Goal: Task Accomplishment & Management: Manage account settings

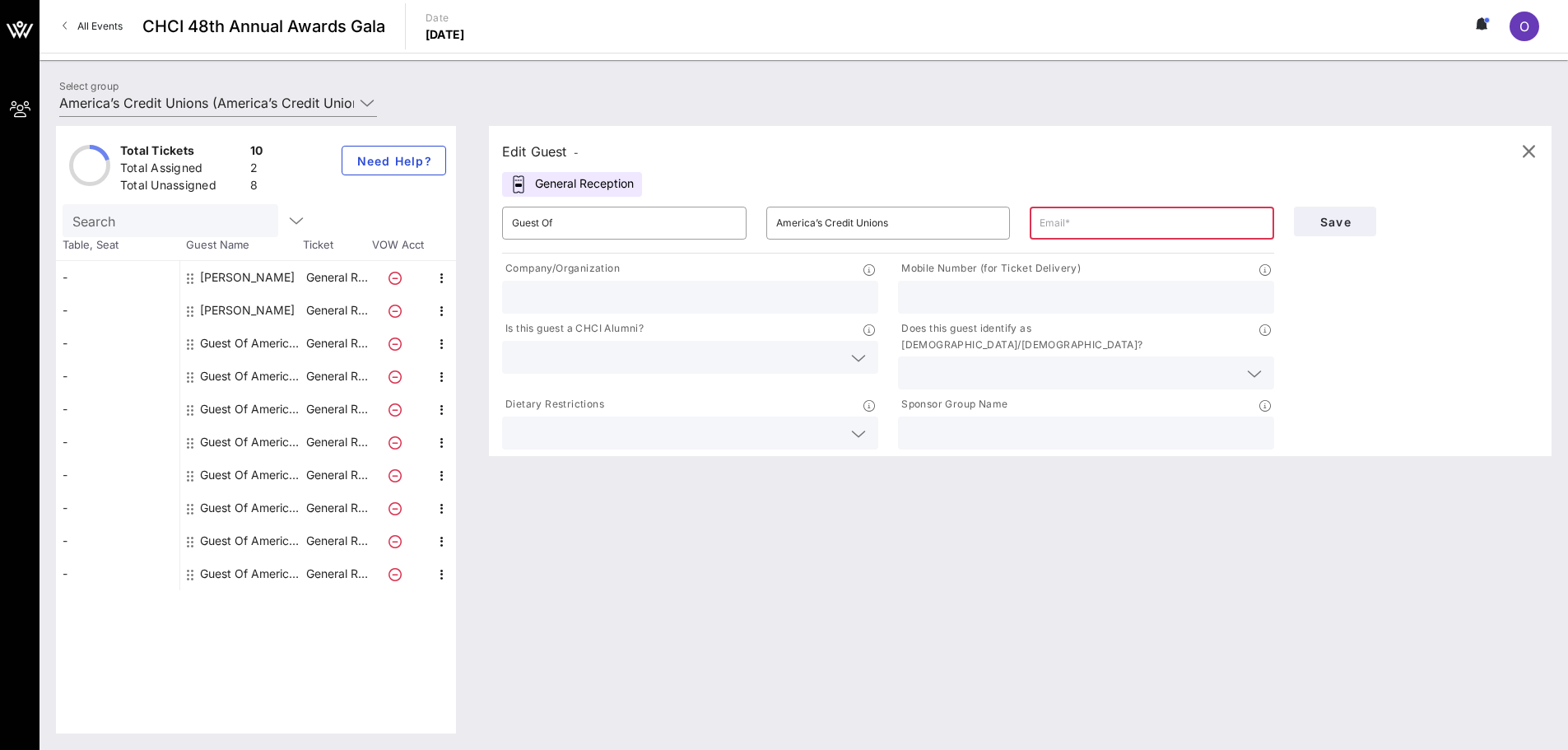
click at [1135, 52] on div "All Events CHCI 48th Annual Awards Gala Date [DATE] O" at bounding box center [803, 26] width 1528 height 53
click at [1156, 465] on div "Edit Guest - General Reception ​ Guest Of ​ America’s Credit Unions ​ Company/O…" at bounding box center [1012, 430] width 1079 height 607
click at [1145, 538] on div "Edit Guest - General Reception ​ Guest Of ​ America’s Credit Unions ​ Company/O…" at bounding box center [1012, 430] width 1079 height 607
click at [437, 341] on icon "button" at bounding box center [442, 344] width 19 height 19
click at [695, 228] on input "Guest Of" at bounding box center [624, 223] width 225 height 26
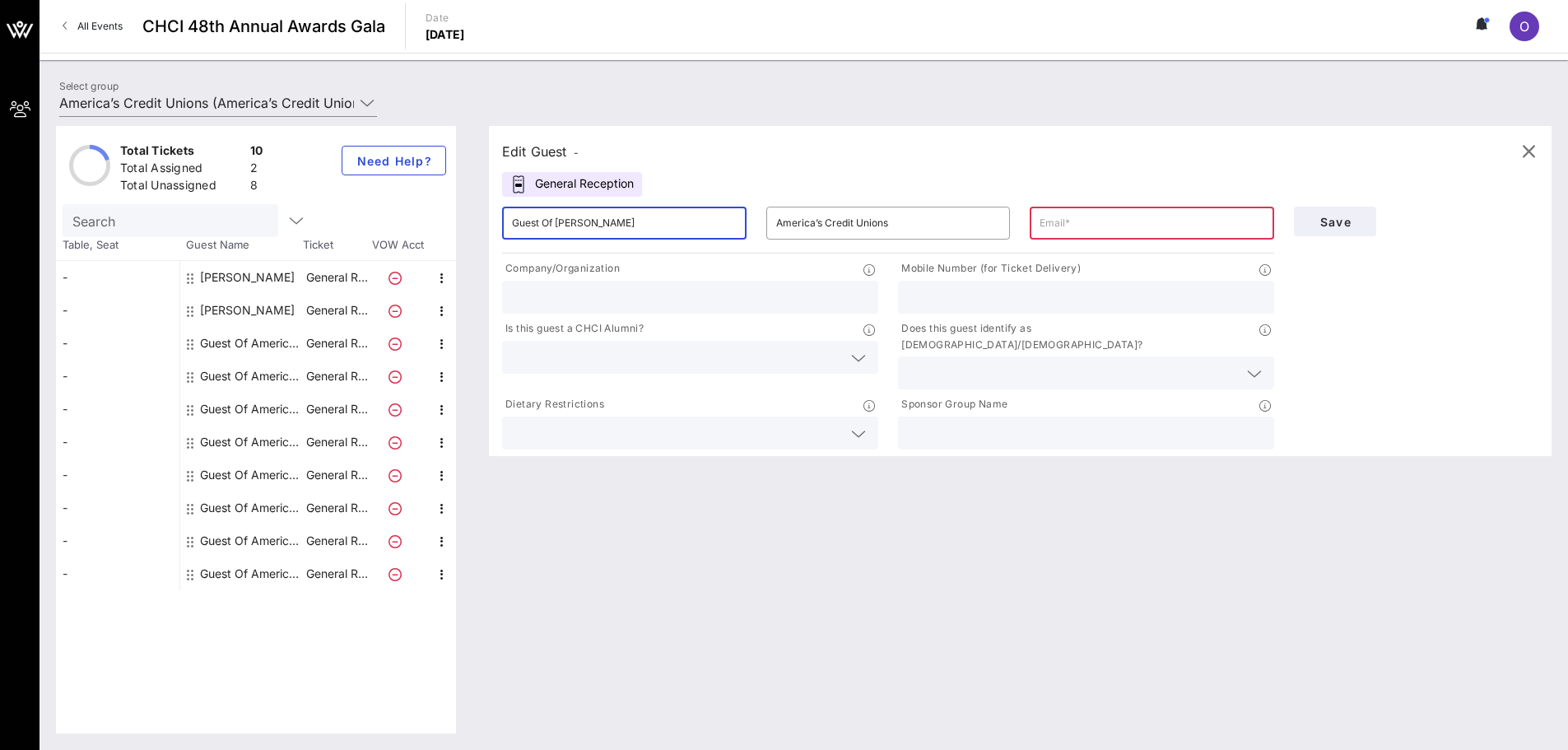
type input "Guest Of [PERSON_NAME]"
click at [662, 220] on input "Guest Of [PERSON_NAME]" at bounding box center [624, 223] width 225 height 26
click at [673, 226] on input "Guest Of [PERSON_NAME]" at bounding box center [624, 223] width 225 height 26
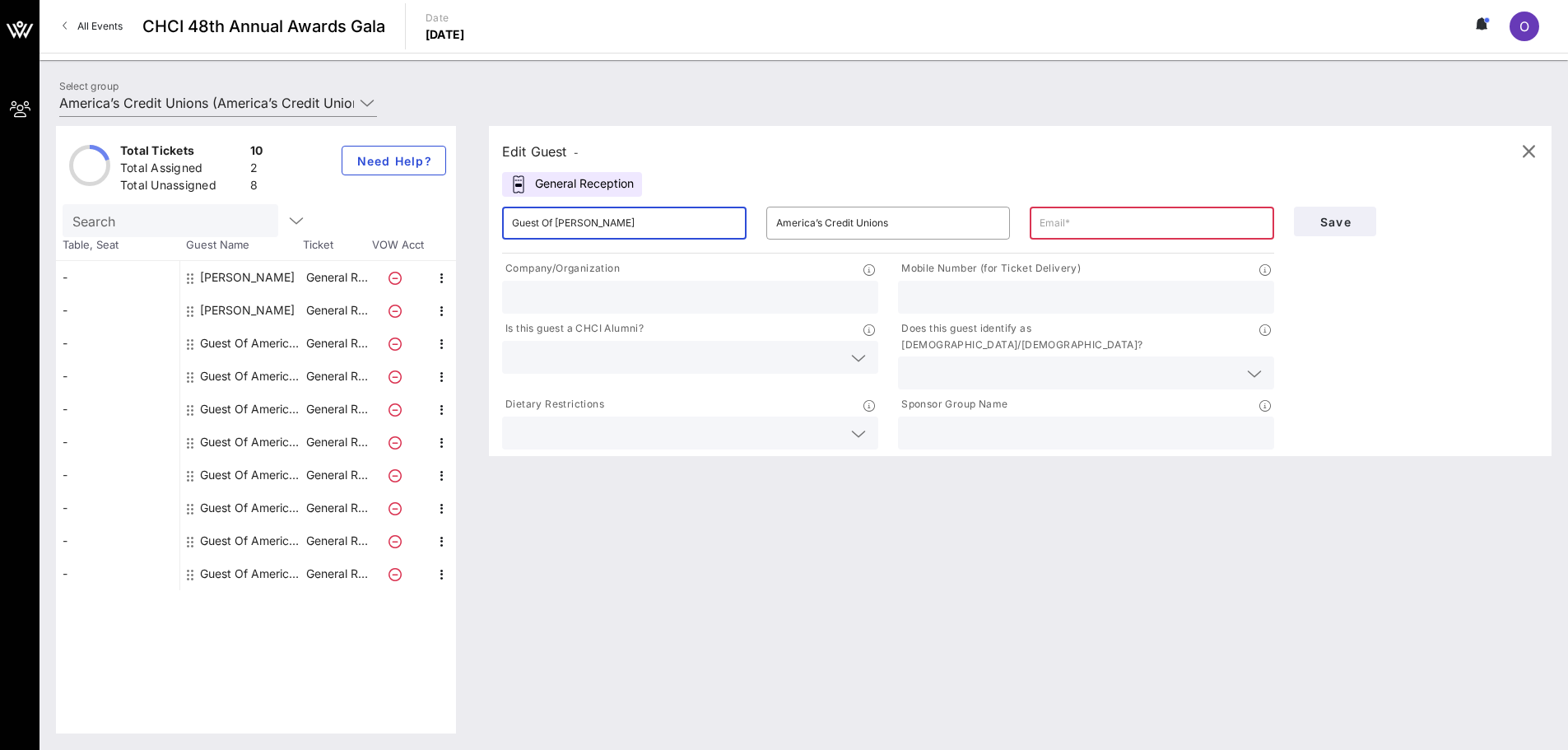
click at [668, 225] on input "Guest Of [PERSON_NAME]" at bounding box center [624, 223] width 225 height 26
type input "S"
type input "[PERSON_NAME]"
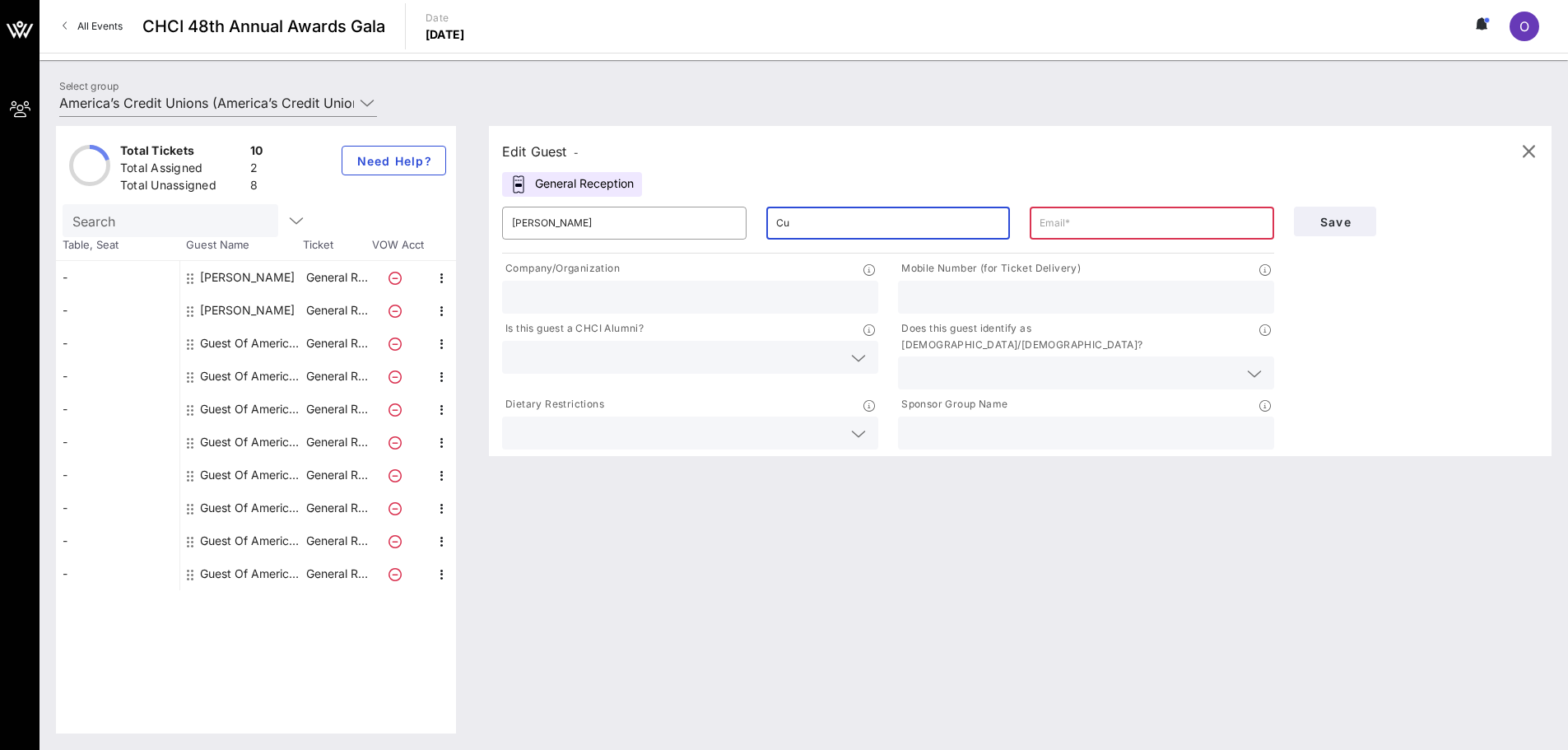
click at [822, 219] on input "Cu" at bounding box center [889, 223] width 225 height 26
type input "[PERSON_NAME]"
type input "o"
paste input "[EMAIL_ADDRESS][DOMAIN_NAME]"
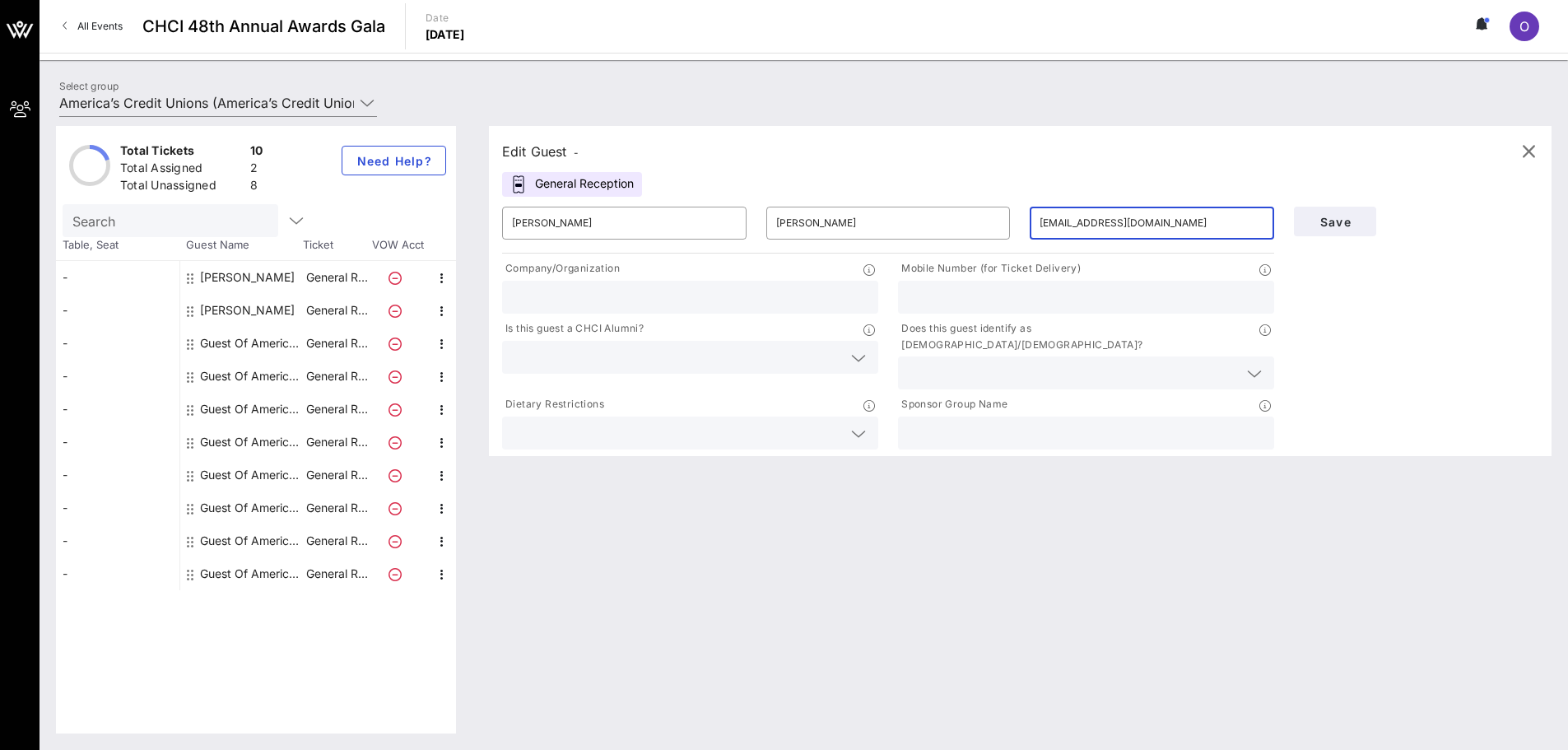
type input "[EMAIL_ADDRESS][DOMAIN_NAME]"
click at [801, 294] on input "text" at bounding box center [690, 296] width 356 height 21
type input "CA/NV Credit Unions League"
click at [1013, 287] on input "text" at bounding box center [1086, 296] width 356 height 21
type input "[PHONE_NUMBER]"
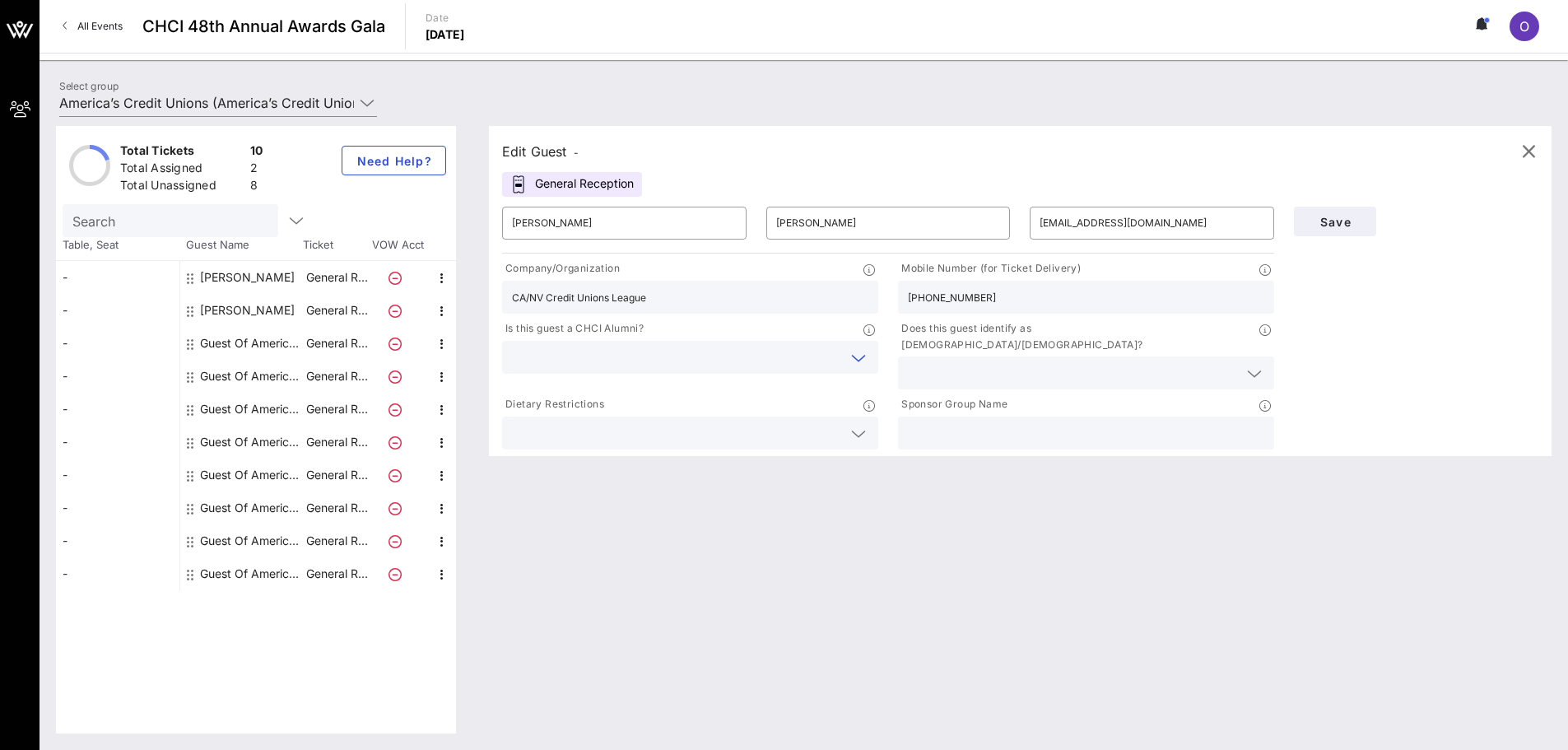
click at [659, 354] on input "text" at bounding box center [677, 356] width 330 height 21
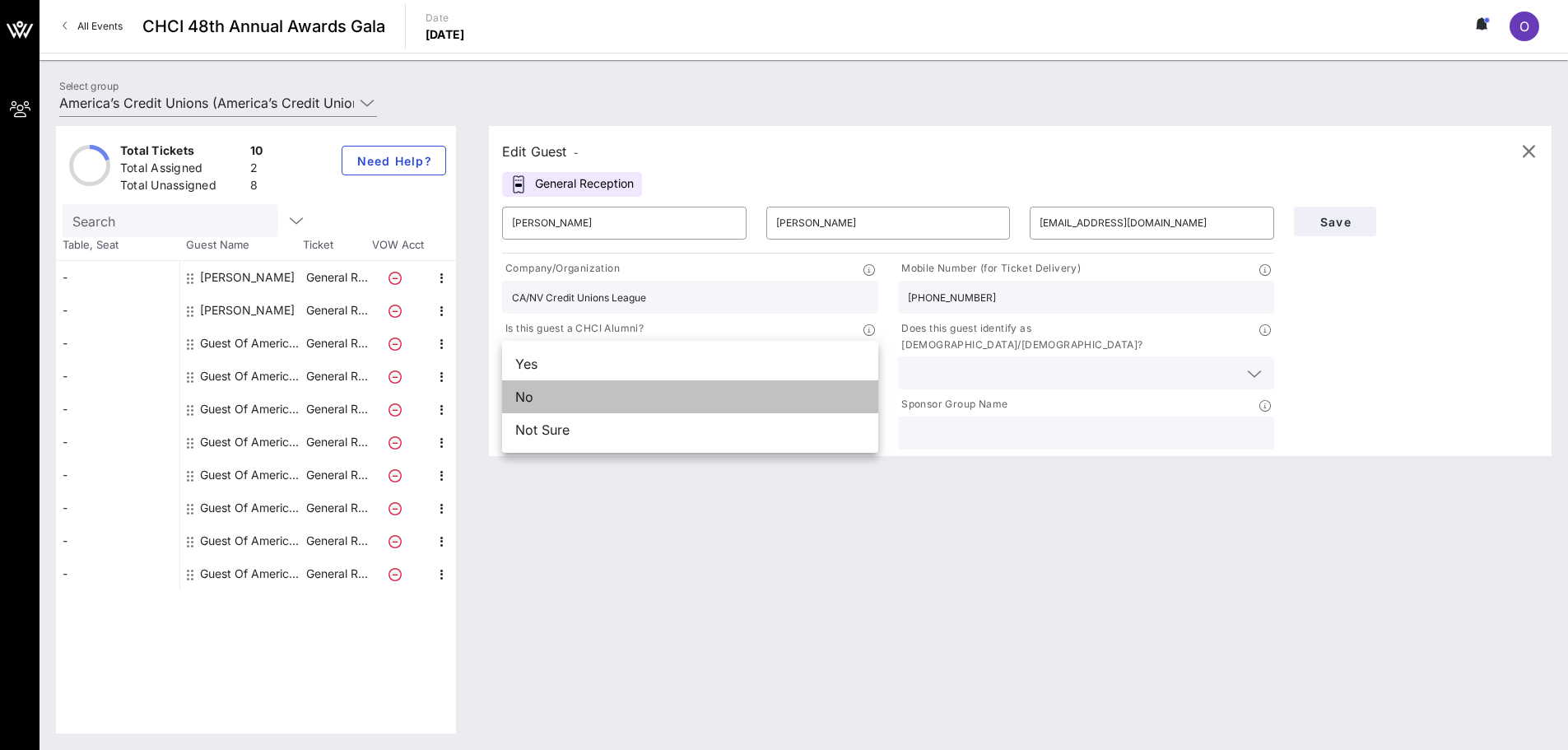
click at [668, 401] on div "No" at bounding box center [690, 397] width 376 height 33
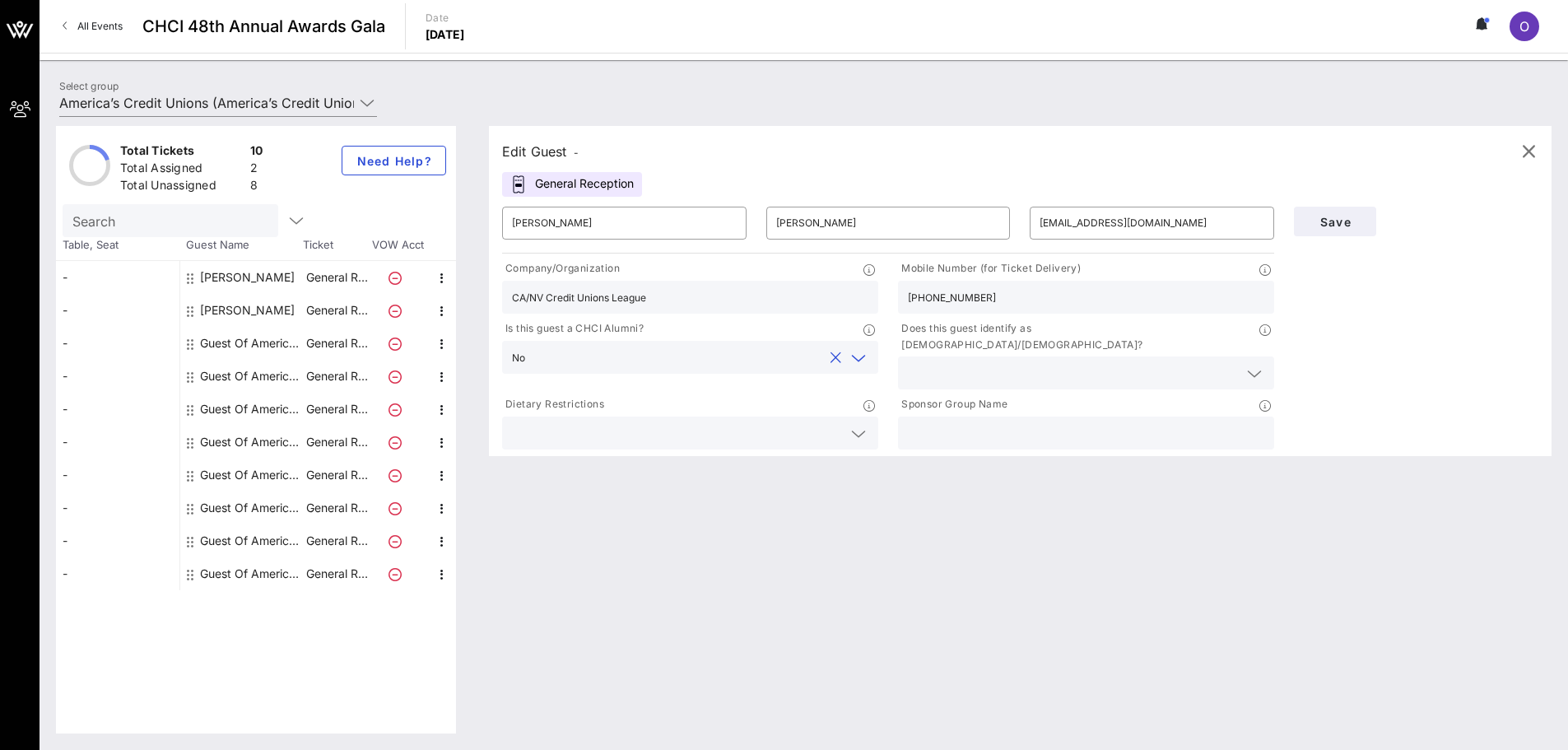
click at [1046, 362] on input "text" at bounding box center [1073, 372] width 330 height 21
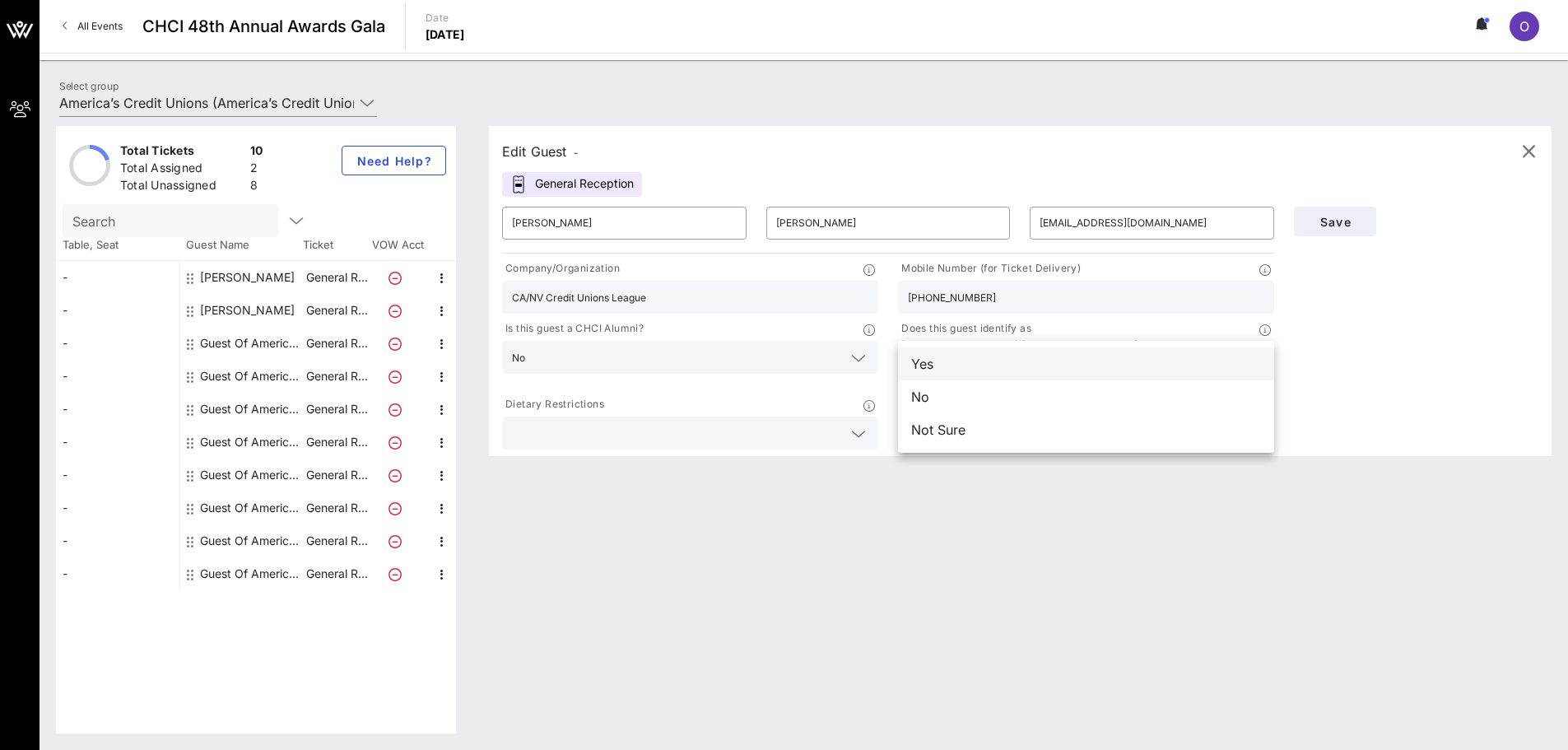
click at [940, 369] on div "Yes" at bounding box center [1086, 364] width 376 height 33
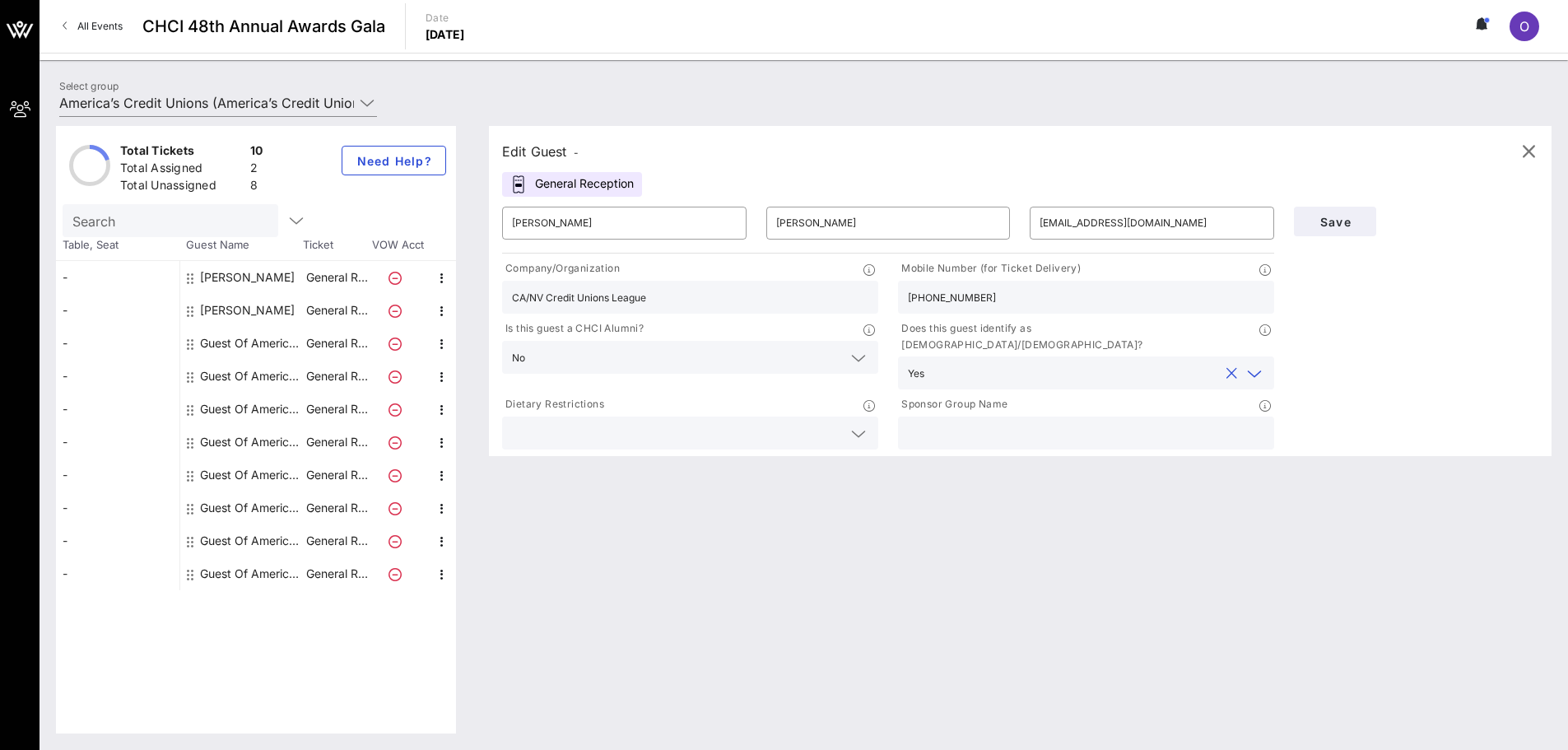
click at [946, 362] on input "text" at bounding box center [1075, 372] width 287 height 21
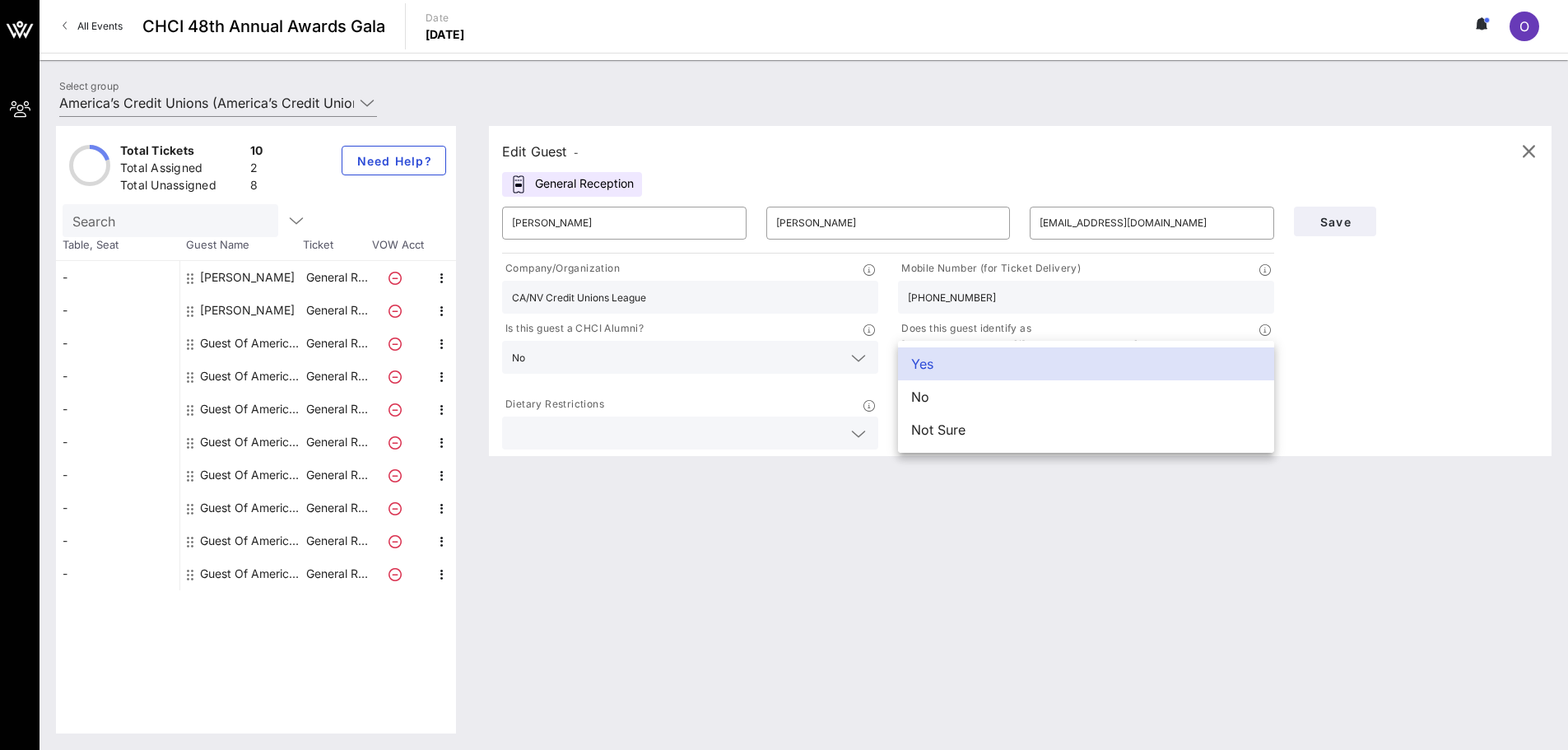
click at [922, 362] on div "Yes" at bounding box center [1086, 364] width 376 height 33
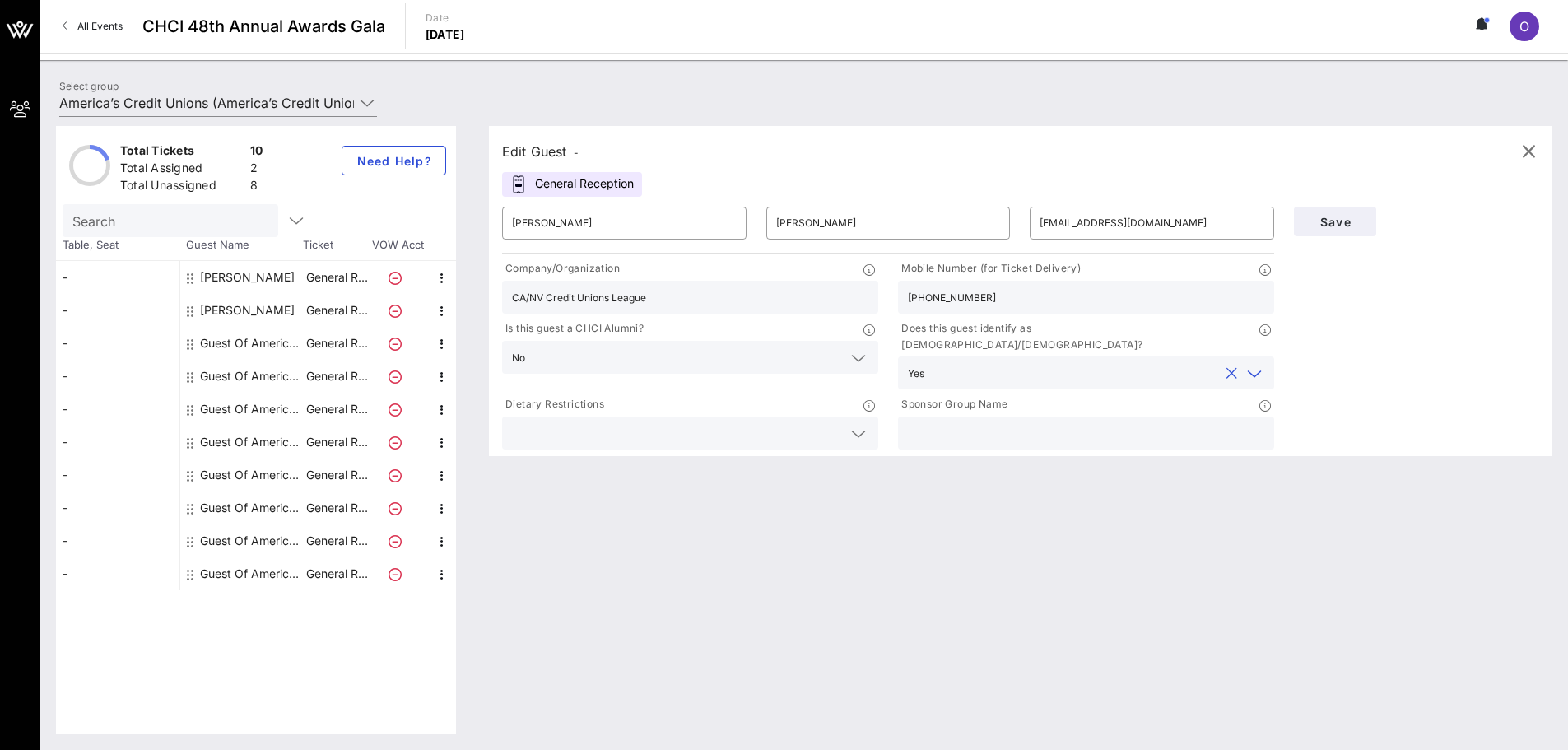
click at [947, 422] on input "text" at bounding box center [1086, 432] width 356 height 21
type input "America's Credit Unions"
click at [1321, 215] on span "Save" at bounding box center [1335, 221] width 56 height 14
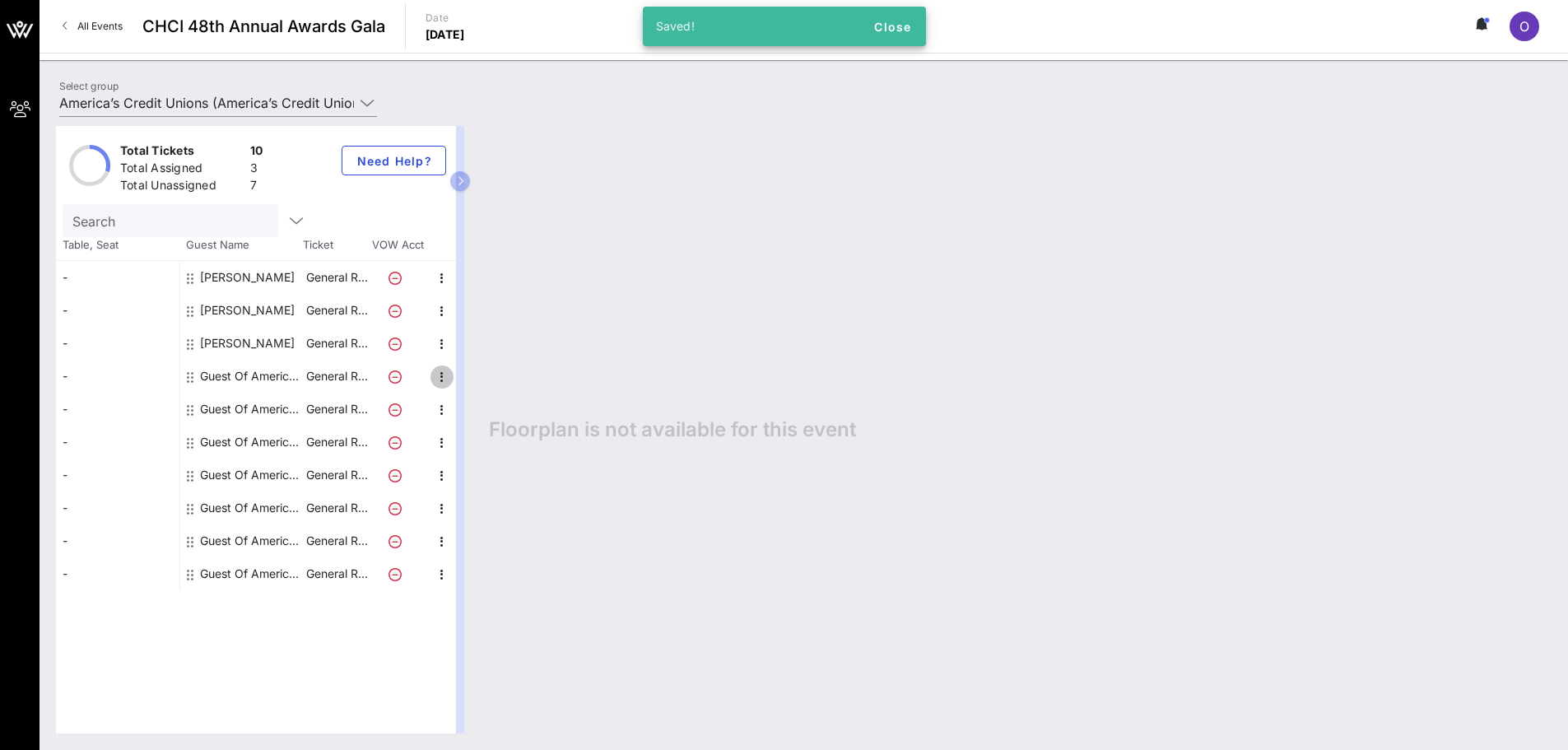
click at [437, 379] on icon "button" at bounding box center [442, 377] width 19 height 19
click at [500, 378] on div "Edit" at bounding box center [483, 382] width 59 height 33
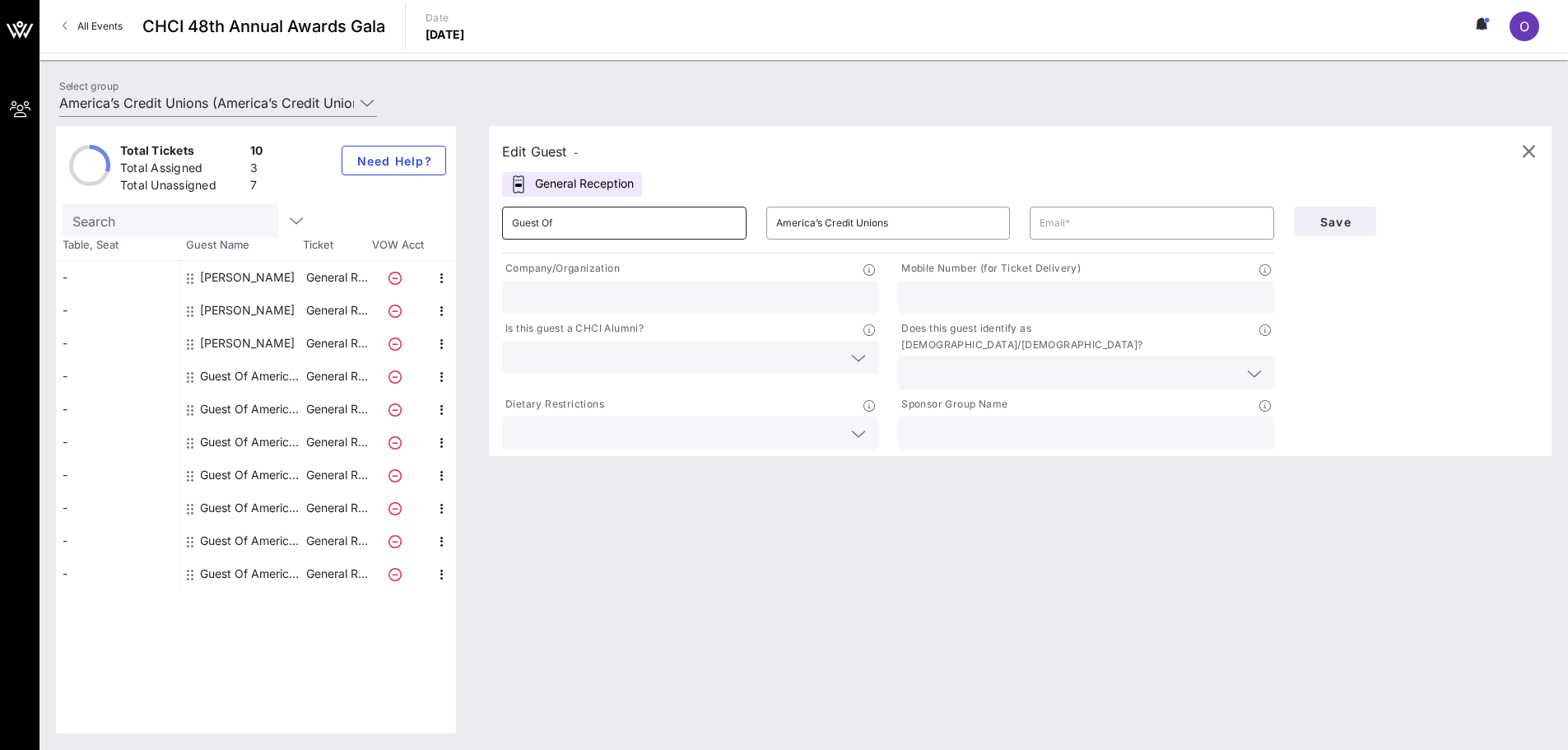
click at [725, 226] on input "Guest Of" at bounding box center [624, 223] width 225 height 26
type input "G"
type input "Ophelie"
type input "a"
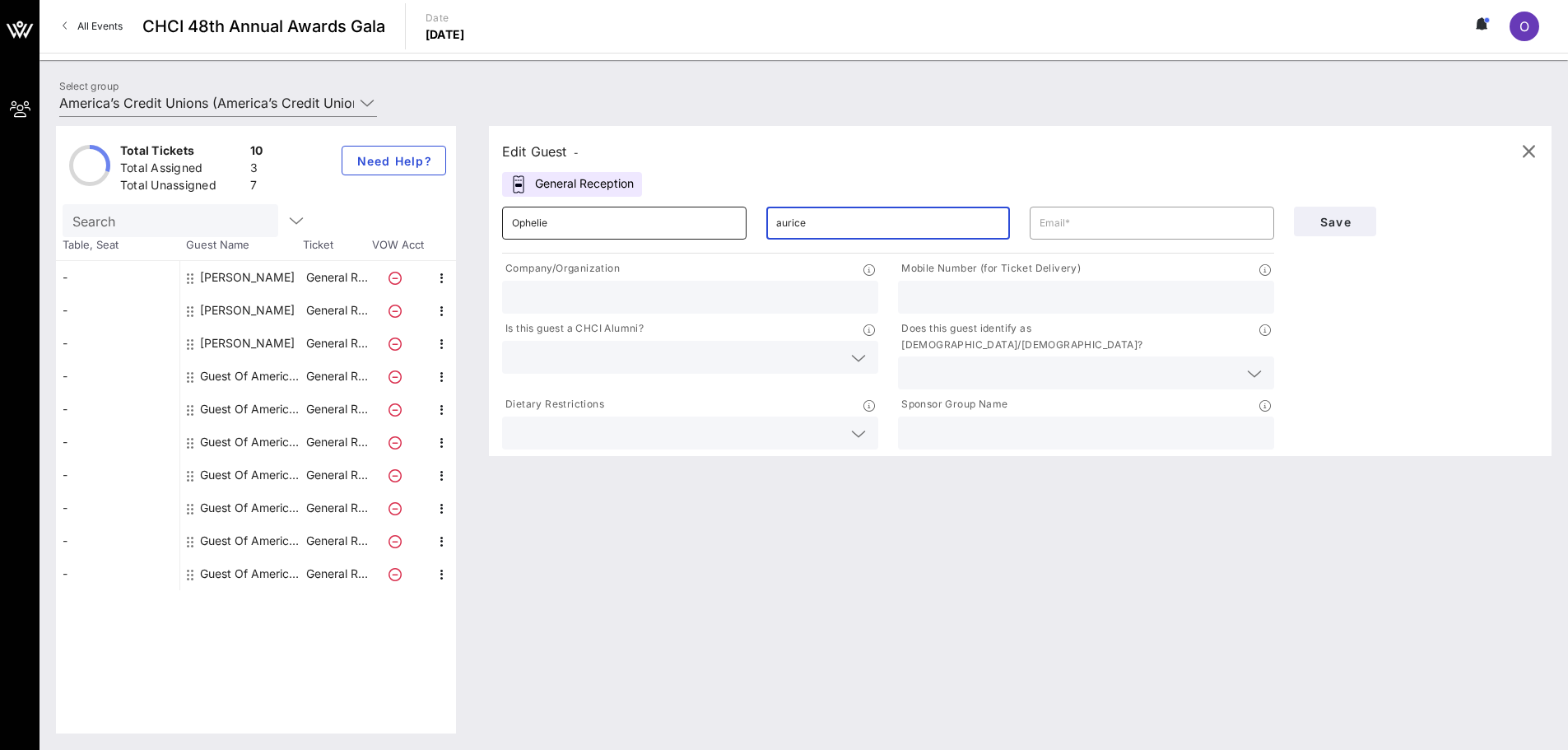
type input "America’s Credit Unions"
click at [1024, 422] on input "text" at bounding box center [1086, 432] width 356 height 21
paste input "America’s Credit Unions"
type input "America’s Credit Unions"
click at [918, 246] on div "​ America’s Credit Unions" at bounding box center [888, 223] width 264 height 53
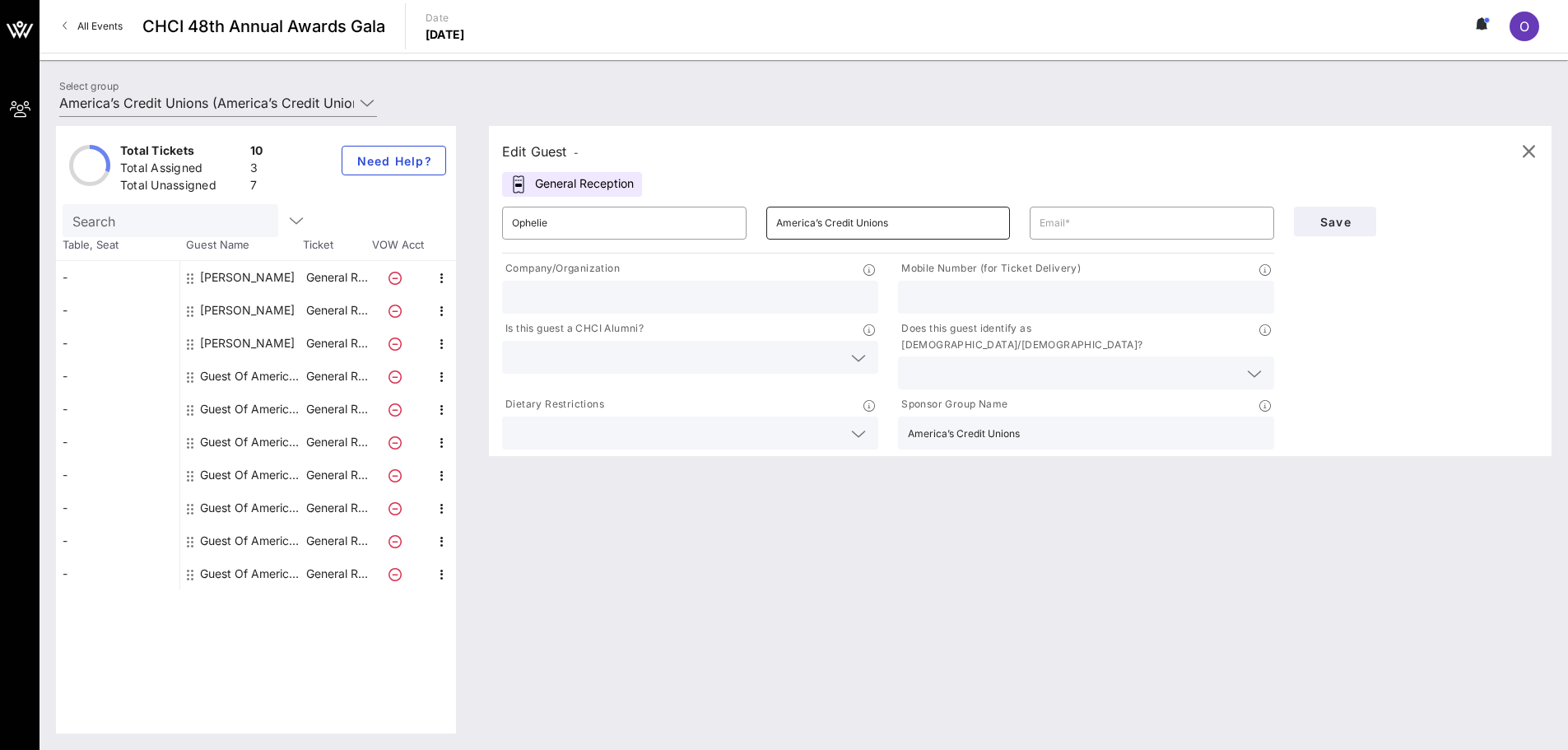
click at [920, 231] on input "America’s Credit Unions" at bounding box center [889, 223] width 225 height 26
type input "[PERSON_NAME]"
type input "[EMAIL_ADDRESS][DOMAIN_NAME]"
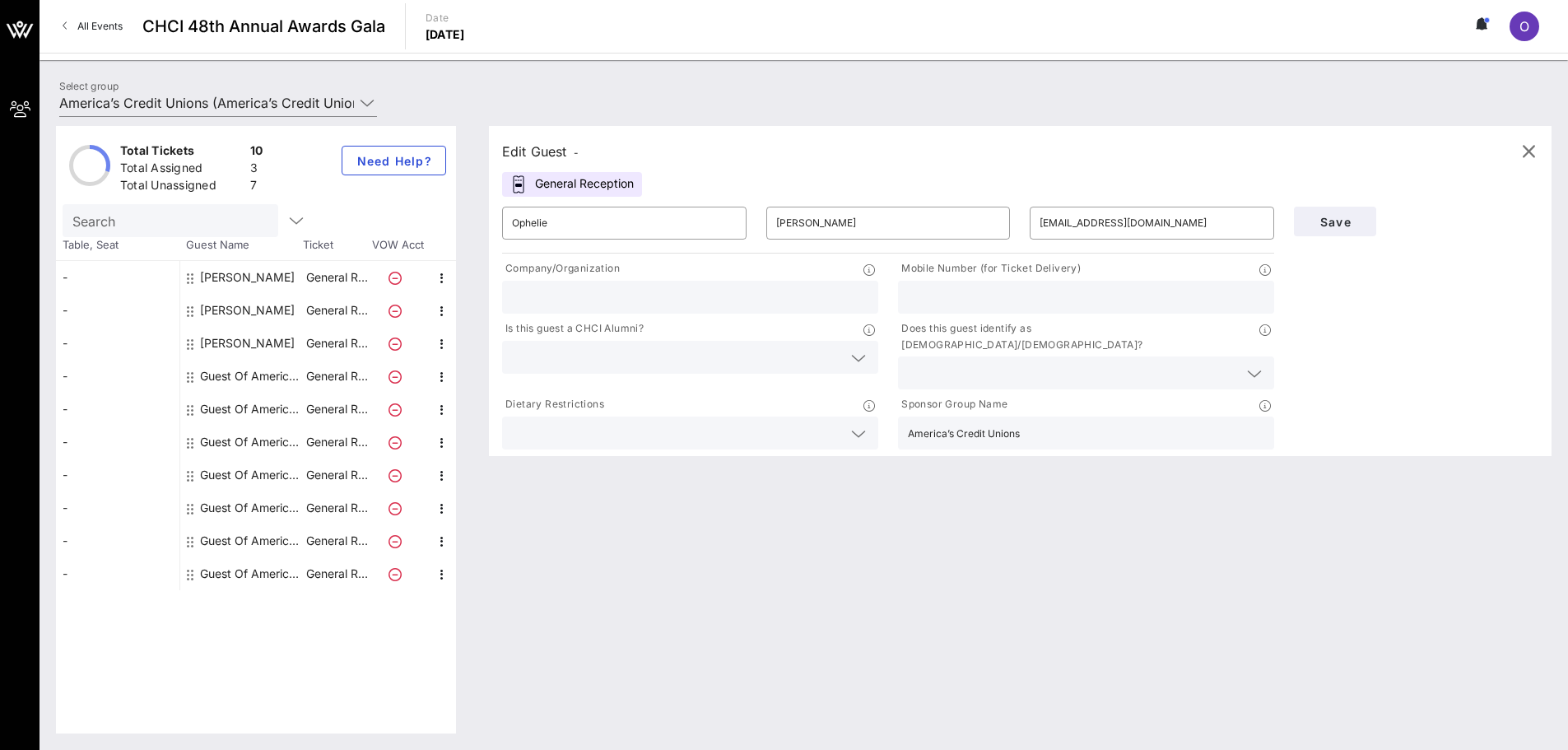
click at [778, 304] on input "text" at bounding box center [690, 296] width 356 height 21
type input "A"
paste input "America’s Credit Unions"
type input "America’s Credit Unions"
click at [997, 290] on input "text" at bounding box center [1086, 296] width 356 height 21
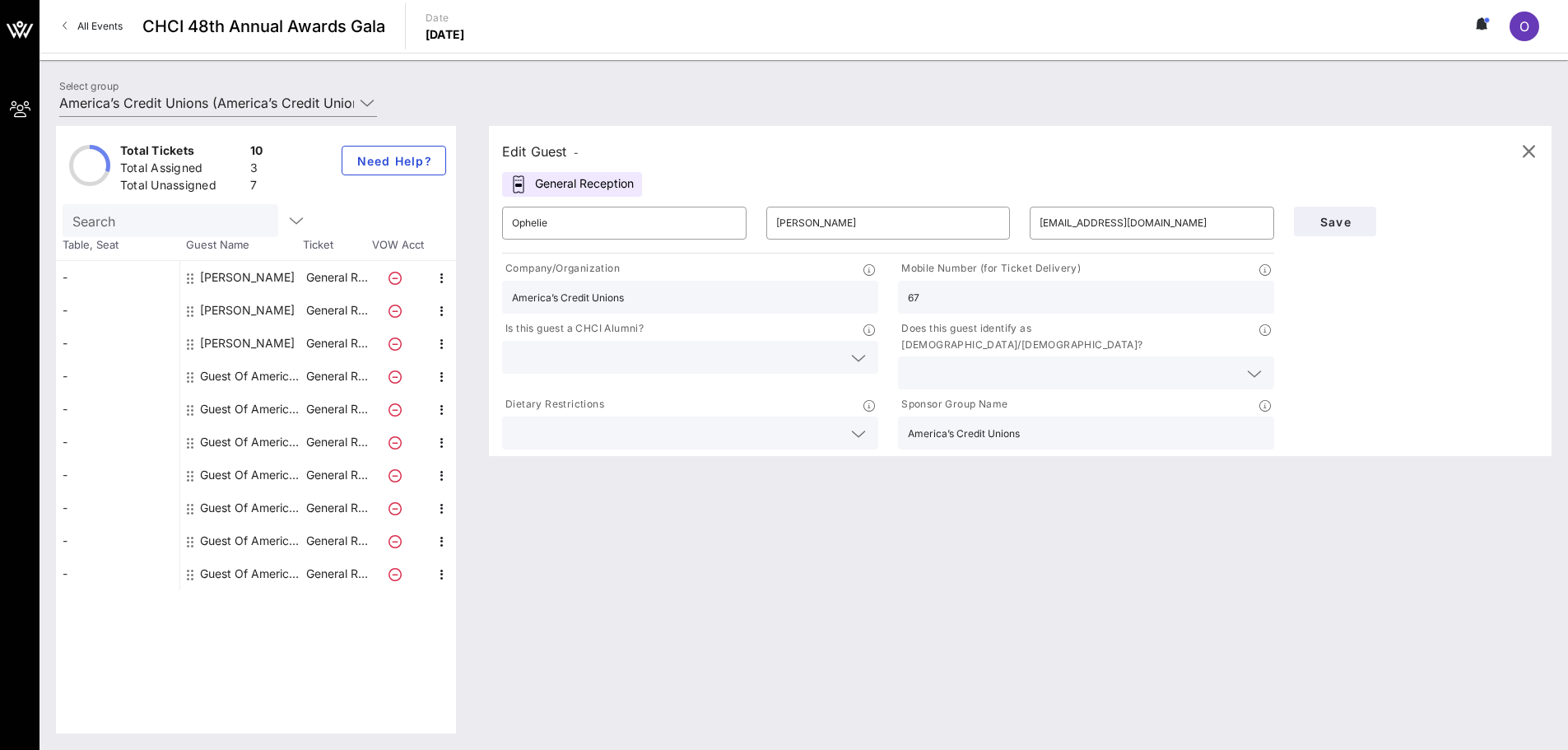
type input "6"
type input "2028216927"
click at [989, 362] on input "text" at bounding box center [1073, 372] width 330 height 21
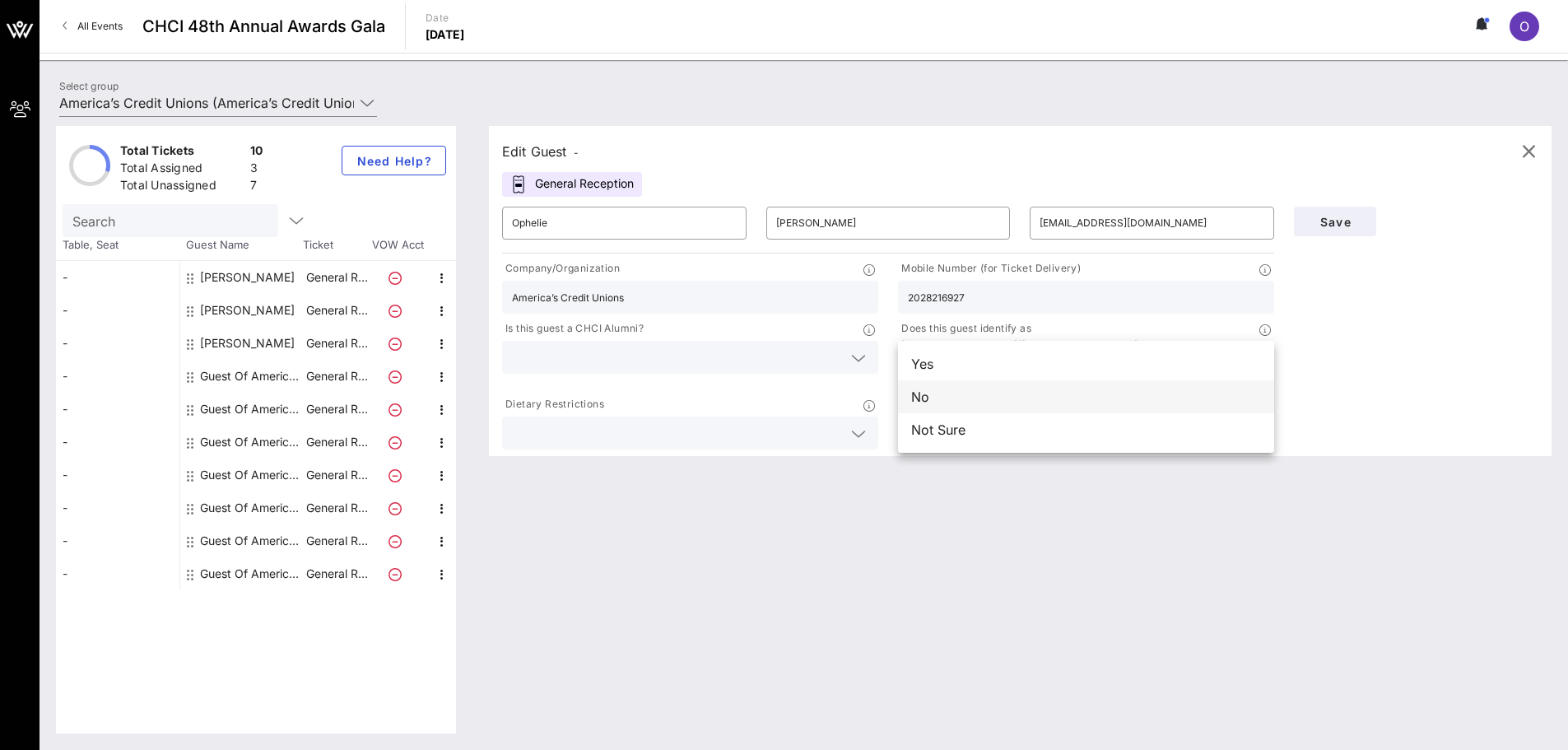
click at [978, 399] on div "No" at bounding box center [1086, 397] width 376 height 33
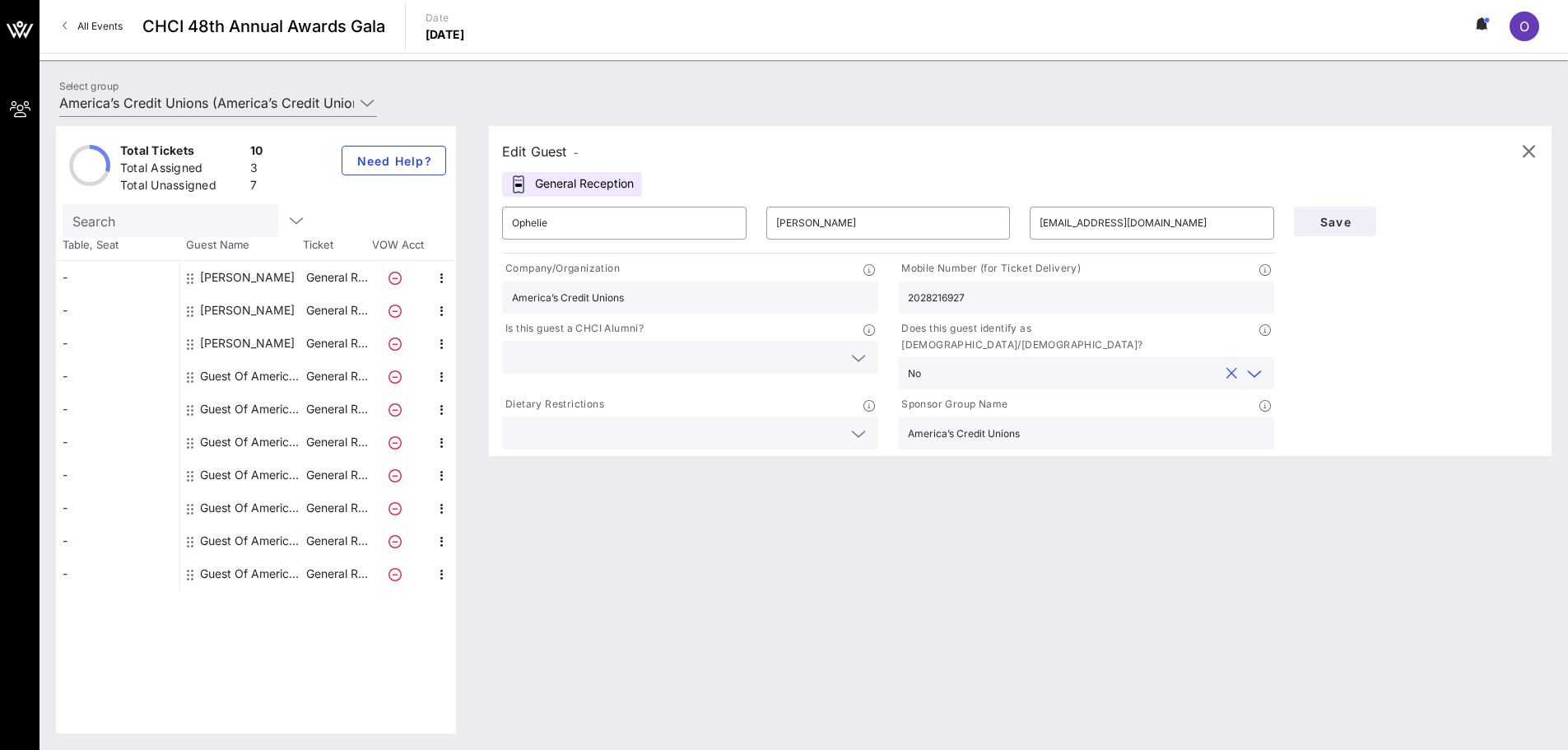
click at [790, 362] on input "text" at bounding box center [677, 356] width 330 height 21
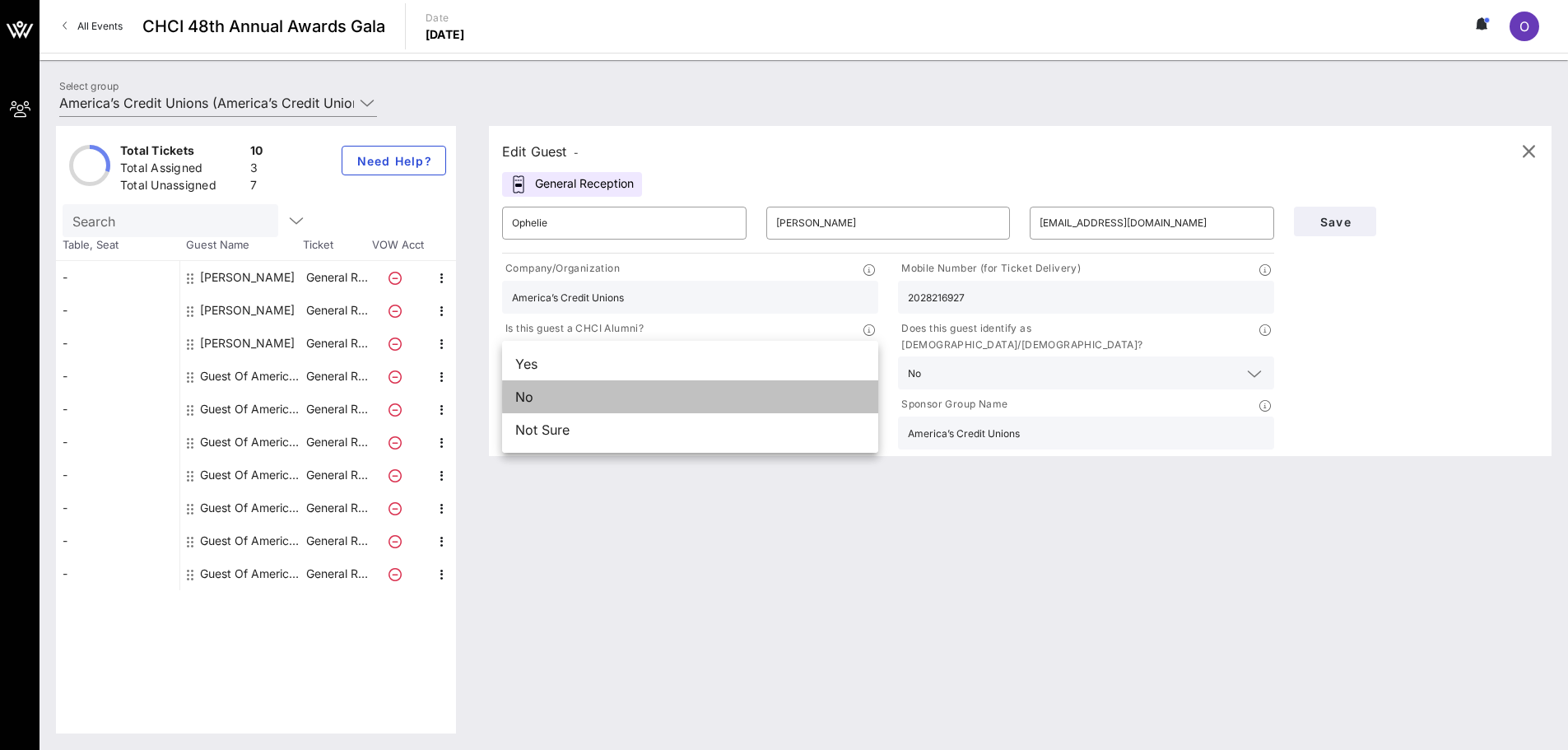
click at [769, 398] on div "No" at bounding box center [690, 397] width 376 height 33
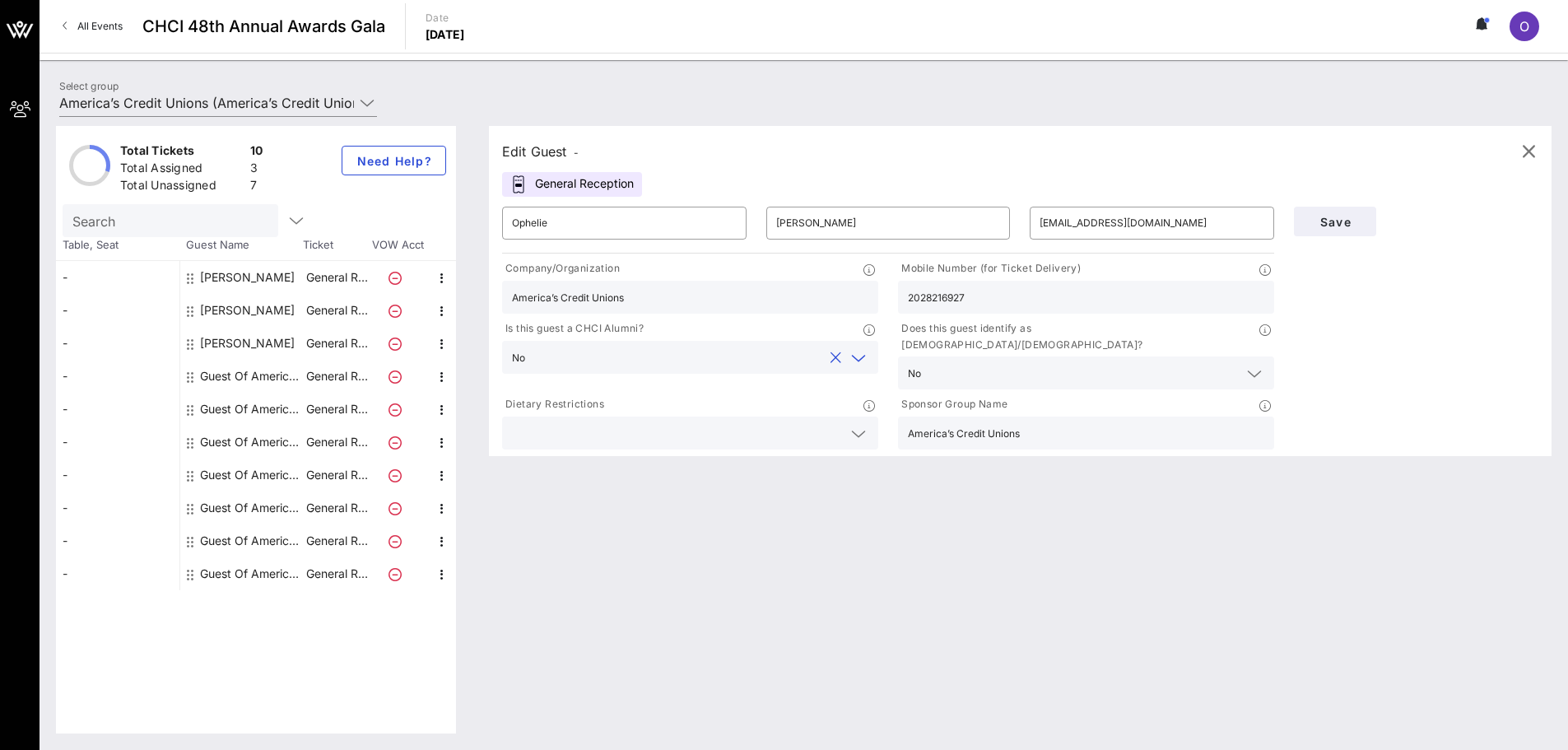
click at [1363, 205] on div "Save" at bounding box center [1415, 221] width 264 height 49
click at [740, 422] on input "text" at bounding box center [677, 432] width 330 height 21
type input "dairy free"
click at [1321, 223] on span "Save" at bounding box center [1335, 221] width 56 height 14
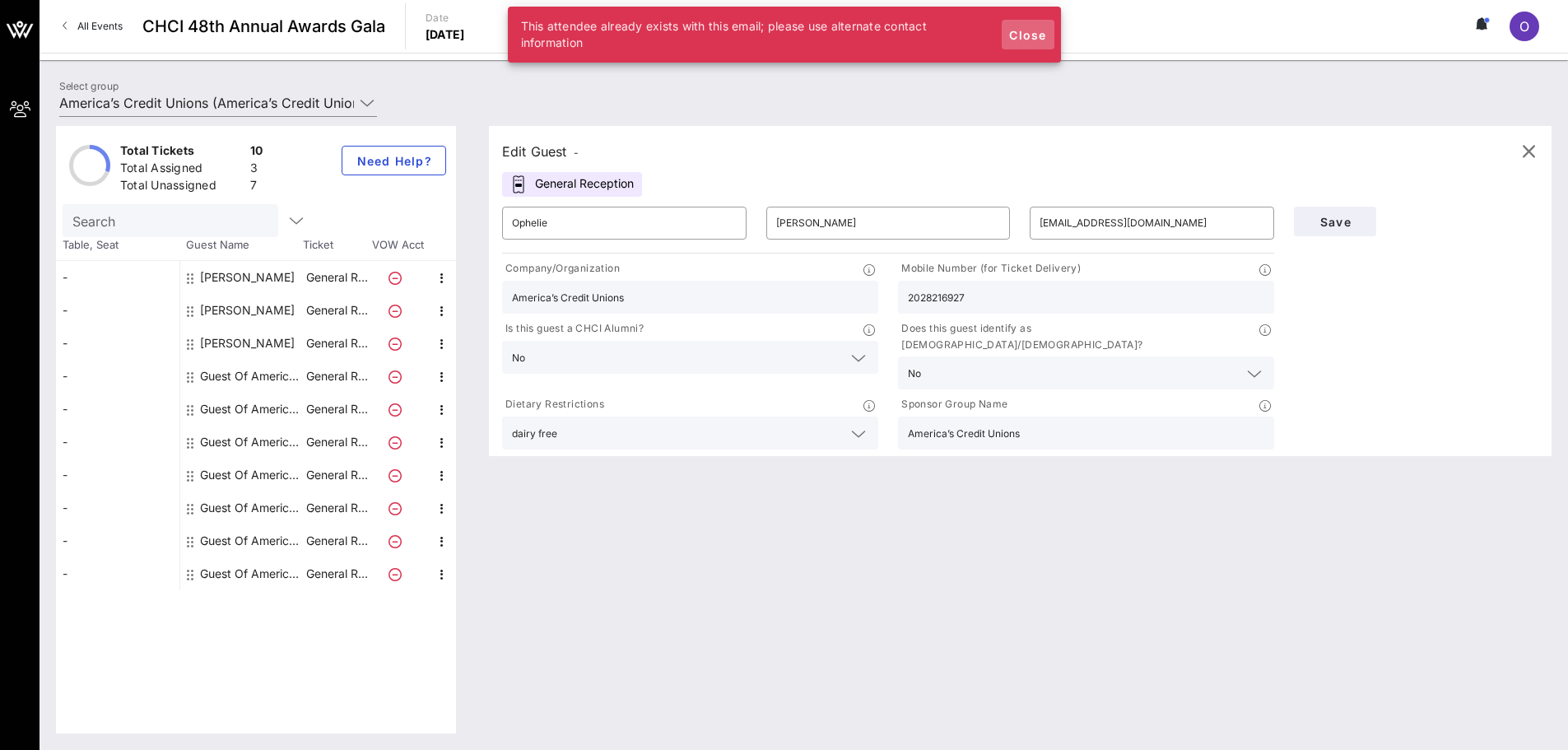
click at [1016, 45] on button "Close" at bounding box center [1027, 34] width 53 height 30
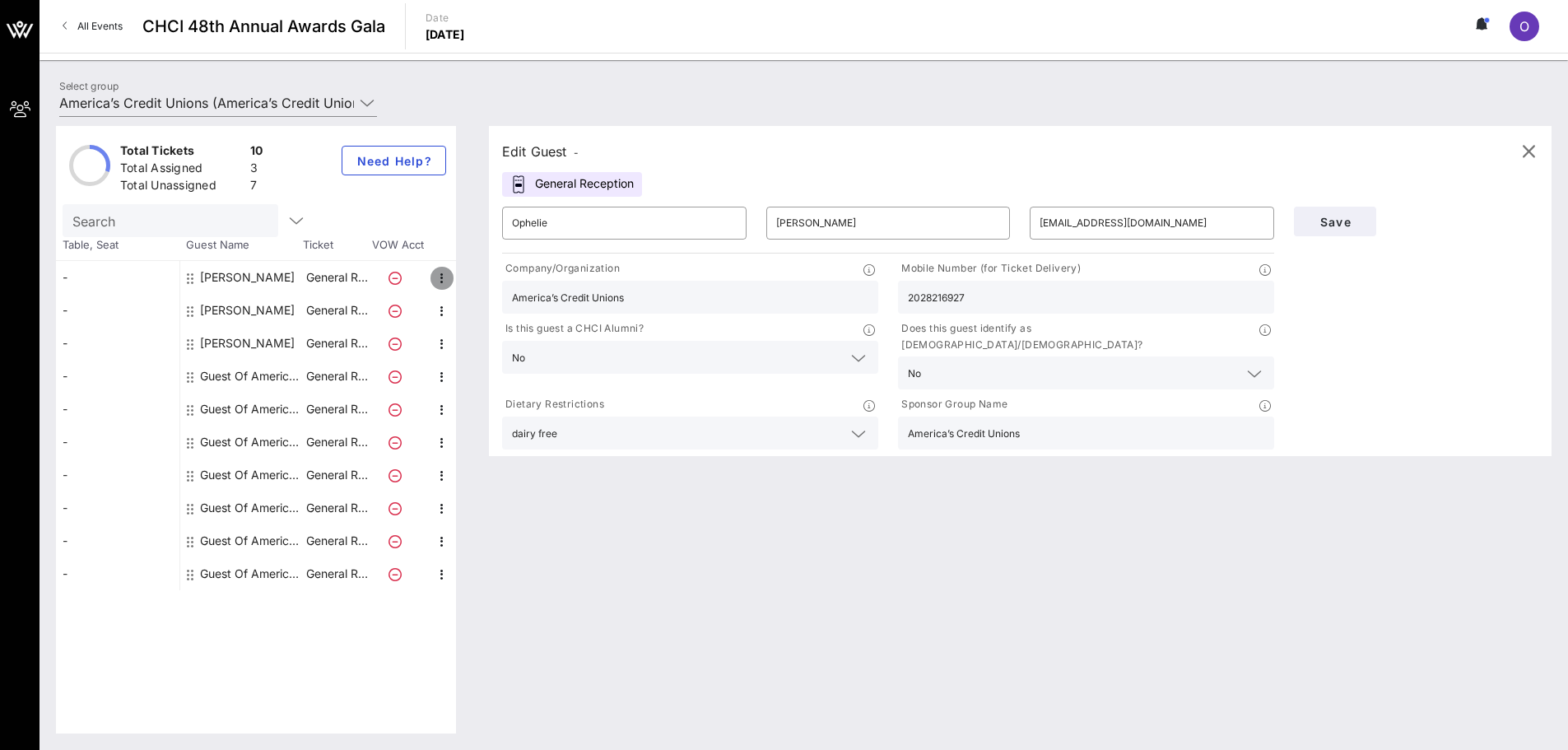
click at [435, 278] on icon "button" at bounding box center [442, 278] width 19 height 19
click at [475, 281] on div "Edit" at bounding box center [483, 283] width 33 height 13
type input "[PERSON_NAME]"
type input "[EMAIL_ADDRESS][DOMAIN_NAME]"
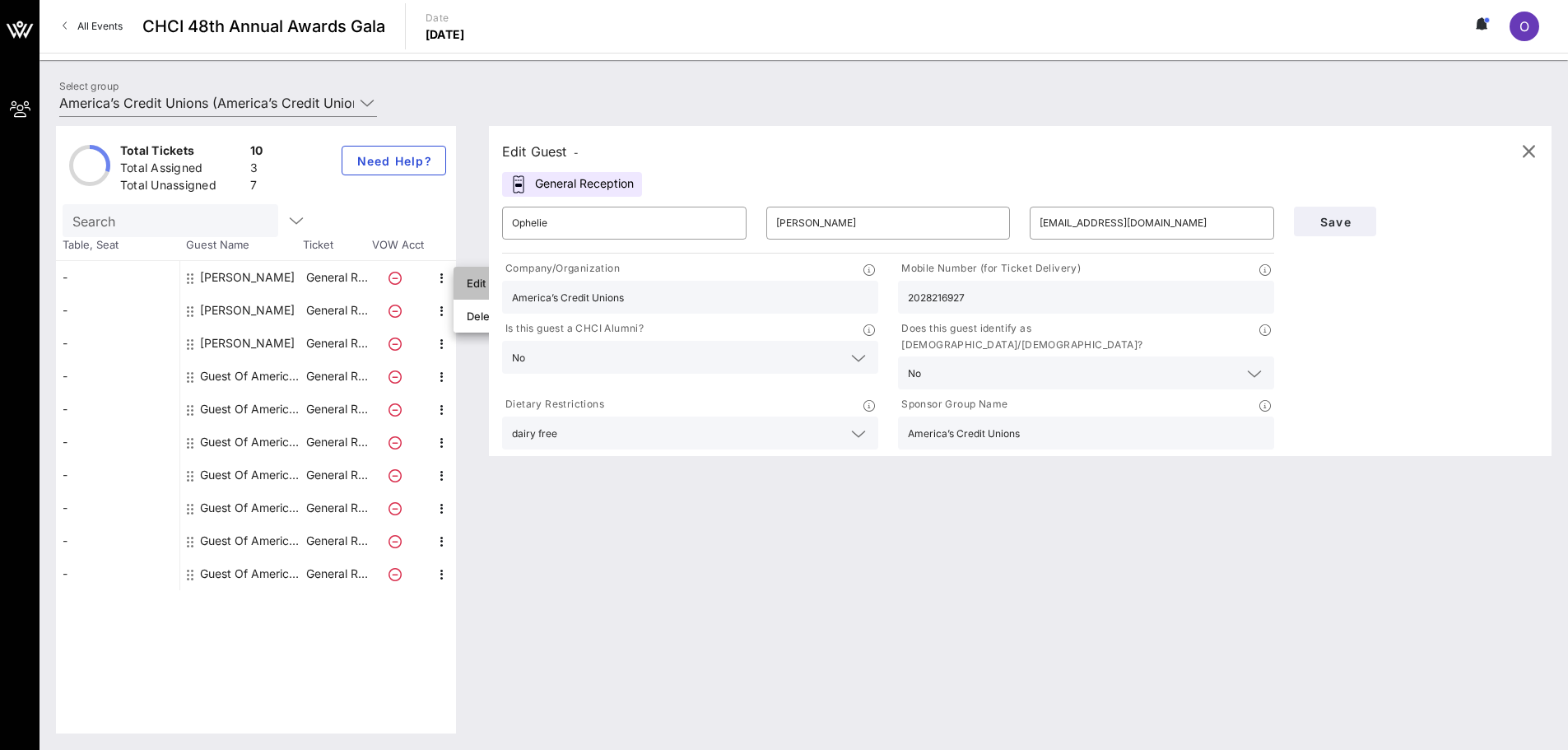
type input "Cooperative Credit Union Association"
type input "1"
click at [444, 307] on icon "button" at bounding box center [442, 310] width 19 height 19
click at [469, 319] on div "Edit" at bounding box center [483, 316] width 33 height 13
type input "[PERSON_NAME]"
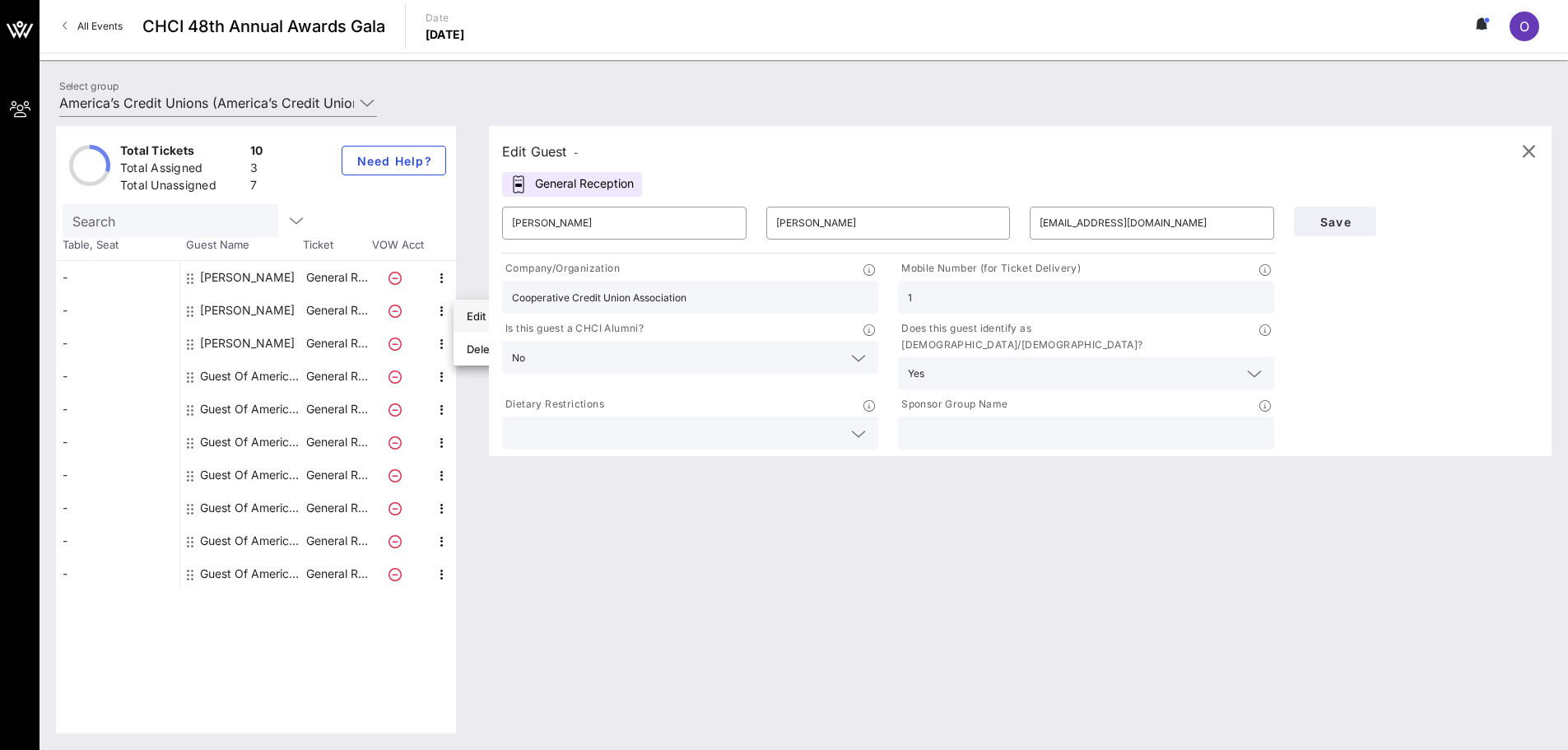
type input "[PERSON_NAME]"
type input "[PERSON_NAME][EMAIL_ADDRESS][DOMAIN_NAME]"
type input "Luminate [US_STATE] Credit Union"
click at [442, 339] on icon "button" at bounding box center [442, 344] width 19 height 19
click at [458, 351] on div "Edit" at bounding box center [483, 349] width 59 height 33
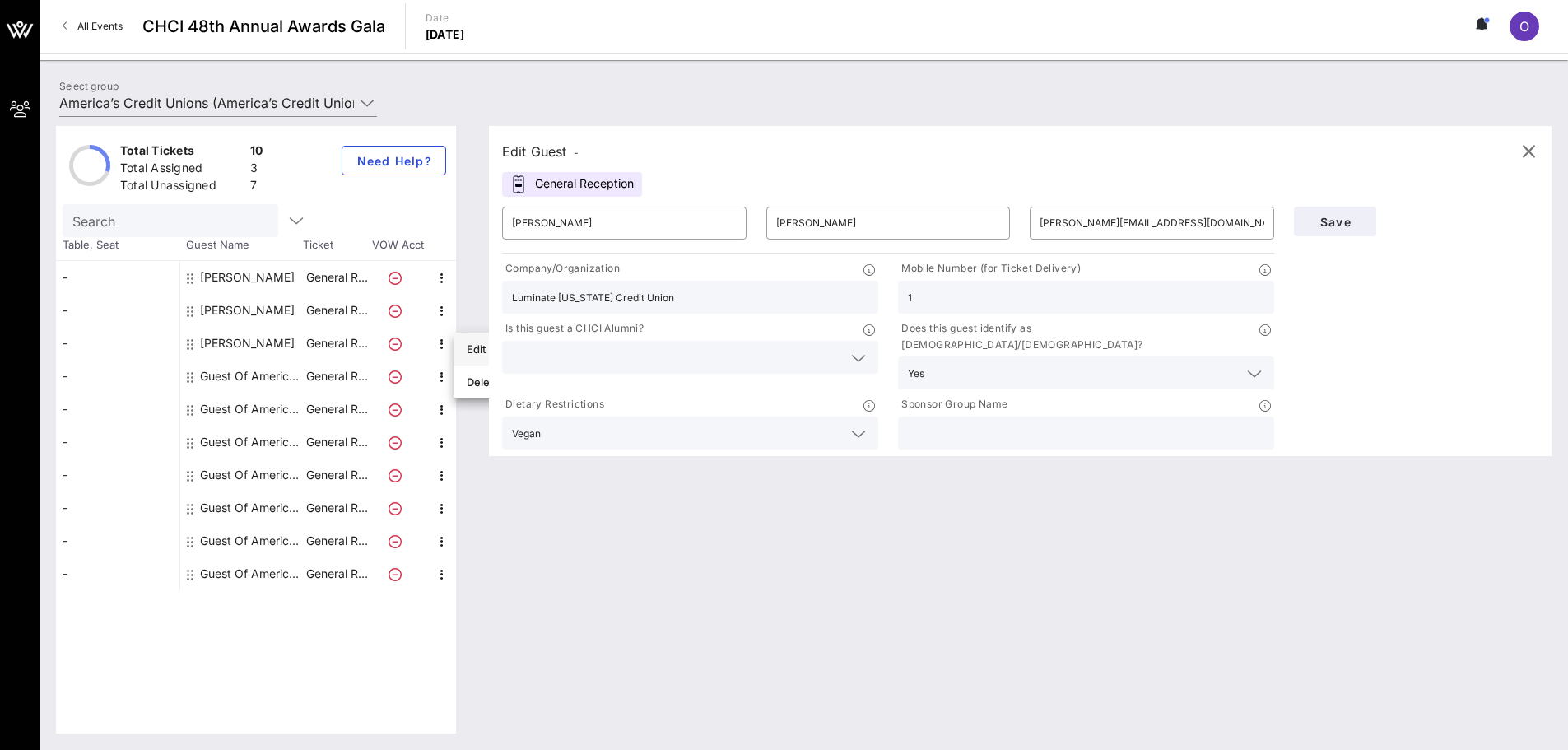
type input "[PERSON_NAME]"
type input "[EMAIL_ADDRESS][DOMAIN_NAME]"
type input "CA/NV Credit Unions League"
type input "[PHONE_NUMBER]"
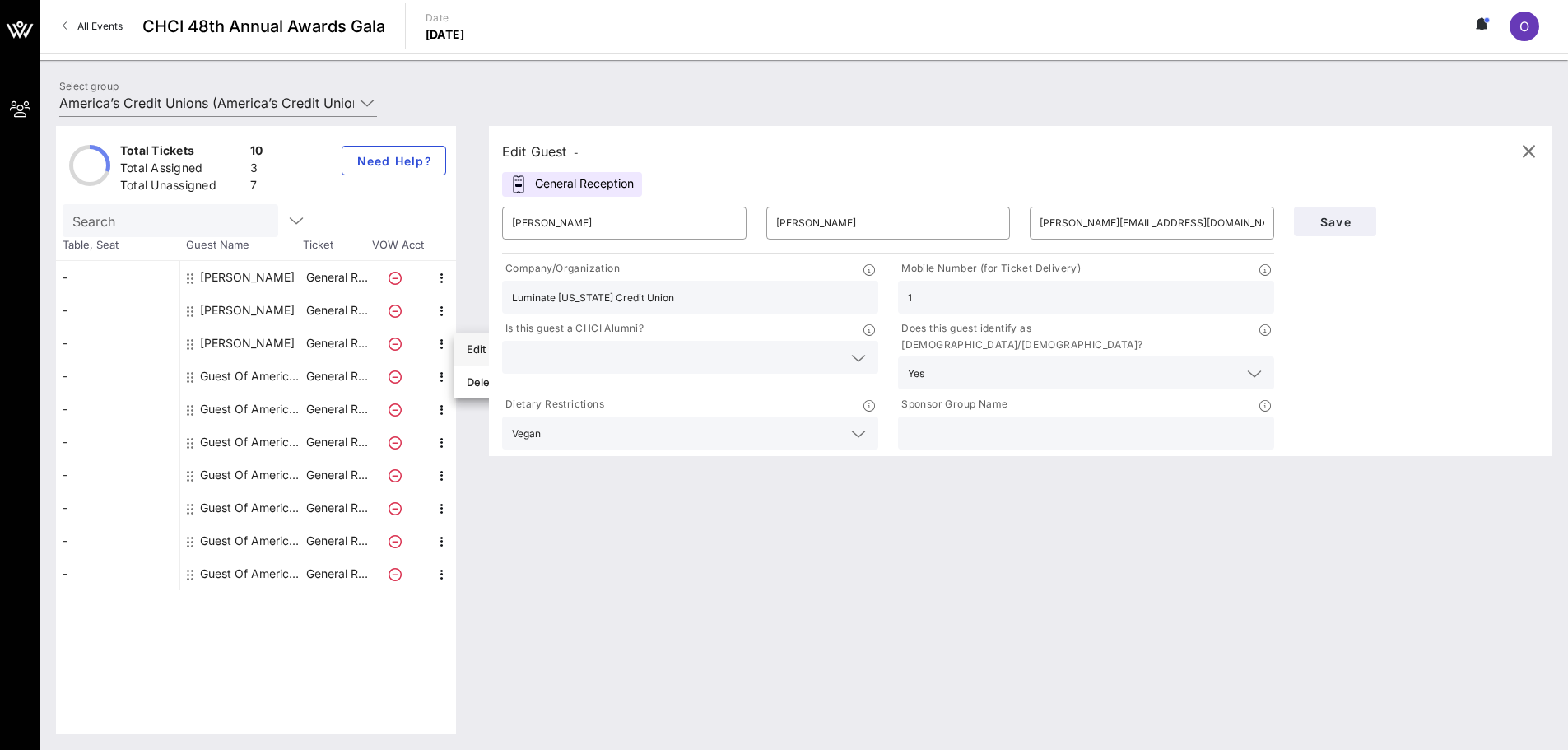
type input "America's Credit Unions"
click at [492, 469] on div "Edit Guest - General Reception ​ [PERSON_NAME] ​ [PERSON_NAME] ​ [EMAIL_ADDRESS…" at bounding box center [1012, 430] width 1079 height 607
click at [440, 376] on icon "button" at bounding box center [442, 377] width 19 height 19
click at [463, 386] on div "Edit" at bounding box center [483, 382] width 59 height 33
type input "Guest Of"
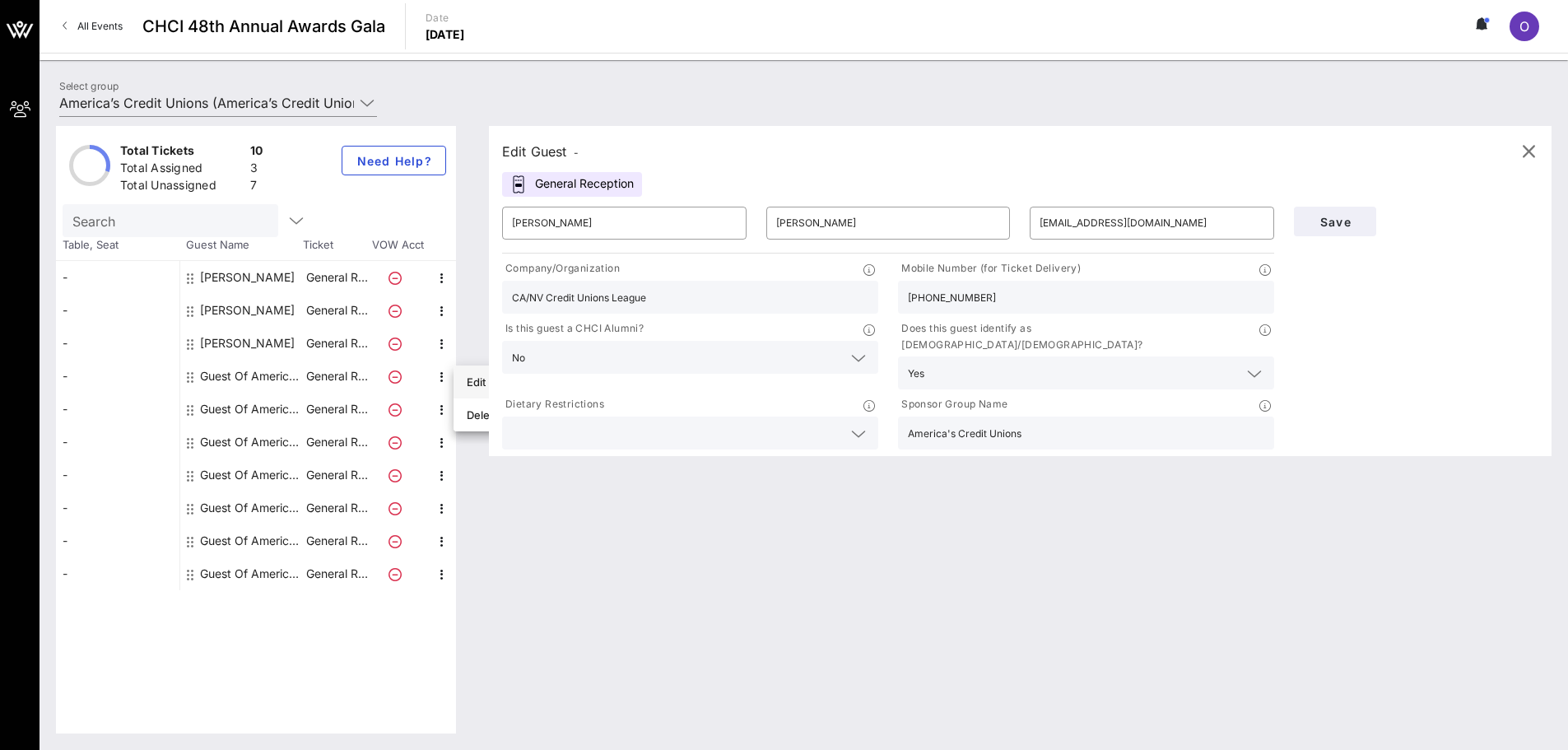
type input "America’s Credit Unions"
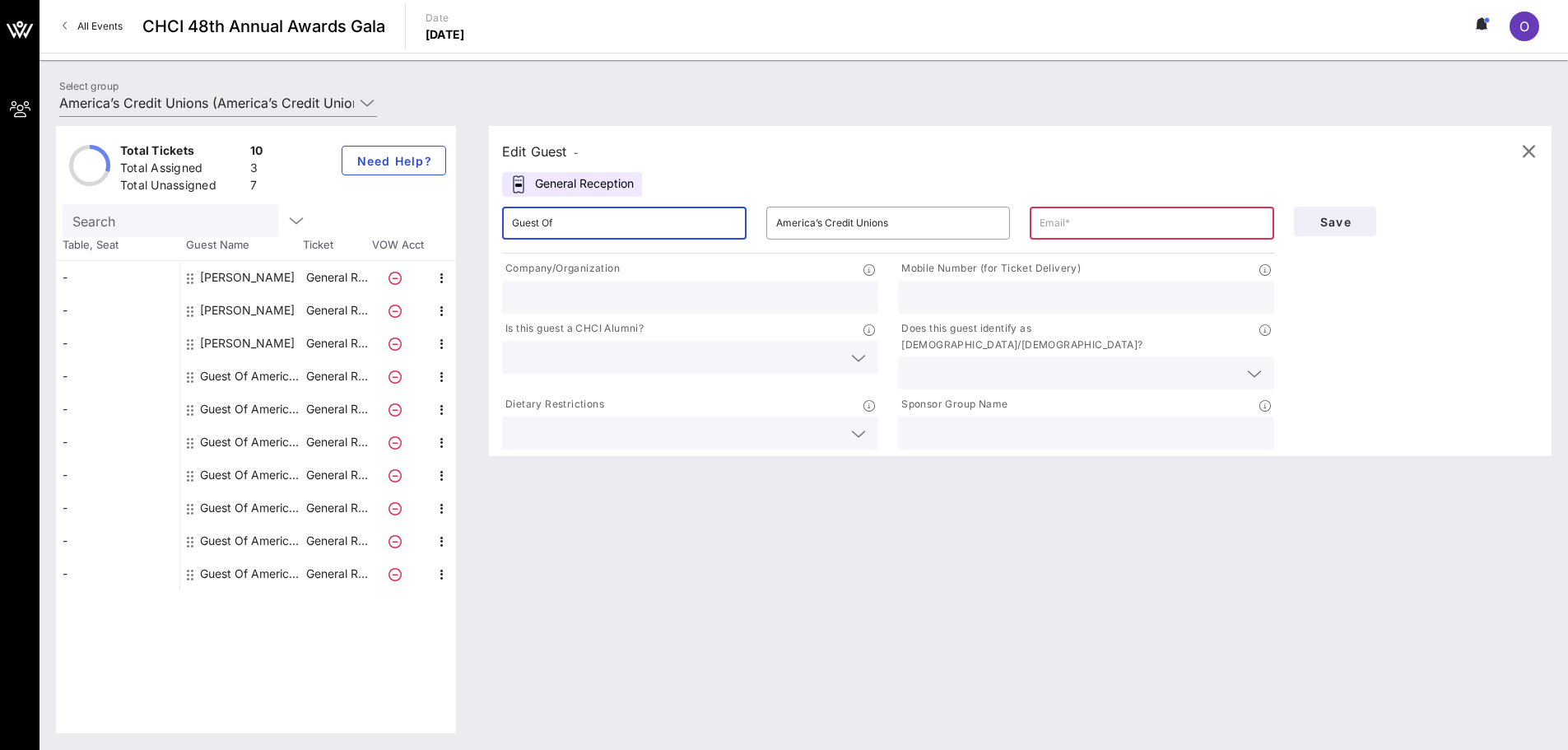
click at [575, 226] on input "Guest Of" at bounding box center [624, 223] width 225 height 26
type input "[PERSON_NAME]"
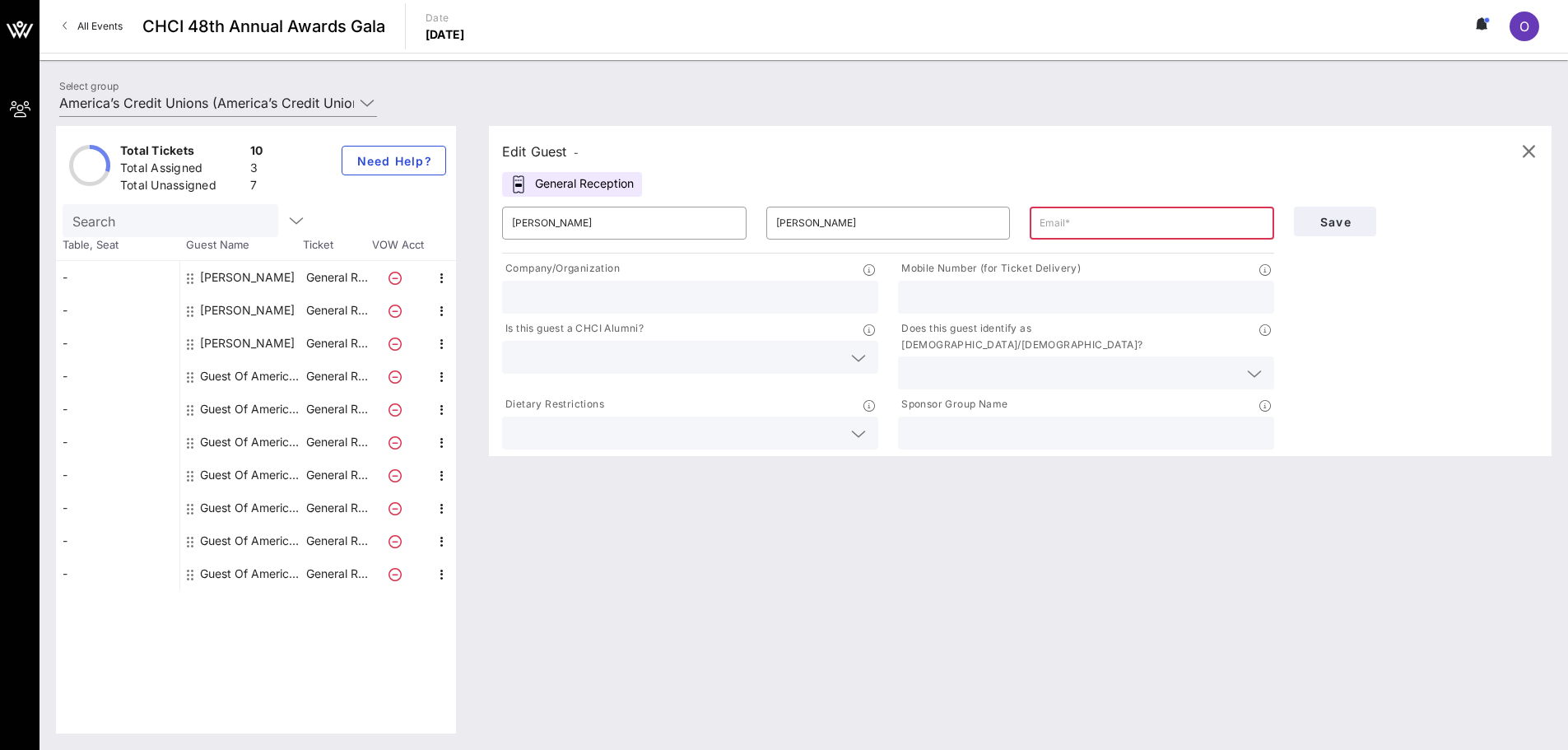
click at [1075, 232] on input "text" at bounding box center [1151, 223] width 225 height 26
paste input "[EMAIL_ADDRESS][DOMAIN_NAME]"
type input "[EMAIL_ADDRESS][DOMAIN_NAME]"
click at [1086, 286] on div at bounding box center [1086, 297] width 356 height 33
click at [1039, 362] on input "text" at bounding box center [1073, 372] width 330 height 21
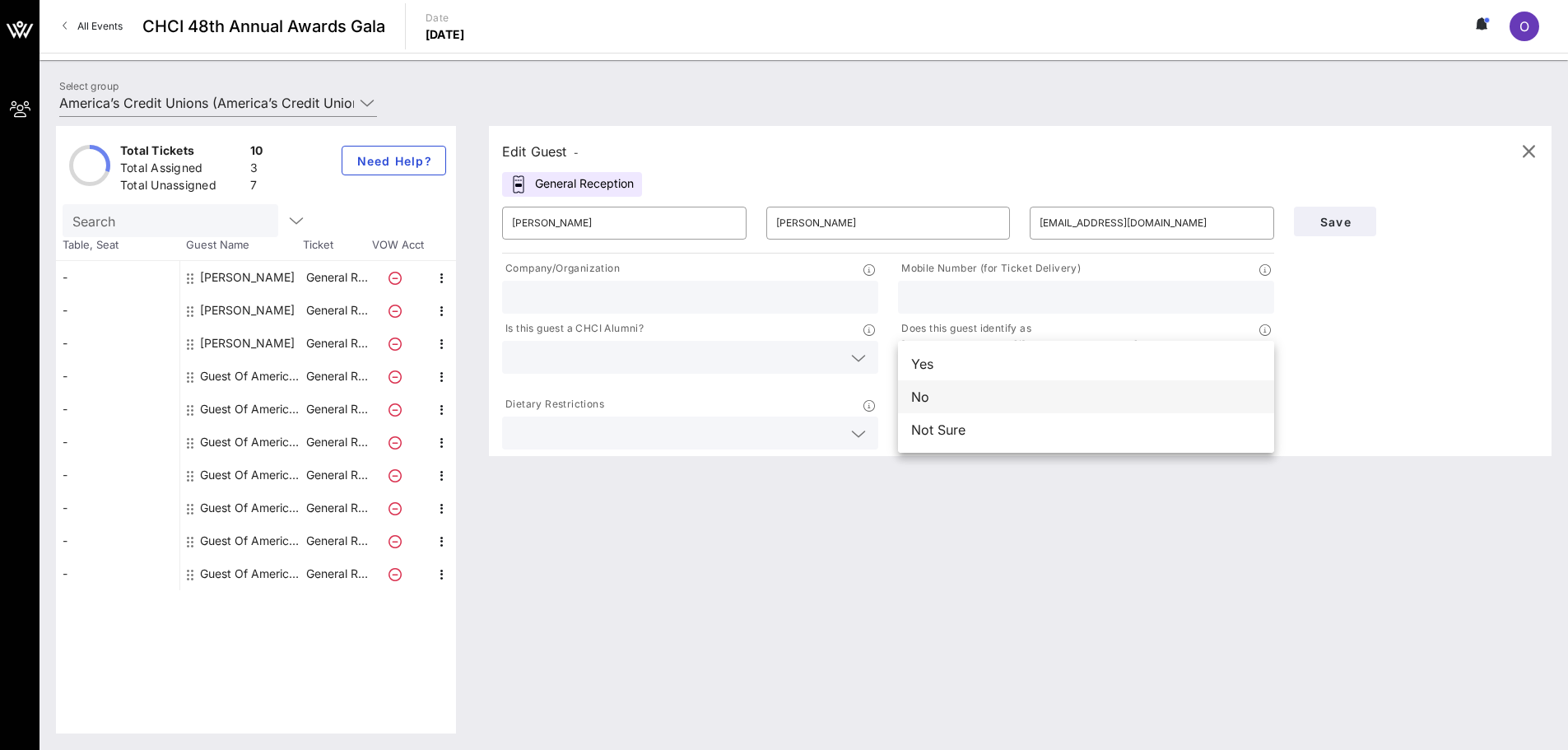
click at [1032, 410] on div "No" at bounding box center [1086, 397] width 376 height 33
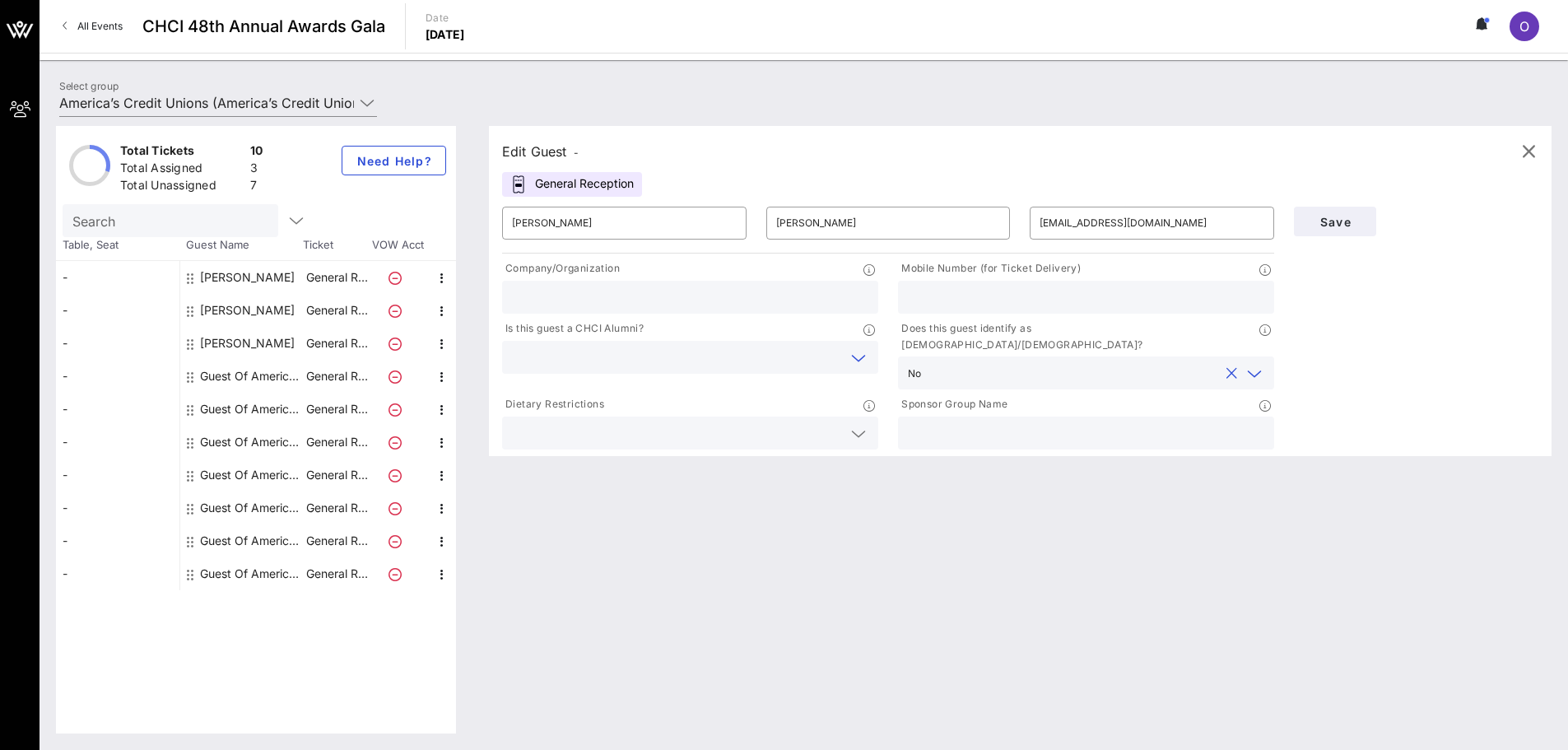
click at [692, 360] on input "text" at bounding box center [677, 356] width 330 height 21
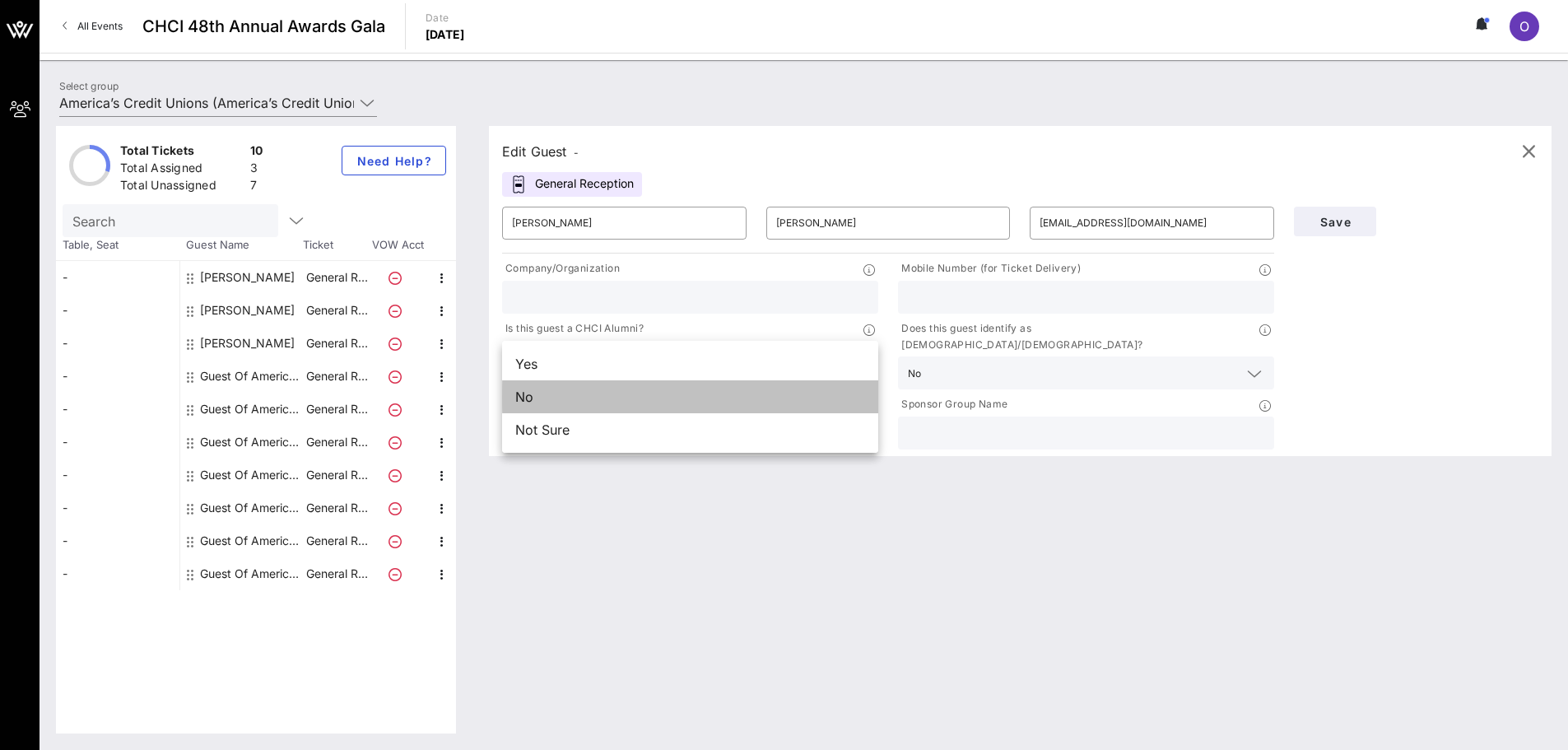
click at [686, 408] on div "No" at bounding box center [690, 397] width 376 height 33
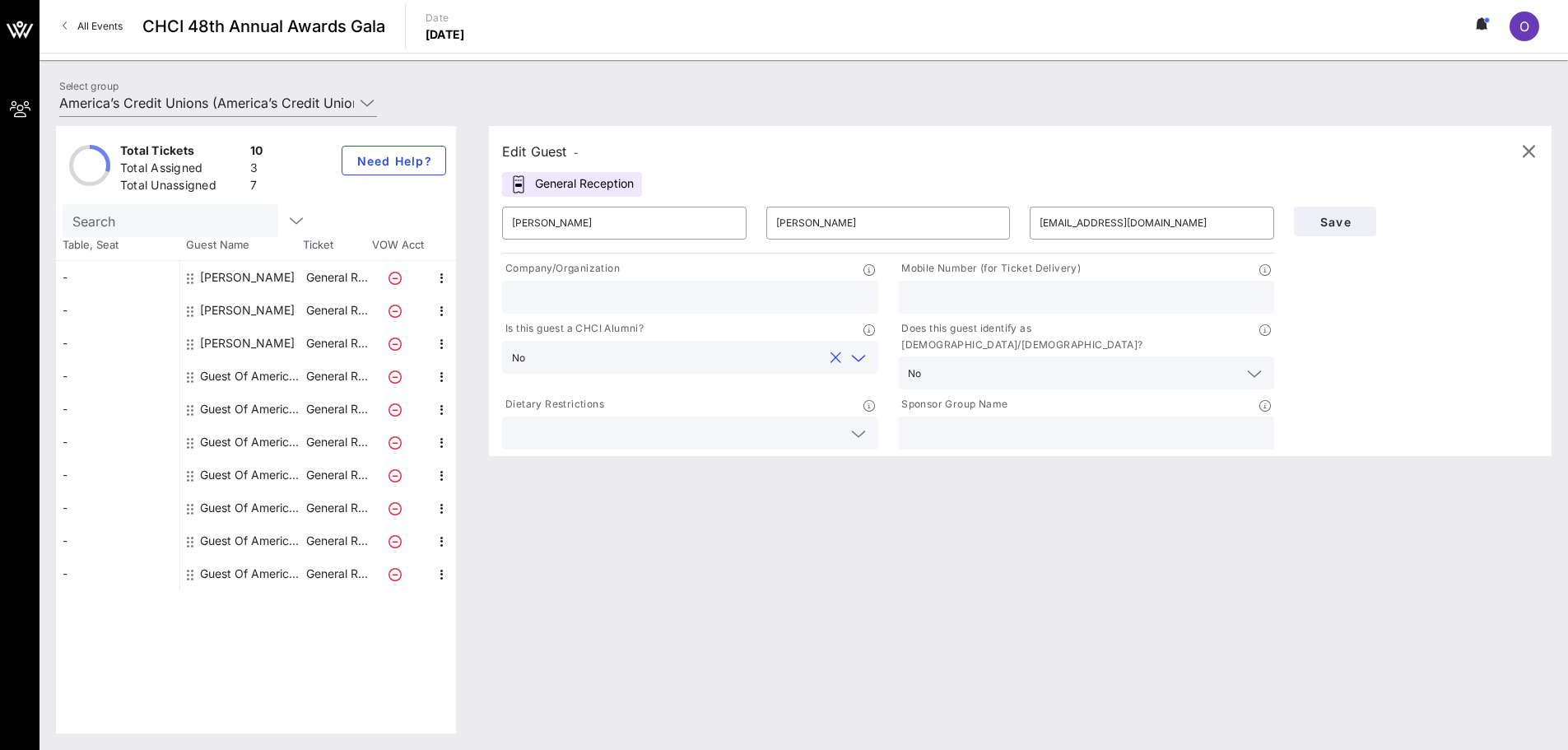
click at [714, 294] on input "text" at bounding box center [690, 296] width 356 height 21
paste input "[EMAIL_ADDRESS][DOMAIN_NAME]"
click at [718, 285] on div "[EMAIL_ADDRESS][DOMAIN_NAME]" at bounding box center [690, 297] width 356 height 33
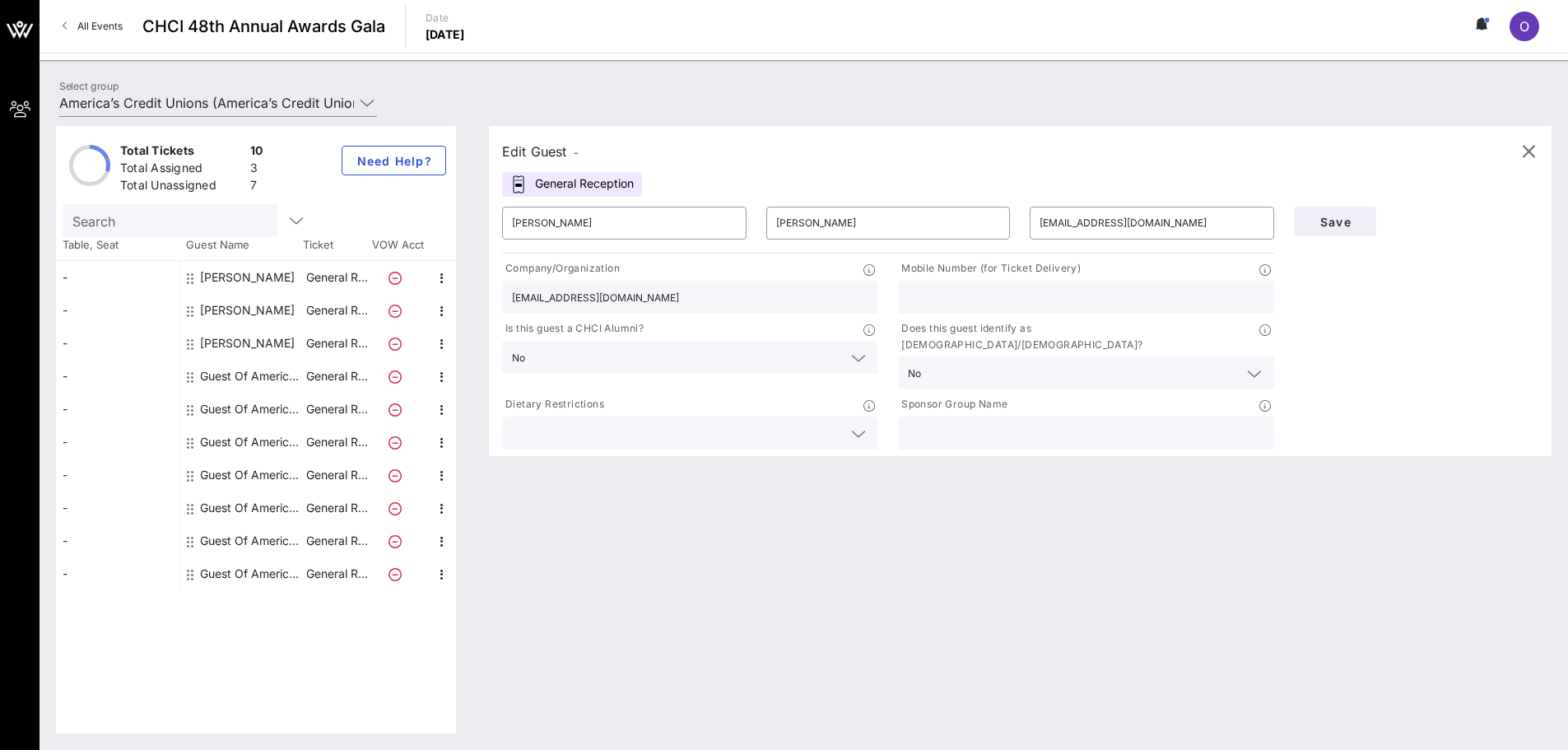
click at [718, 285] on div "[EMAIL_ADDRESS][DOMAIN_NAME]" at bounding box center [690, 297] width 356 height 33
click at [710, 293] on input "[EMAIL_ADDRESS][DOMAIN_NAME]" at bounding box center [690, 296] width 356 height 21
drag, startPoint x: 706, startPoint y: 294, endPoint x: 383, endPoint y: 296, distance: 323.0
click at [383, 296] on div "Total Tickets 10 Total Assigned 3 Total Unassigned 7 Need Help? Search Table, S…" at bounding box center [803, 430] width 1496 height 607
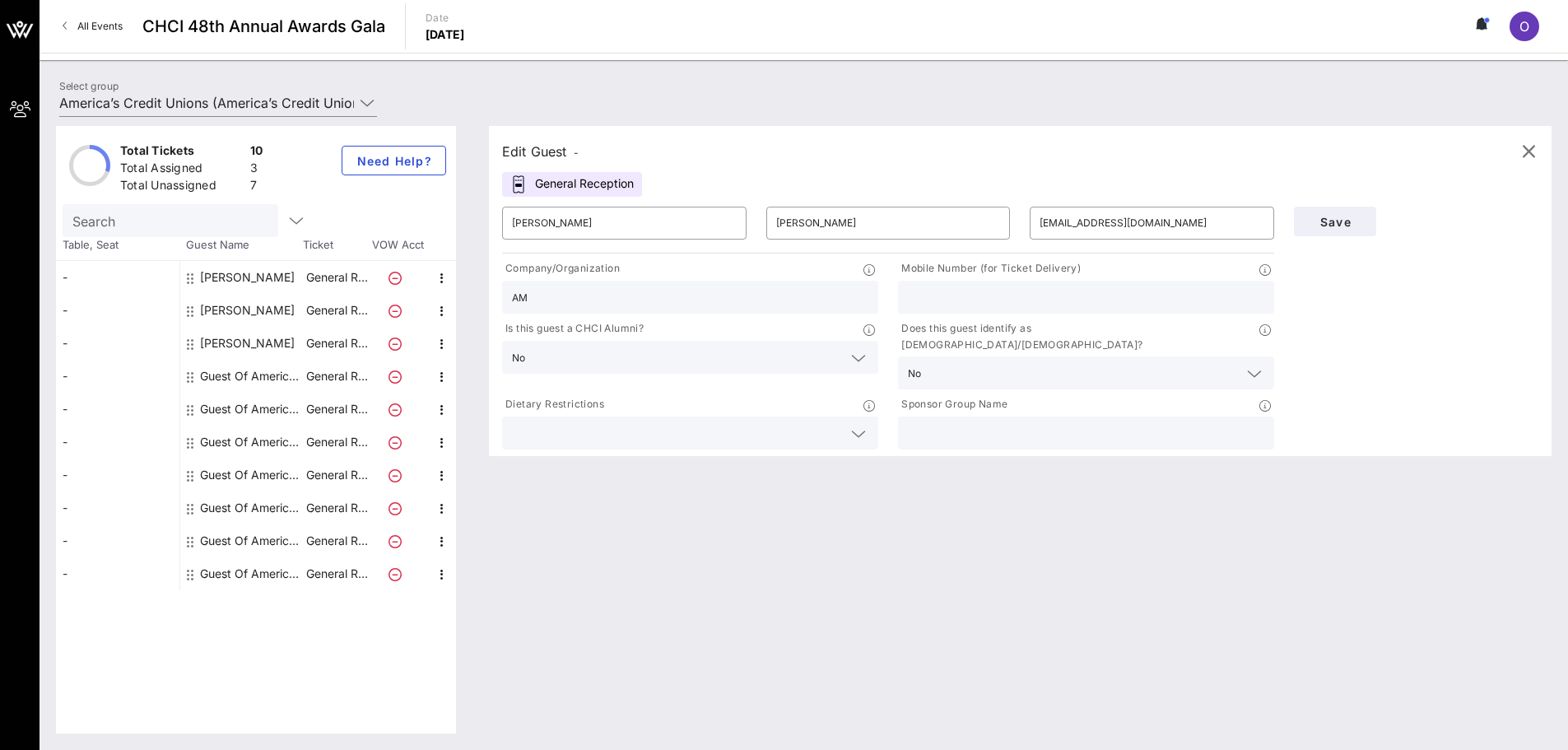
type input "A"
click at [603, 299] on input "America's Credit Unions" at bounding box center [690, 296] width 356 height 21
type input "America's Credit Unions"
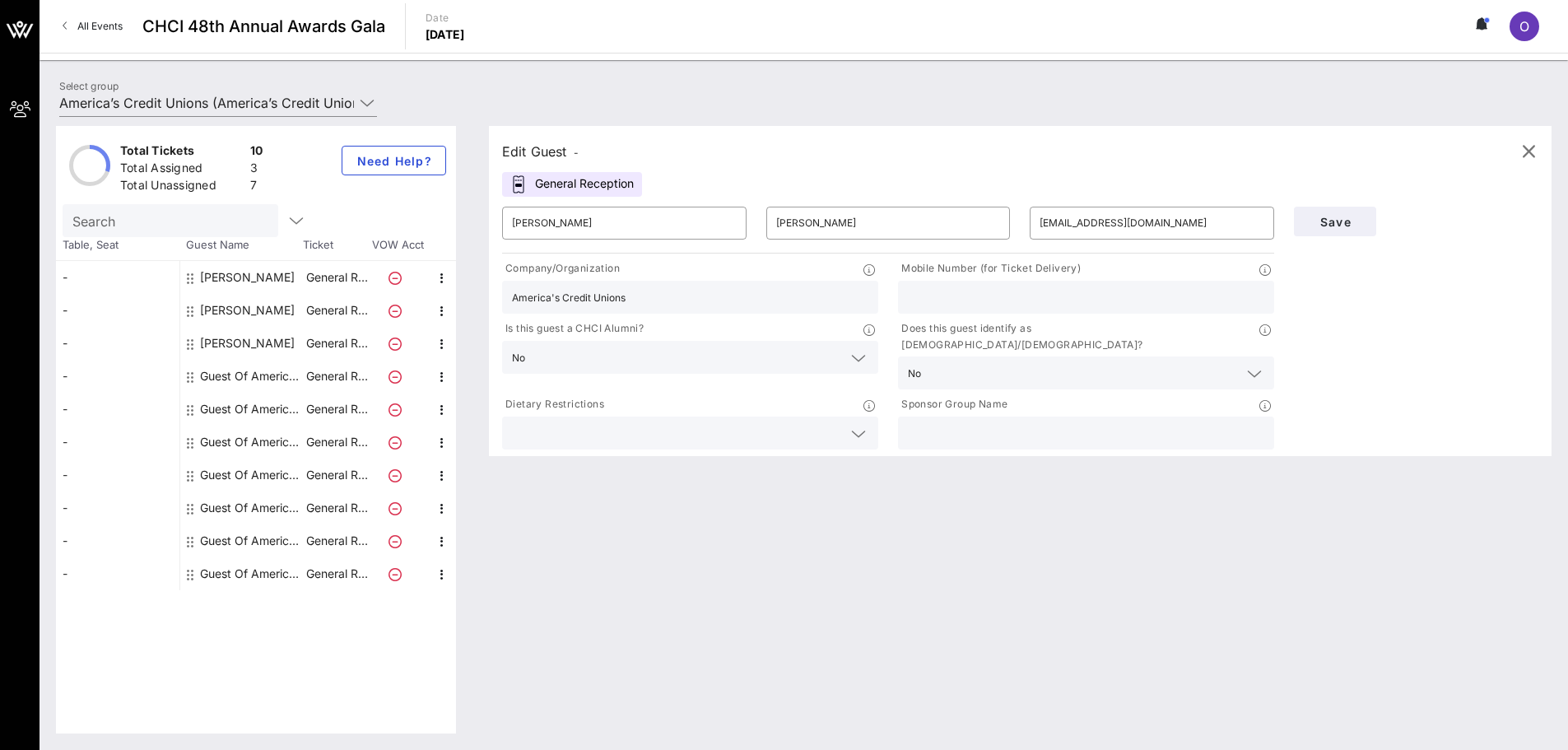
click at [941, 422] on input "text" at bounding box center [1086, 432] width 356 height 21
paste input "America's Credit Unions"
type input "America's Credit Unions"
click at [1123, 288] on input "text" at bounding box center [1086, 296] width 356 height 21
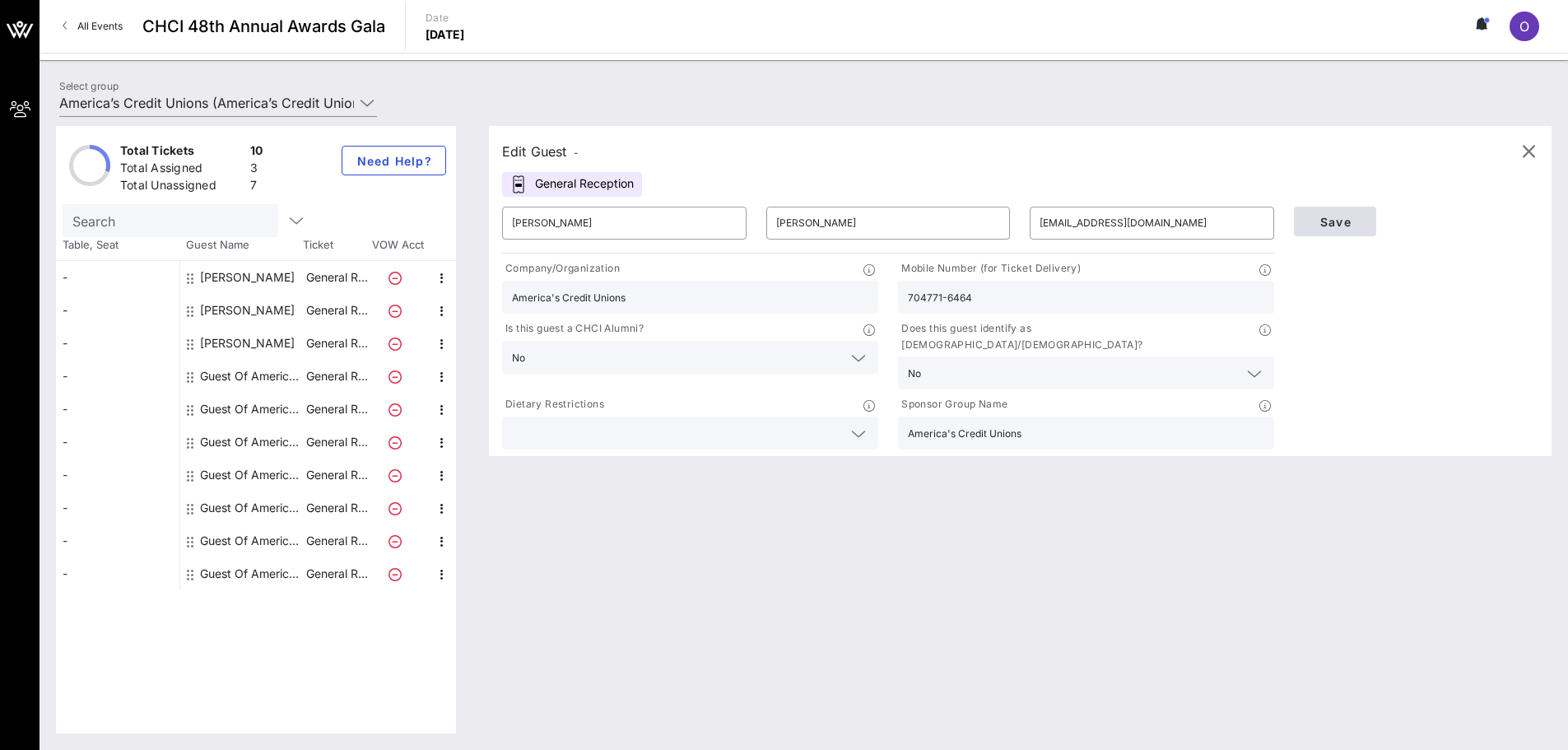
type input "704771-6464"
click at [1339, 215] on span "Save" at bounding box center [1335, 221] width 56 height 14
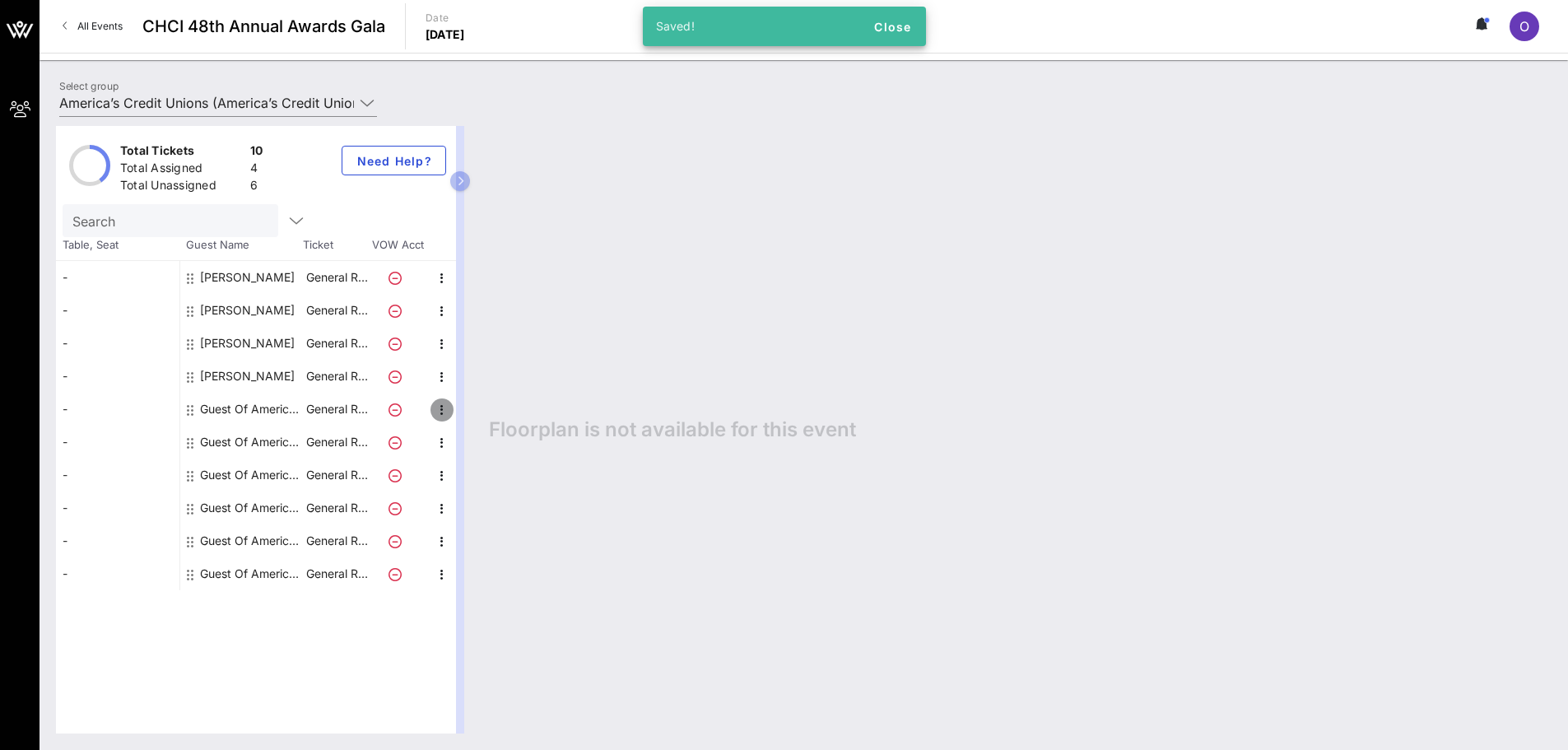
click at [440, 409] on icon "button" at bounding box center [442, 409] width 19 height 19
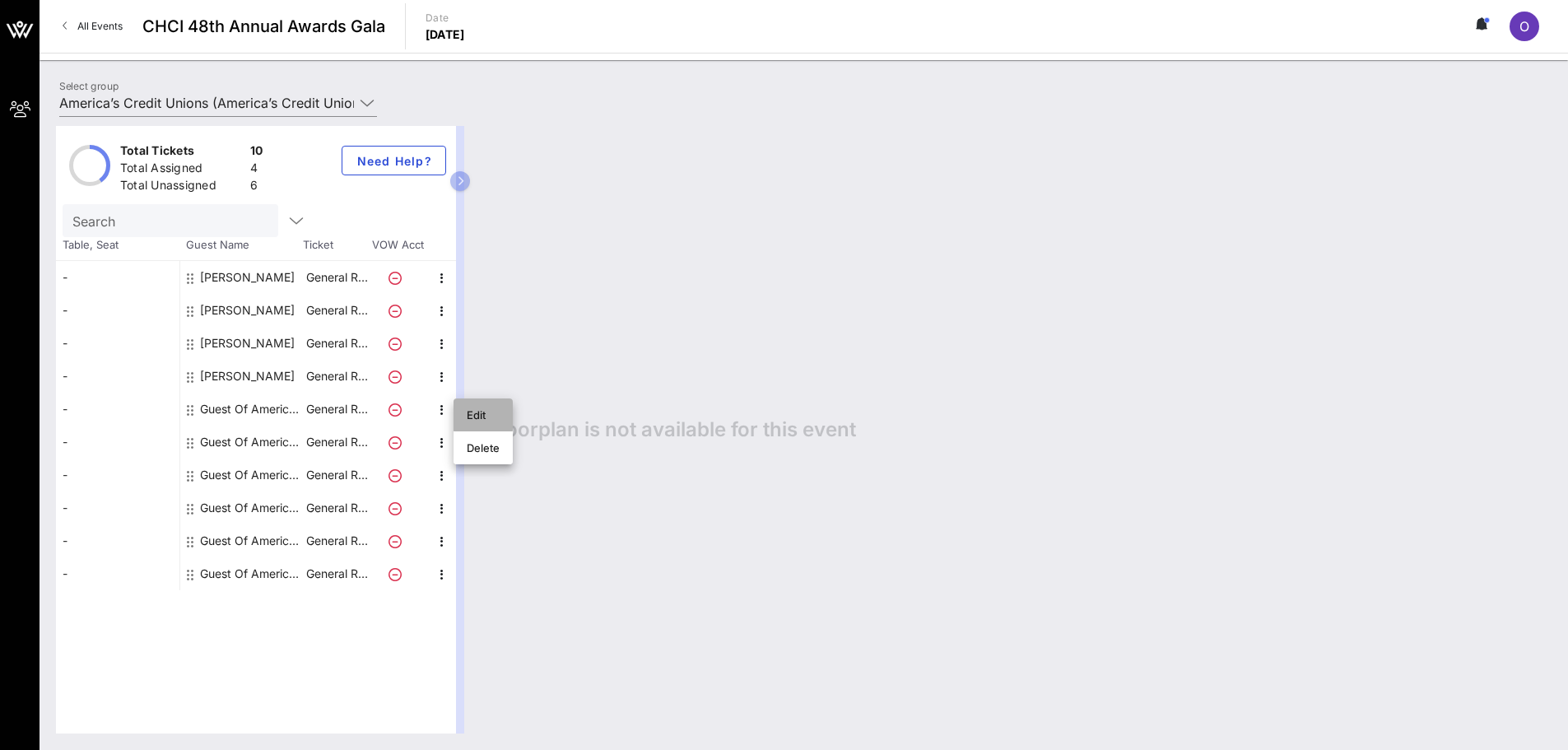
click at [490, 420] on div "Edit" at bounding box center [483, 415] width 33 height 13
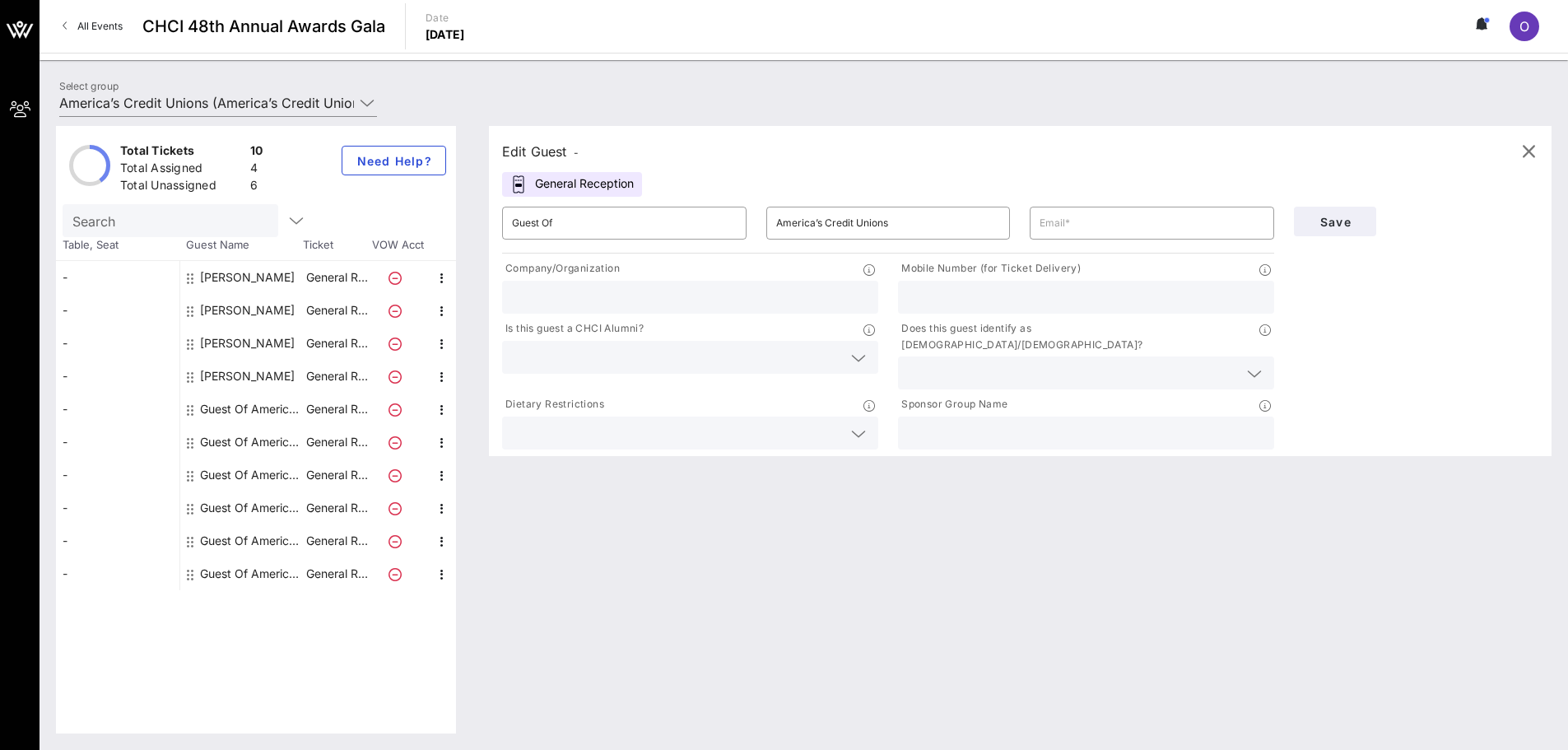
click at [633, 296] on input "text" at bounding box center [690, 296] width 356 height 21
click at [643, 233] on input "Guest Of" at bounding box center [624, 223] width 225 height 26
type input "Grace"
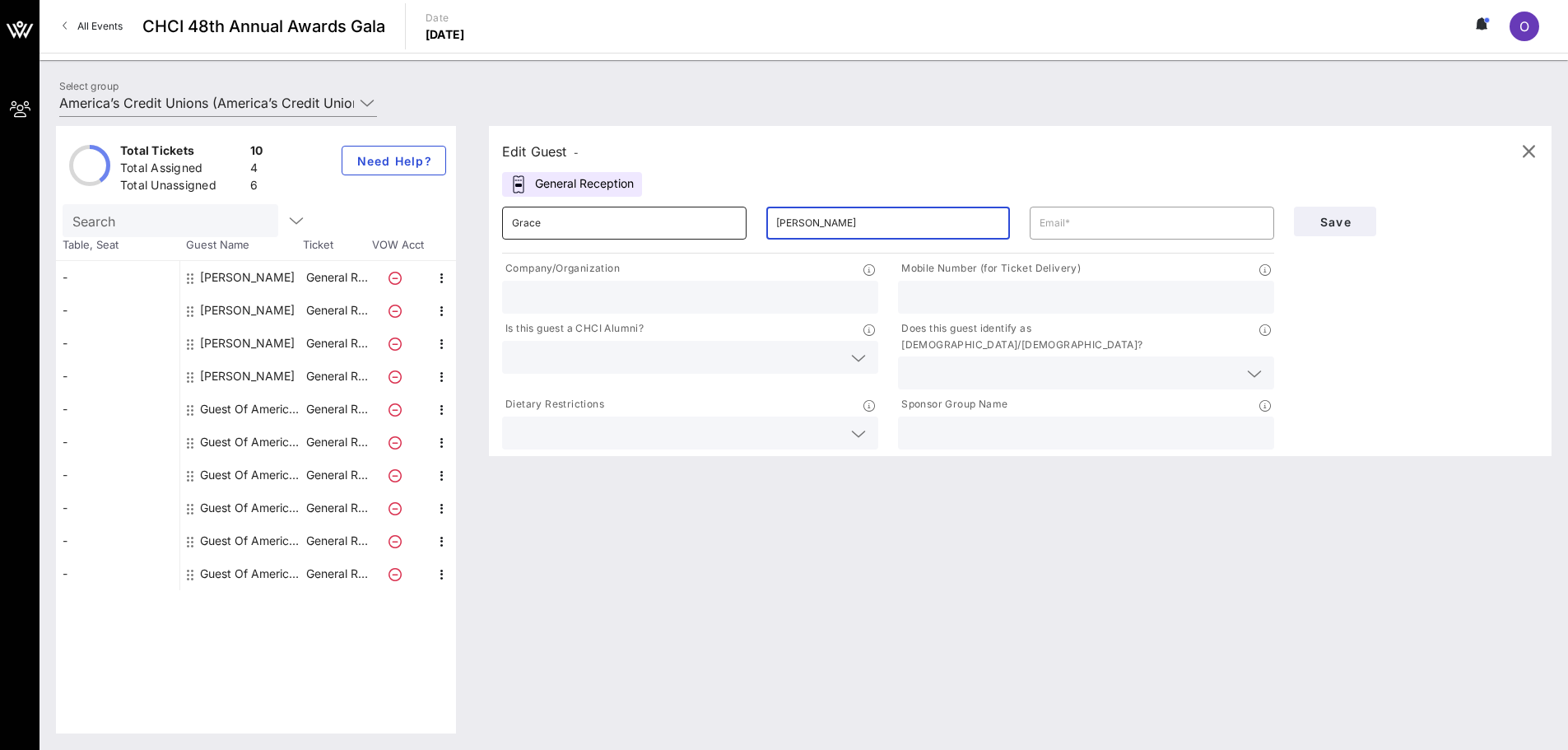
type input "[PERSON_NAME]"
click at [1202, 234] on input "text" at bounding box center [1151, 223] width 225 height 26
paste input "mailto:[EMAIL_ADDRESS][DOMAIN_NAME]"
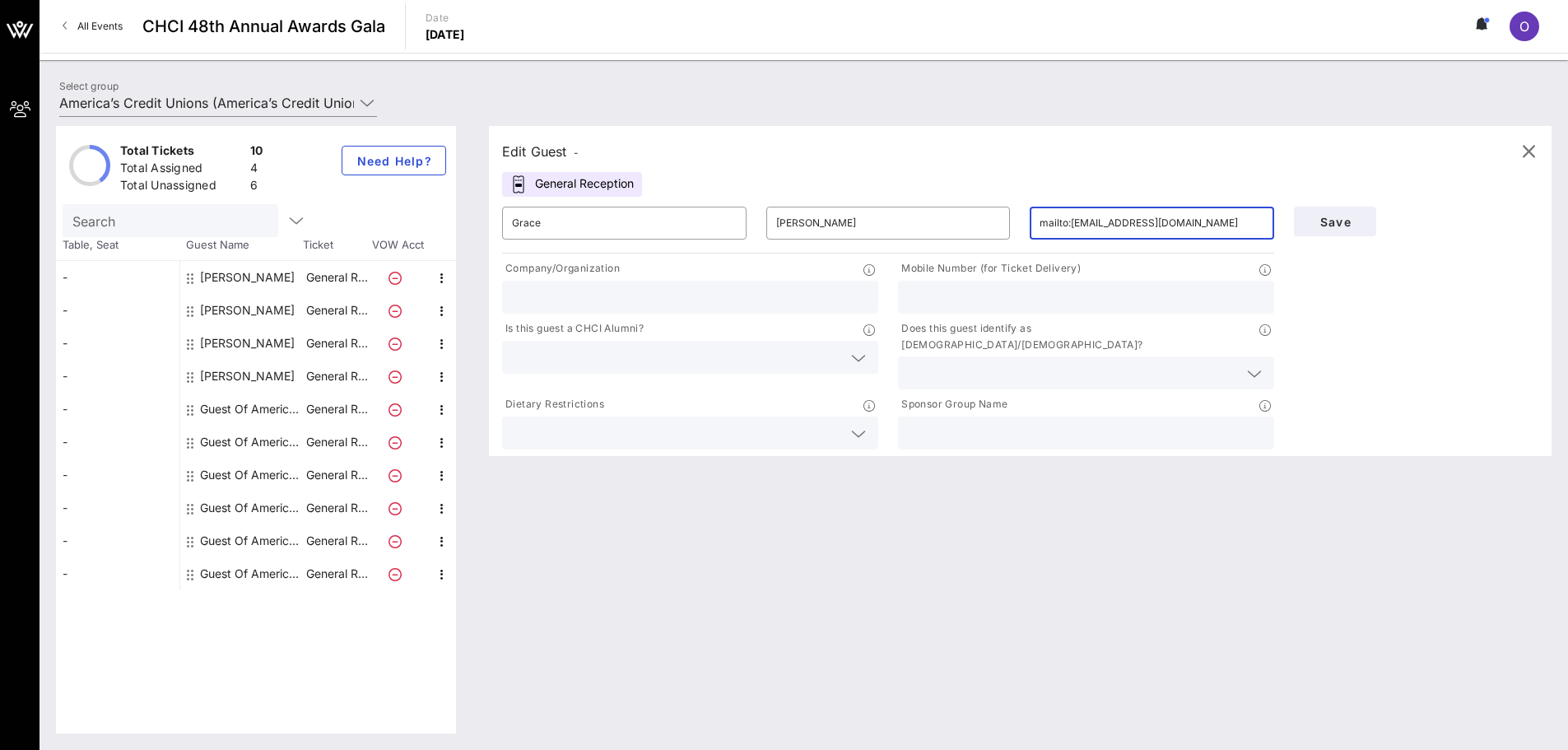
drag, startPoint x: 1073, startPoint y: 224, endPoint x: 1026, endPoint y: 231, distance: 47.5
click at [1026, 231] on div "​ mailto:[EMAIL_ADDRESS][DOMAIN_NAME]" at bounding box center [1151, 223] width 264 height 53
type input "[EMAIL_ADDRESS][DOMAIN_NAME]"
click at [730, 294] on input "text" at bounding box center [690, 296] width 356 height 21
type input "A"
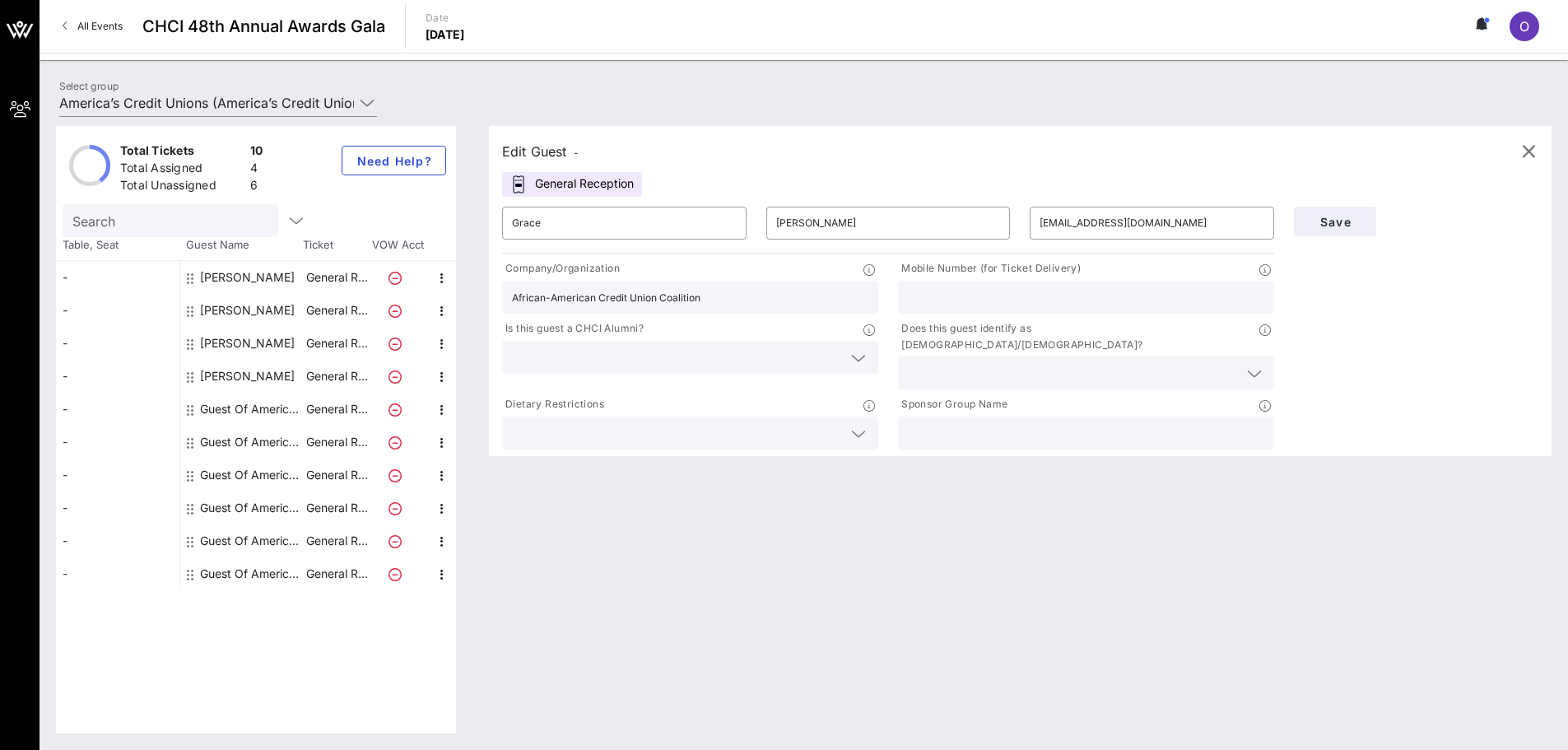
type input "African-American Credit Union Coalition"
click at [723, 344] on div at bounding box center [690, 357] width 356 height 33
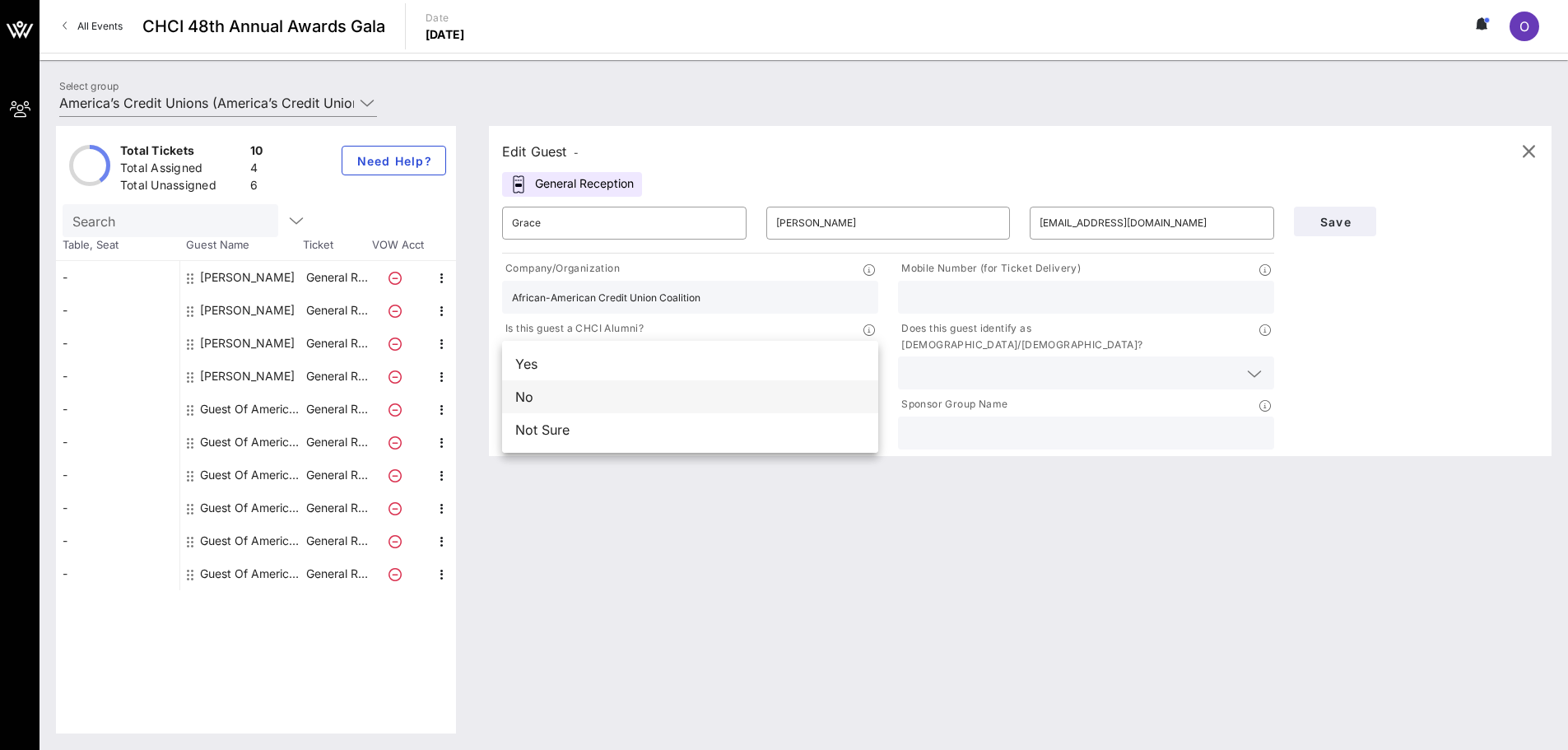
click at [714, 408] on div "No" at bounding box center [690, 397] width 376 height 33
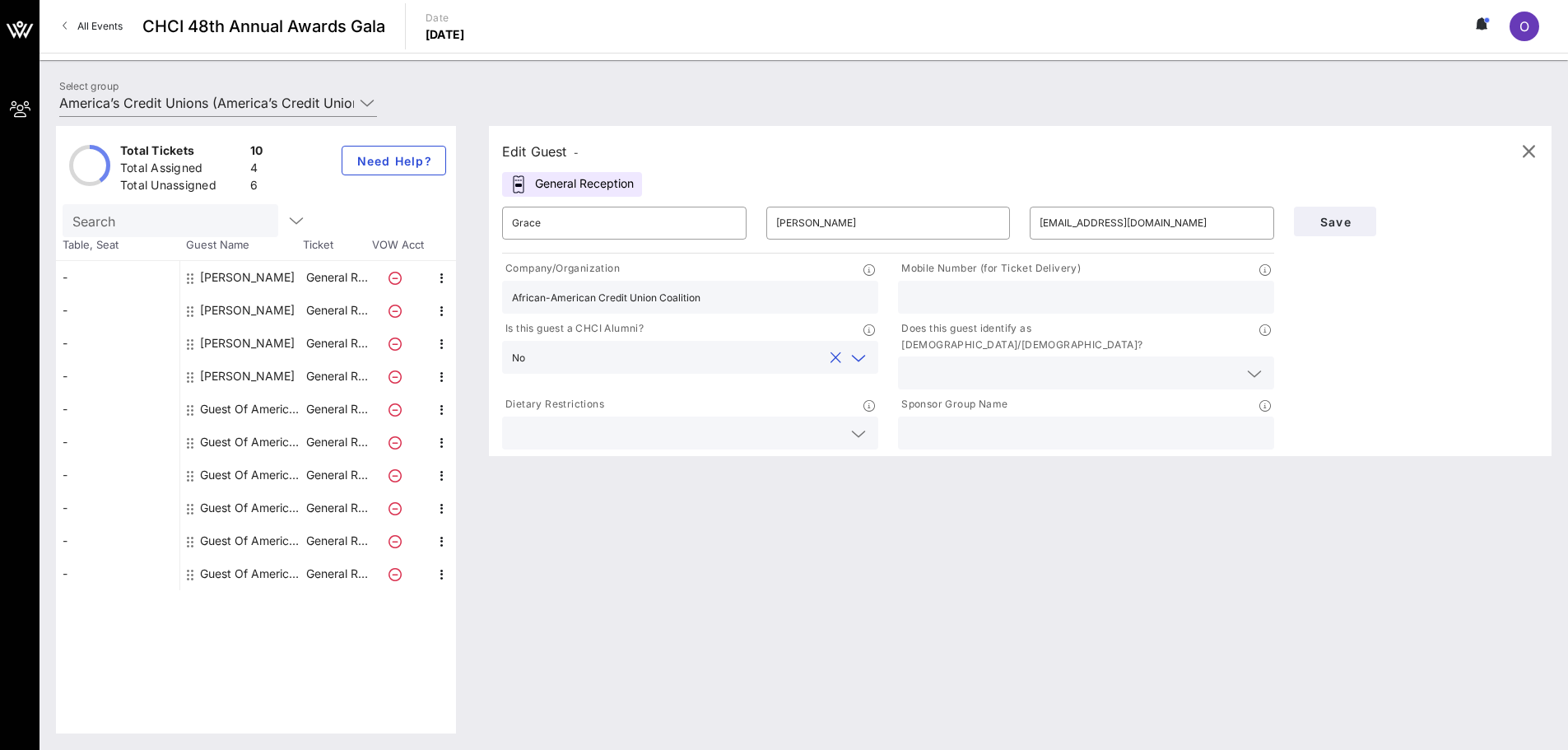
click at [974, 294] on input "text" at bounding box center [1086, 296] width 356 height 21
type input "[PHONE_NUMBER]"
click at [951, 362] on input "text" at bounding box center [1073, 372] width 330 height 21
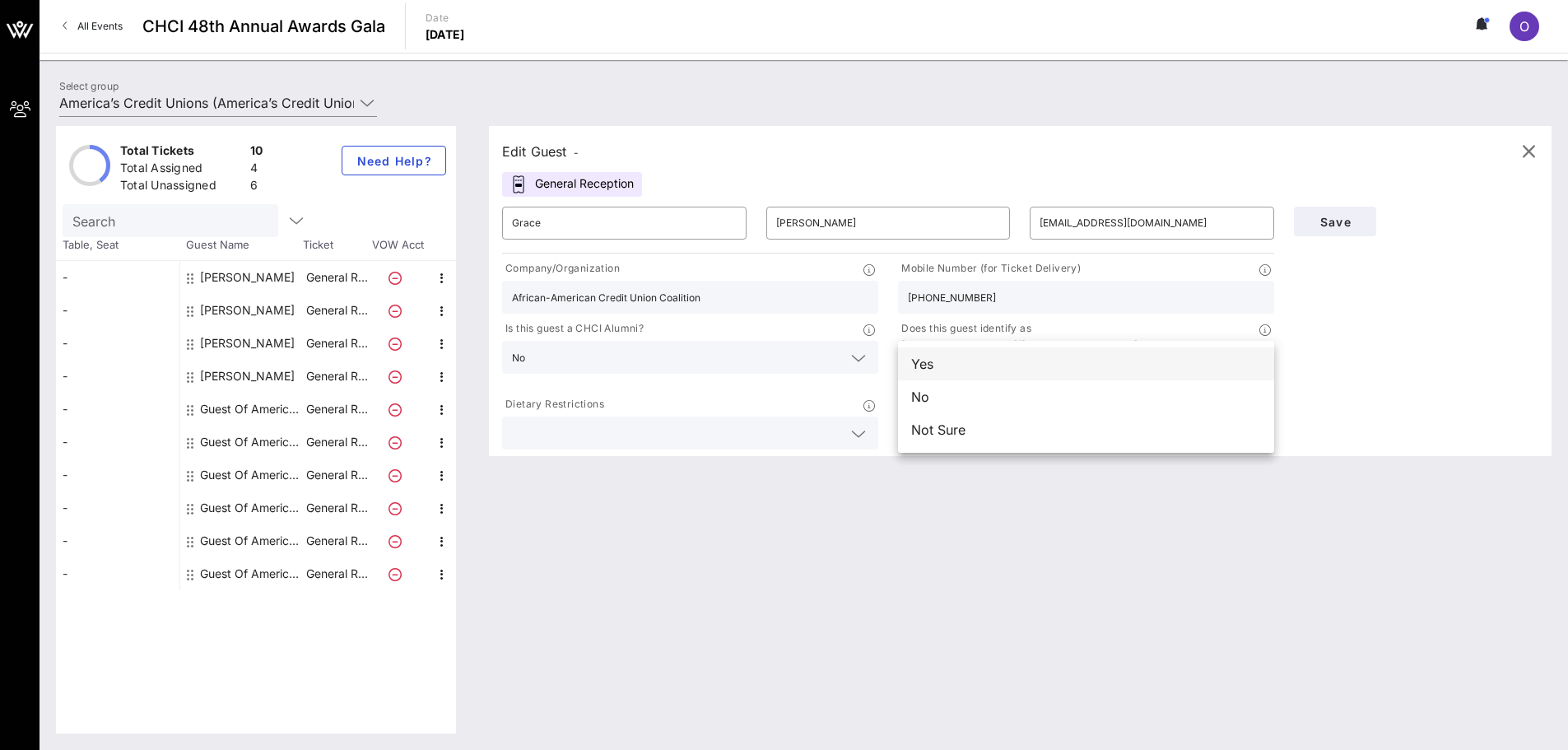
click at [955, 376] on div "Yes" at bounding box center [1086, 364] width 376 height 33
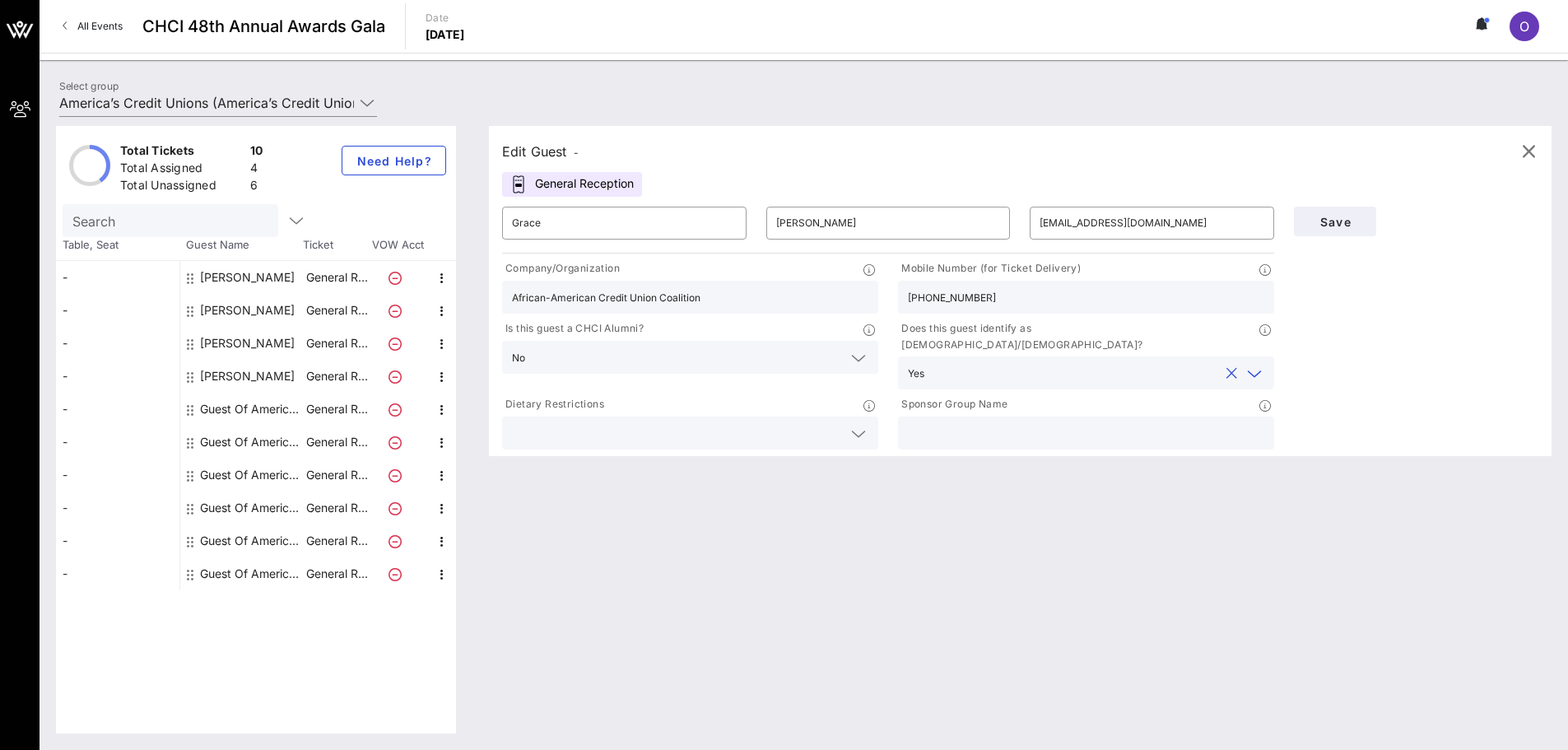
click at [992, 417] on div at bounding box center [1086, 433] width 356 height 33
type input "America's Credit Unions"
click at [1334, 227] on span "Save" at bounding box center [1335, 221] width 56 height 14
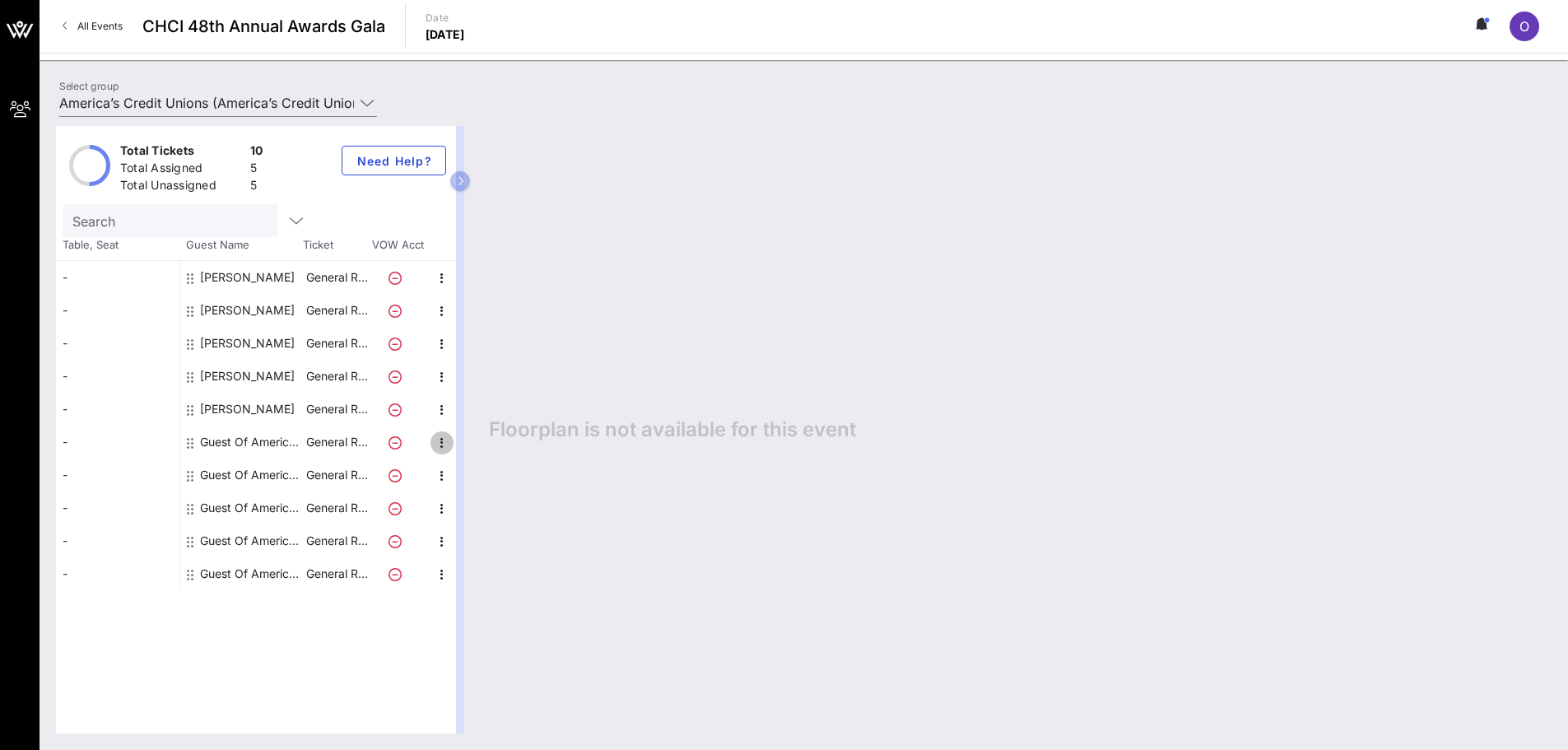
click at [446, 444] on icon "button" at bounding box center [442, 443] width 19 height 19
click at [490, 441] on div "Edit" at bounding box center [483, 448] width 33 height 26
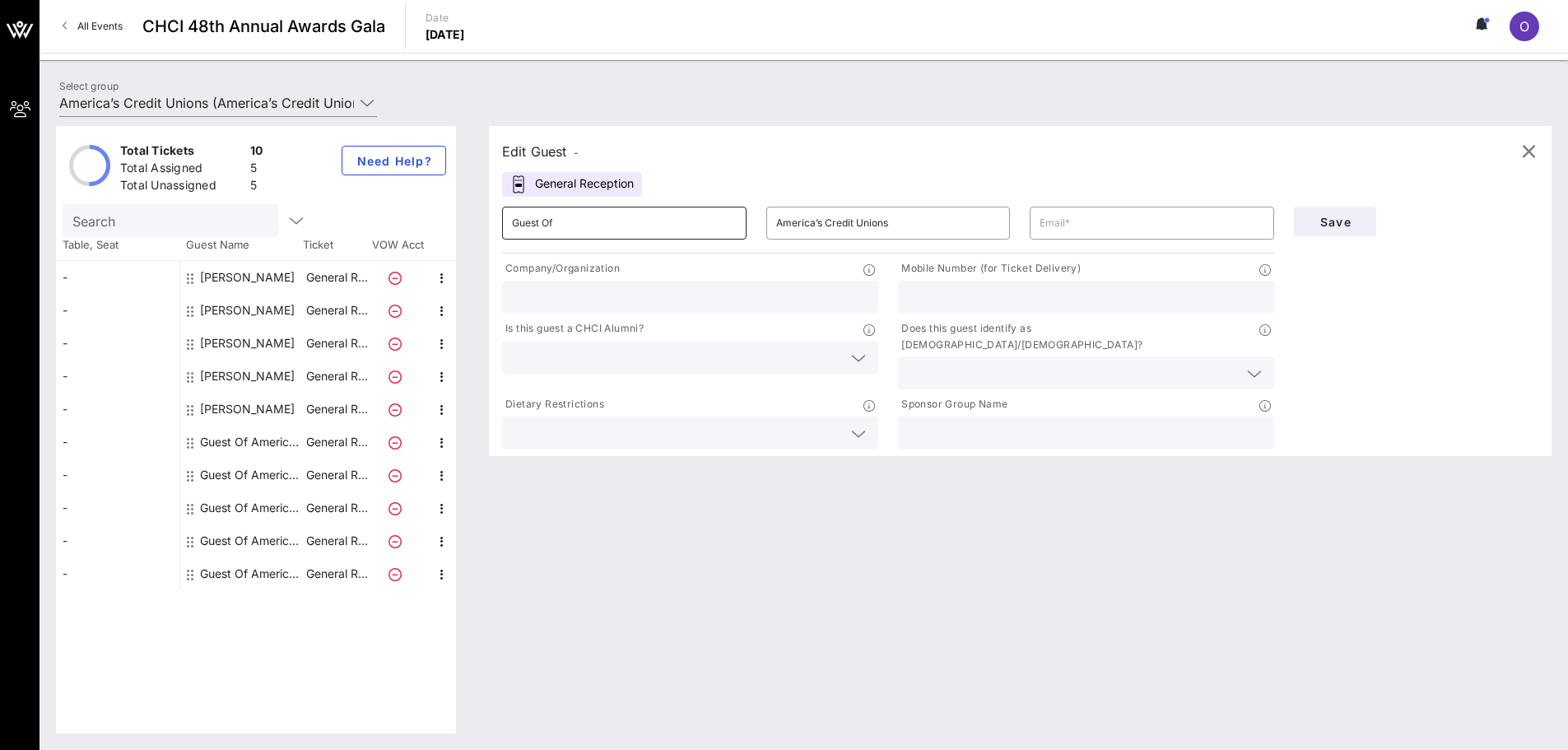
click at [580, 231] on input "Guest Of" at bounding box center [624, 223] width 225 height 26
type input "[PERSON_NAME]"
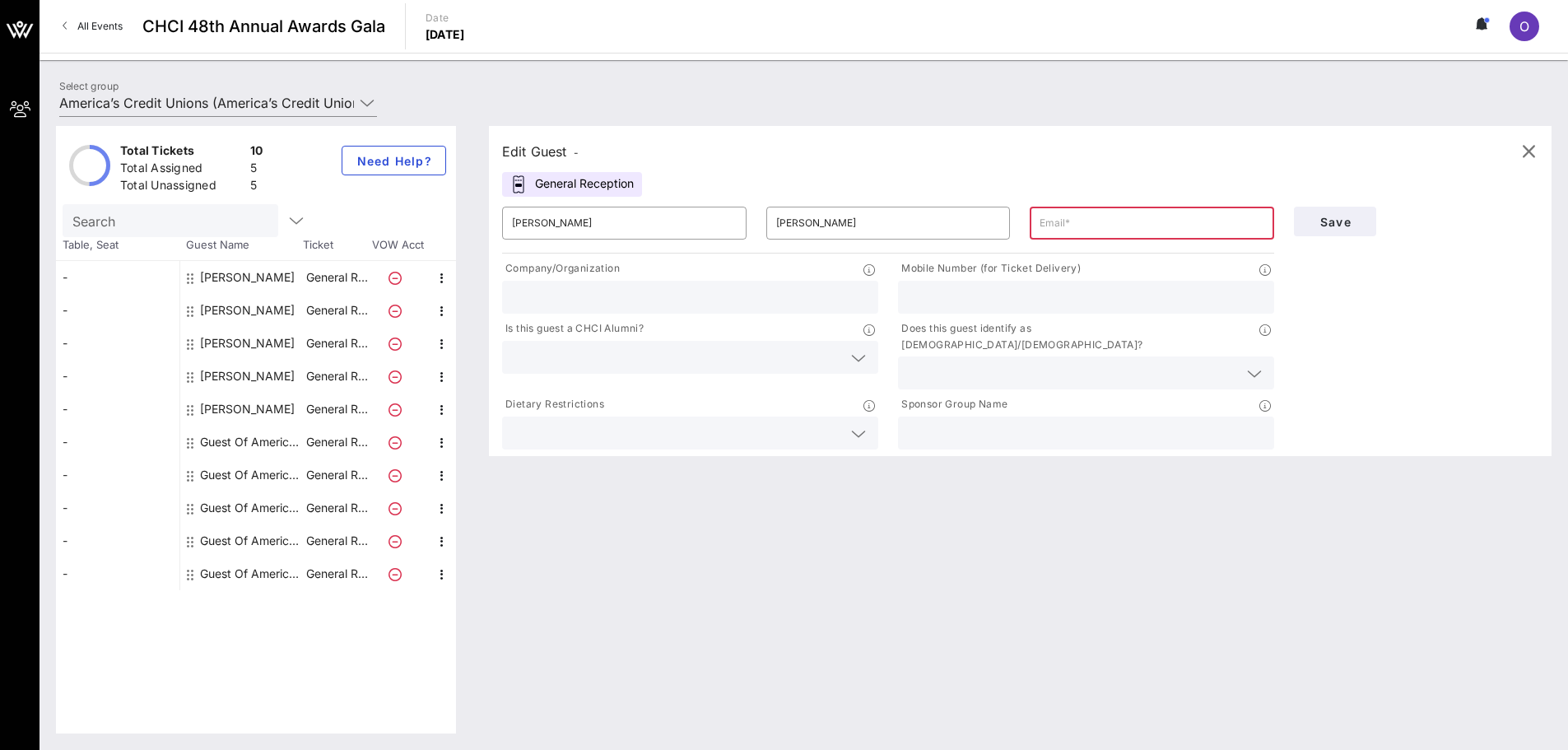
drag, startPoint x: 1095, startPoint y: 217, endPoint x: 991, endPoint y: 314, distance: 142.2
click at [991, 315] on div "Mobile Number (for Ticket Delivery)" at bounding box center [1087, 286] width 396 height 60
paste input "516.507.0885"
type input "516.507.0885"
click at [1053, 221] on input "text" at bounding box center [1151, 223] width 225 height 26
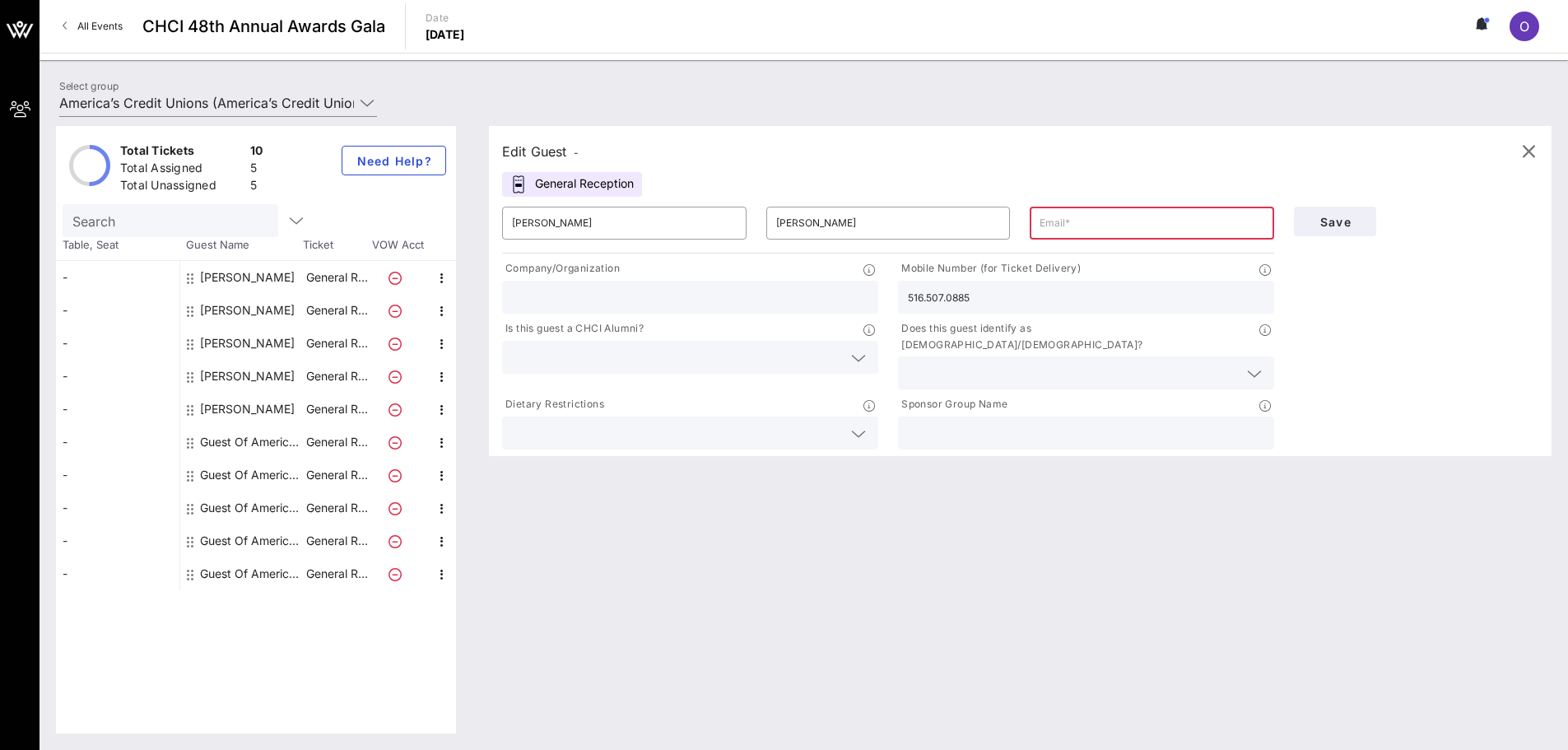
paste input "[PERSON_NAME] <[EMAIL_ADDRESS][DOMAIN_NAME]>"
drag, startPoint x: 1105, startPoint y: 223, endPoint x: 1014, endPoint y: 231, distance: 91.4
click at [1014, 231] on div "​ [PERSON_NAME] ​ [PERSON_NAME] ​ [PERSON_NAME] <[EMAIL_ADDRESS][DOMAIN_NAME]>" at bounding box center [888, 223] width 791 height 53
drag, startPoint x: 1057, startPoint y: 223, endPoint x: 1071, endPoint y: 223, distance: 14.0
click at [1059, 223] on input "[PERSON_NAME] <[EMAIL_ADDRESS][DOMAIN_NAME]>" at bounding box center [1151, 223] width 225 height 26
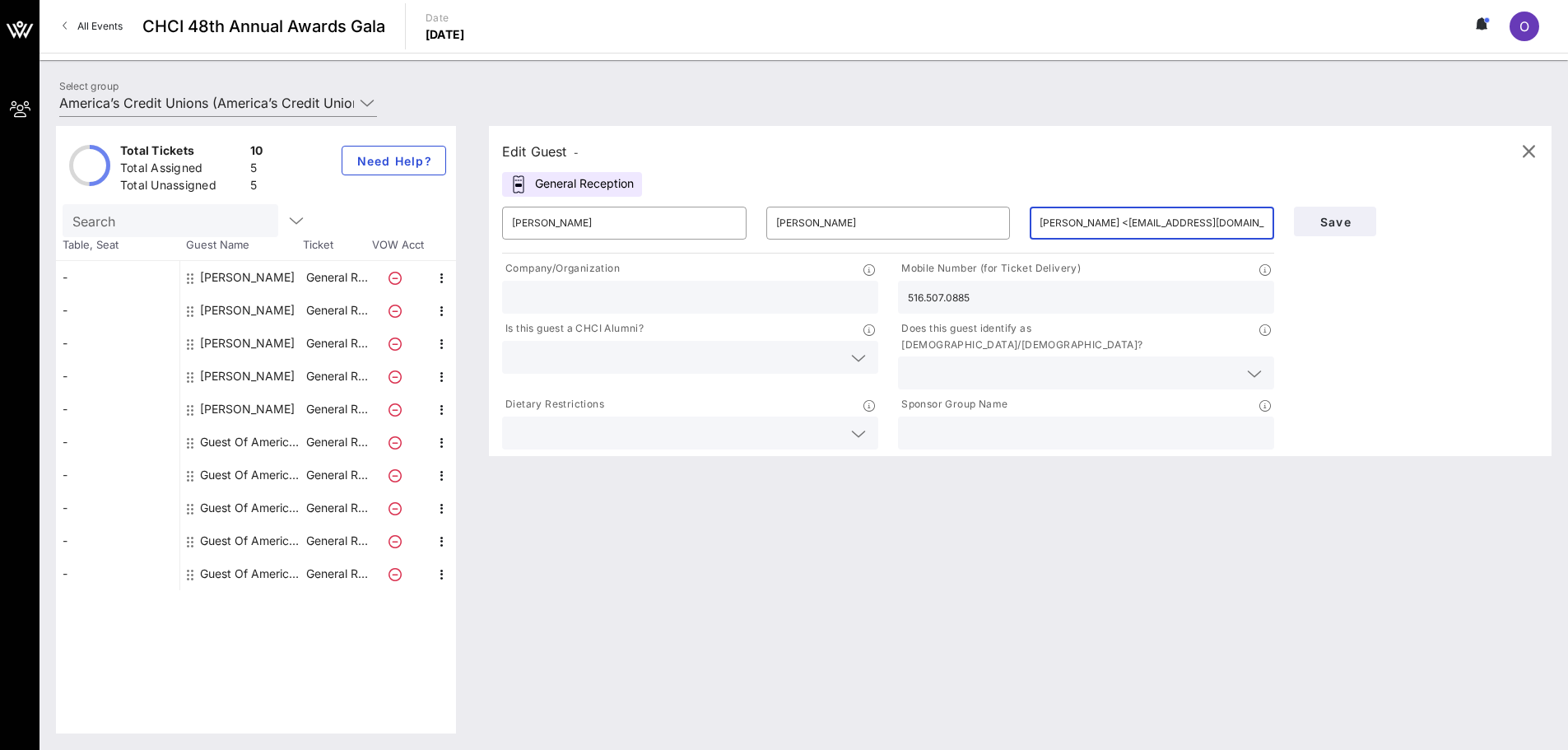
click at [1073, 222] on input "[PERSON_NAME] <[EMAIL_ADDRESS][DOMAIN_NAME]>" at bounding box center [1151, 223] width 225 height 26
click at [1072, 222] on input "[PERSON_NAME] <[EMAIL_ADDRESS][DOMAIN_NAME]>" at bounding box center [1151, 223] width 225 height 26
drag, startPoint x: 1071, startPoint y: 220, endPoint x: 1023, endPoint y: 226, distance: 48.4
click at [1023, 226] on div "​ [PERSON_NAME] <[EMAIL_ADDRESS][DOMAIN_NAME]>" at bounding box center [1151, 223] width 264 height 53
type input "[PERSON_NAME] <[EMAIL_ADDRESS][DOMAIN_NAME]>"
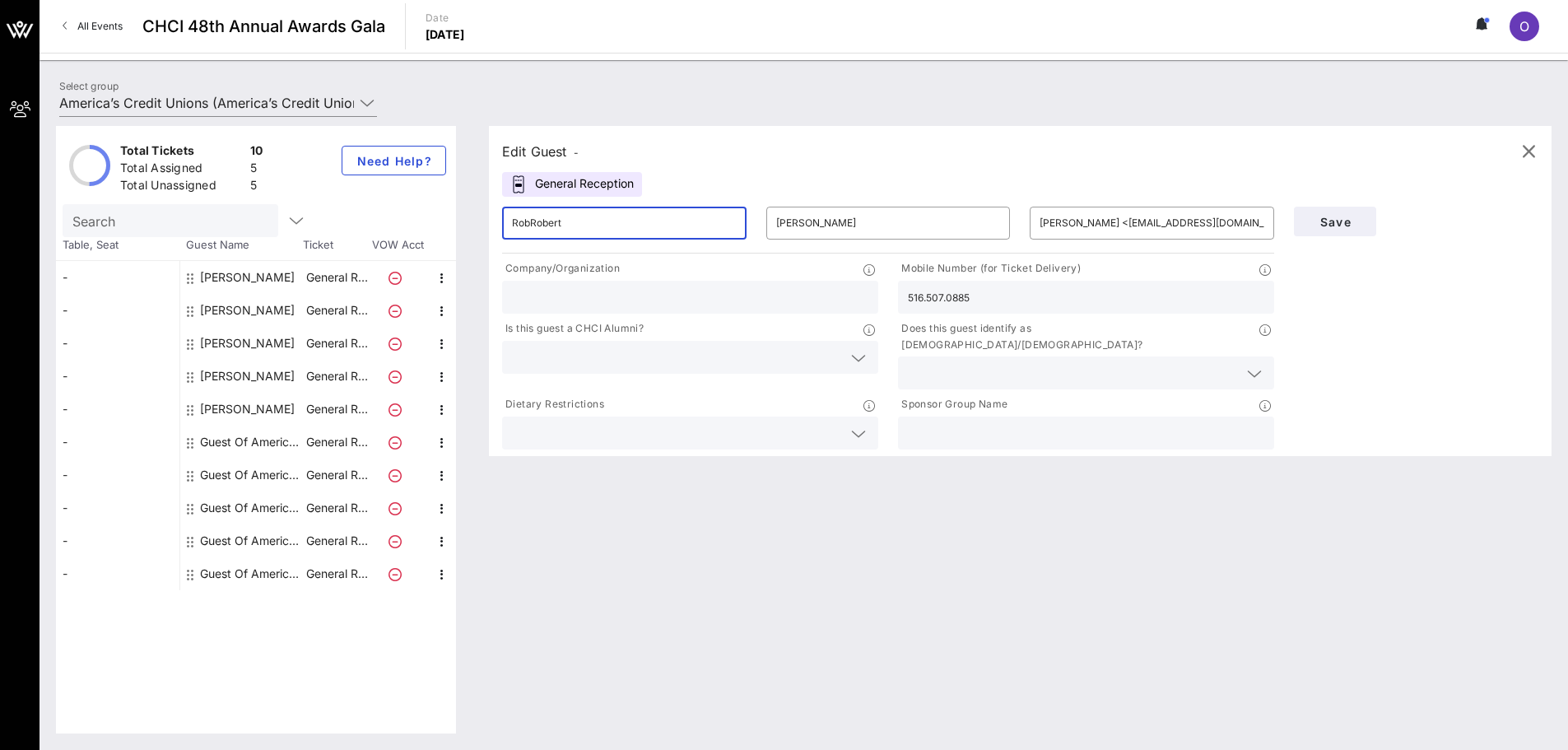
click at [529, 222] on input "RobRobert" at bounding box center [624, 223] width 225 height 26
type input "[PERSON_NAME]"
drag, startPoint x: 1074, startPoint y: 219, endPoint x: 1016, endPoint y: 219, distance: 58.0
click at [1016, 219] on div "​ [PERSON_NAME] ​ [PERSON_NAME] ​ [PERSON_NAME] <[EMAIL_ADDRESS][DOMAIN_NAME]>" at bounding box center [888, 223] width 791 height 53
drag, startPoint x: 1084, startPoint y: 219, endPoint x: 1012, endPoint y: 219, distance: 72.0
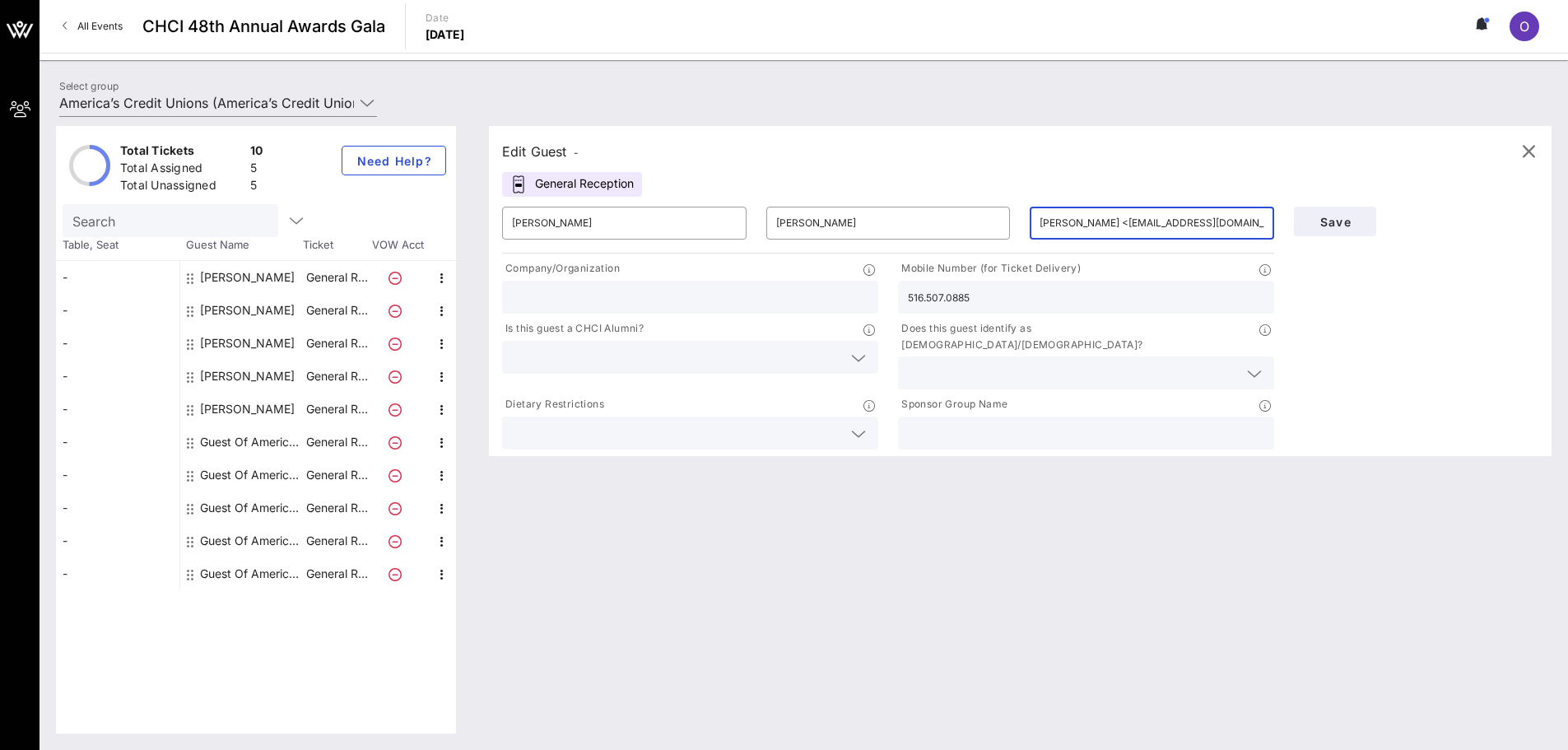
click at [1015, 219] on div "​ [PERSON_NAME] ​ [PERSON_NAME] ​ [PERSON_NAME] <[EMAIL_ADDRESS][DOMAIN_NAME]>" at bounding box center [888, 223] width 791 height 53
click at [1176, 219] on input "[EMAIL_ADDRESS][DOMAIN_NAME]>" at bounding box center [1151, 223] width 225 height 26
type input "[EMAIL_ADDRESS][DOMAIN_NAME]"
click at [705, 302] on input "text" at bounding box center [690, 296] width 356 height 21
type input "F"
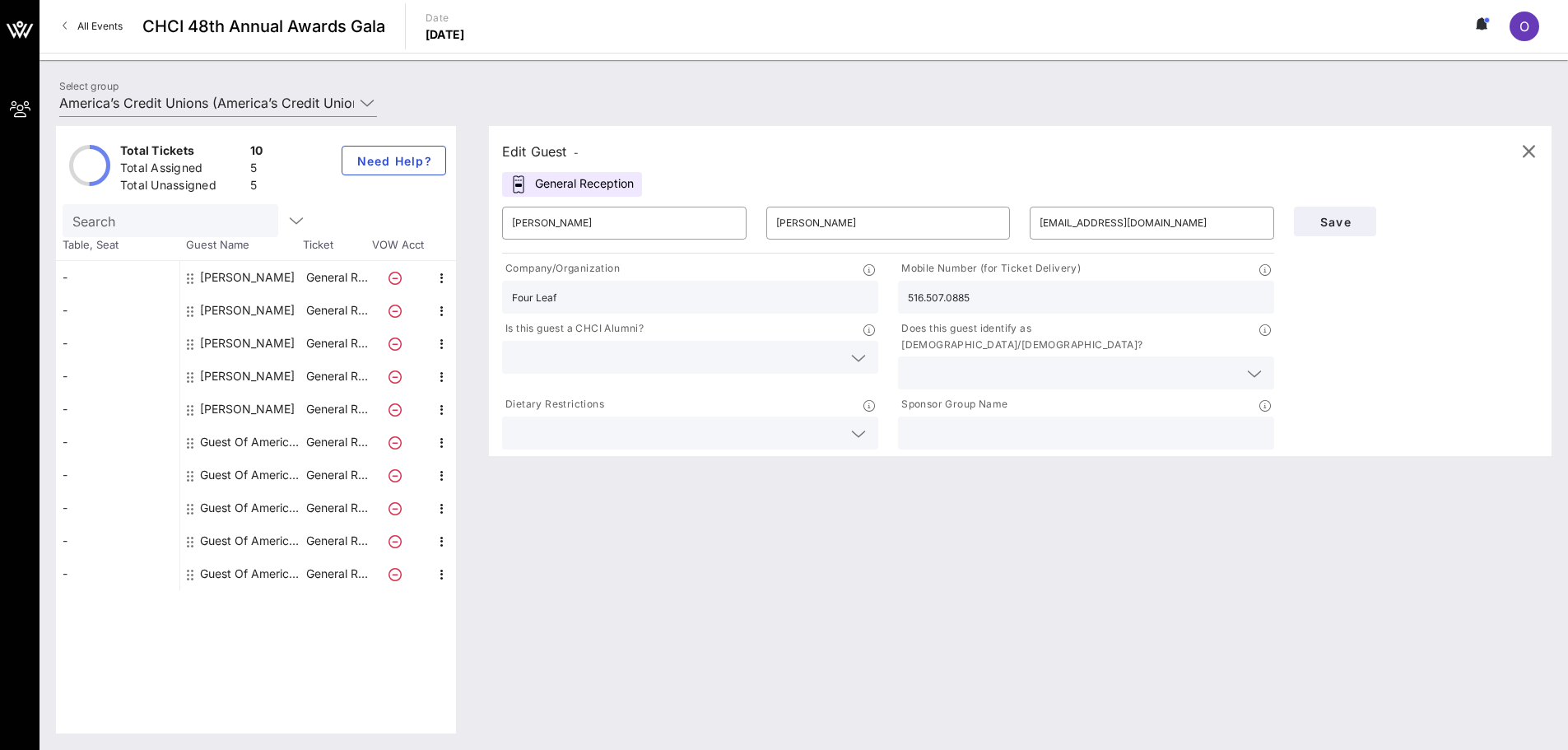
type input "Four Leaf"
click at [693, 365] on input "text" at bounding box center [677, 356] width 330 height 21
drag, startPoint x: 677, startPoint y: 400, endPoint x: 762, endPoint y: 383, distance: 86.7
click at [677, 401] on div "No" at bounding box center [690, 397] width 376 height 33
click at [1067, 362] on input "text" at bounding box center [1073, 372] width 330 height 21
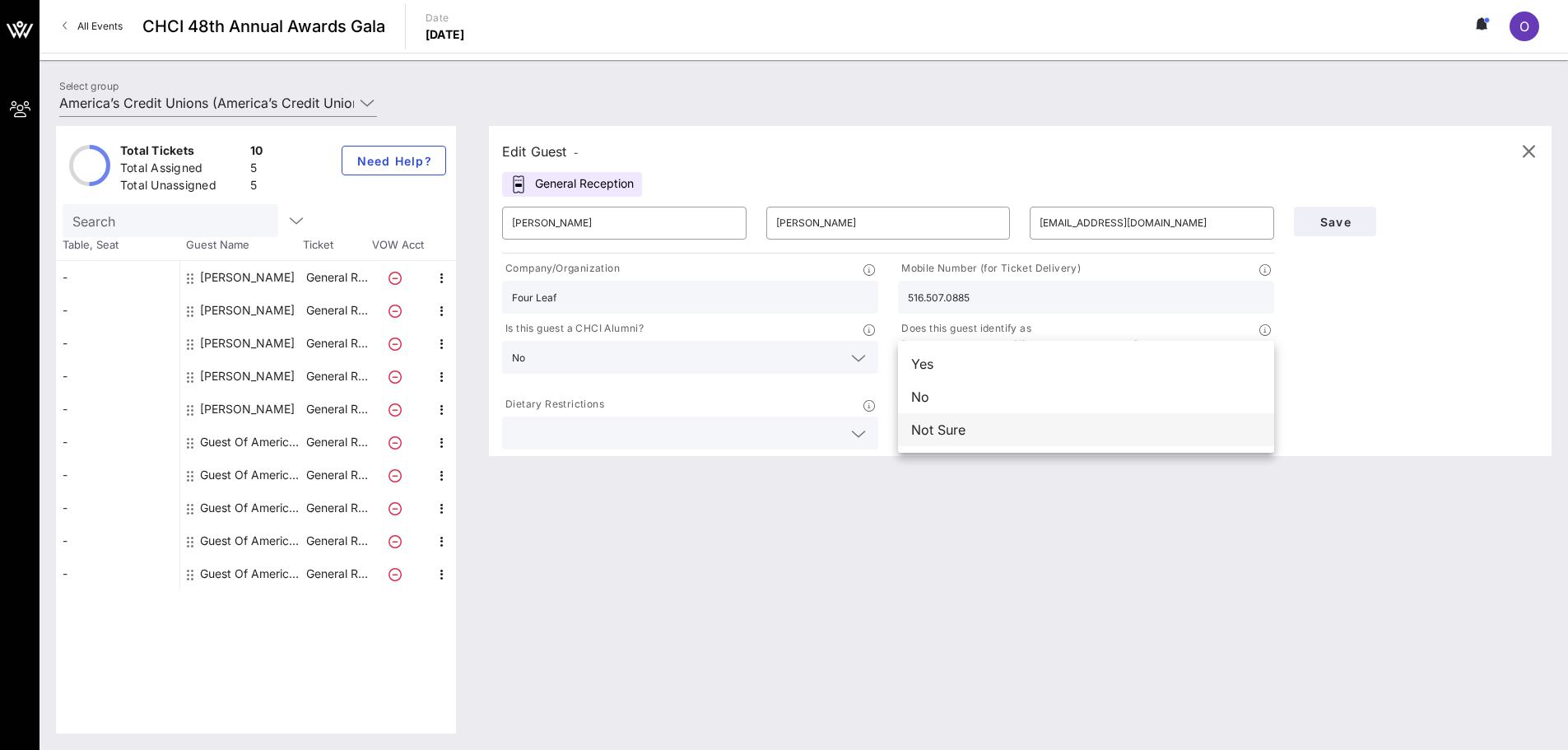
click at [1052, 426] on div "Not Sure" at bounding box center [1086, 430] width 376 height 33
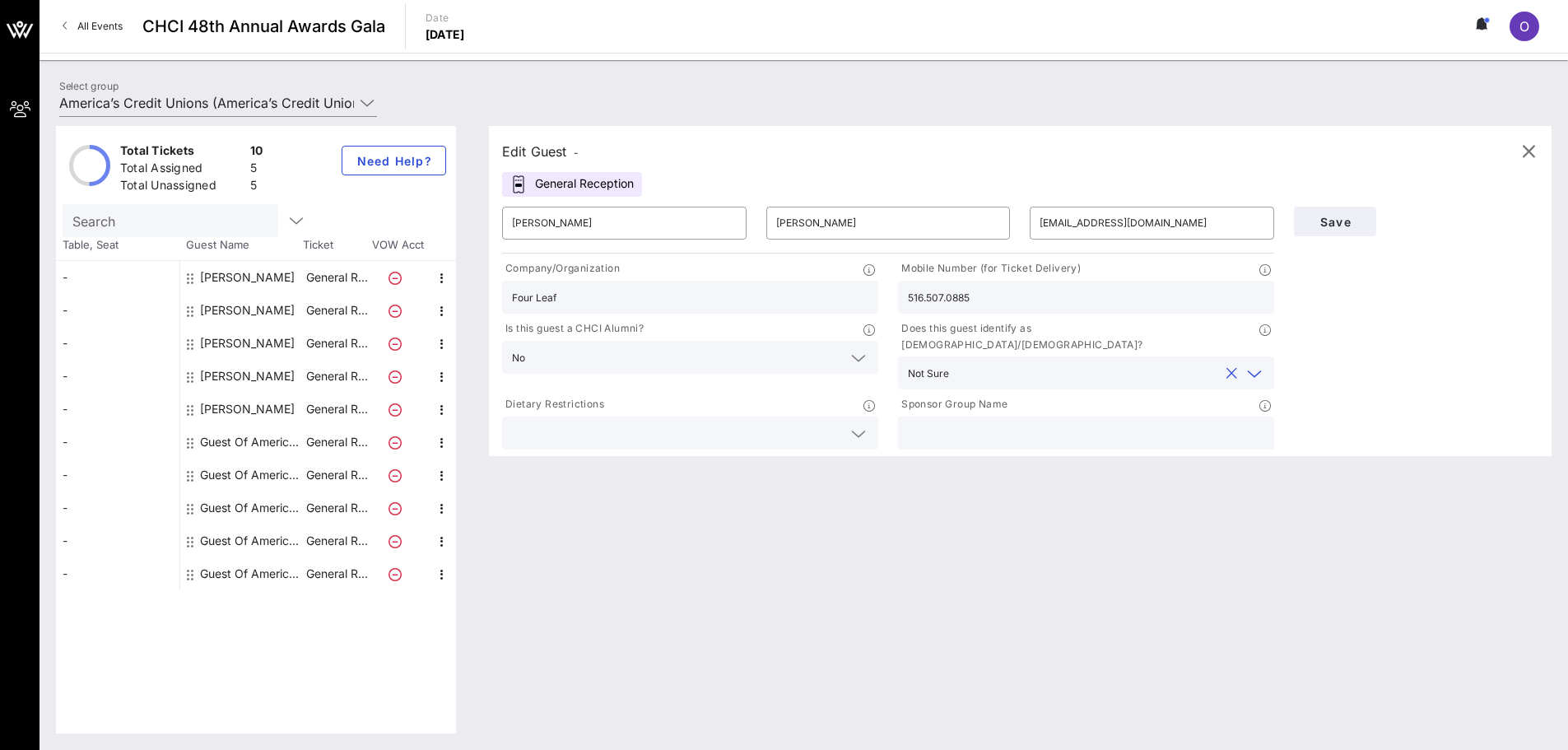
drag, startPoint x: 765, startPoint y: 455, endPoint x: 804, endPoint y: 454, distance: 39.0
click at [766, 456] on div "Edit Guest - General Reception ​ [PERSON_NAME] ​ [PERSON_NAME] ​ [EMAIL_ADDRESS…" at bounding box center [1012, 430] width 1079 height 607
click at [970, 422] on input "text" at bounding box center [1086, 432] width 356 height 21
type input "America's Credit Unions"
click at [1143, 479] on div "Edit Guest - General Reception ​ [PERSON_NAME] ​ [PERSON_NAME] ​ [EMAIL_ADDRESS…" at bounding box center [1012, 430] width 1079 height 607
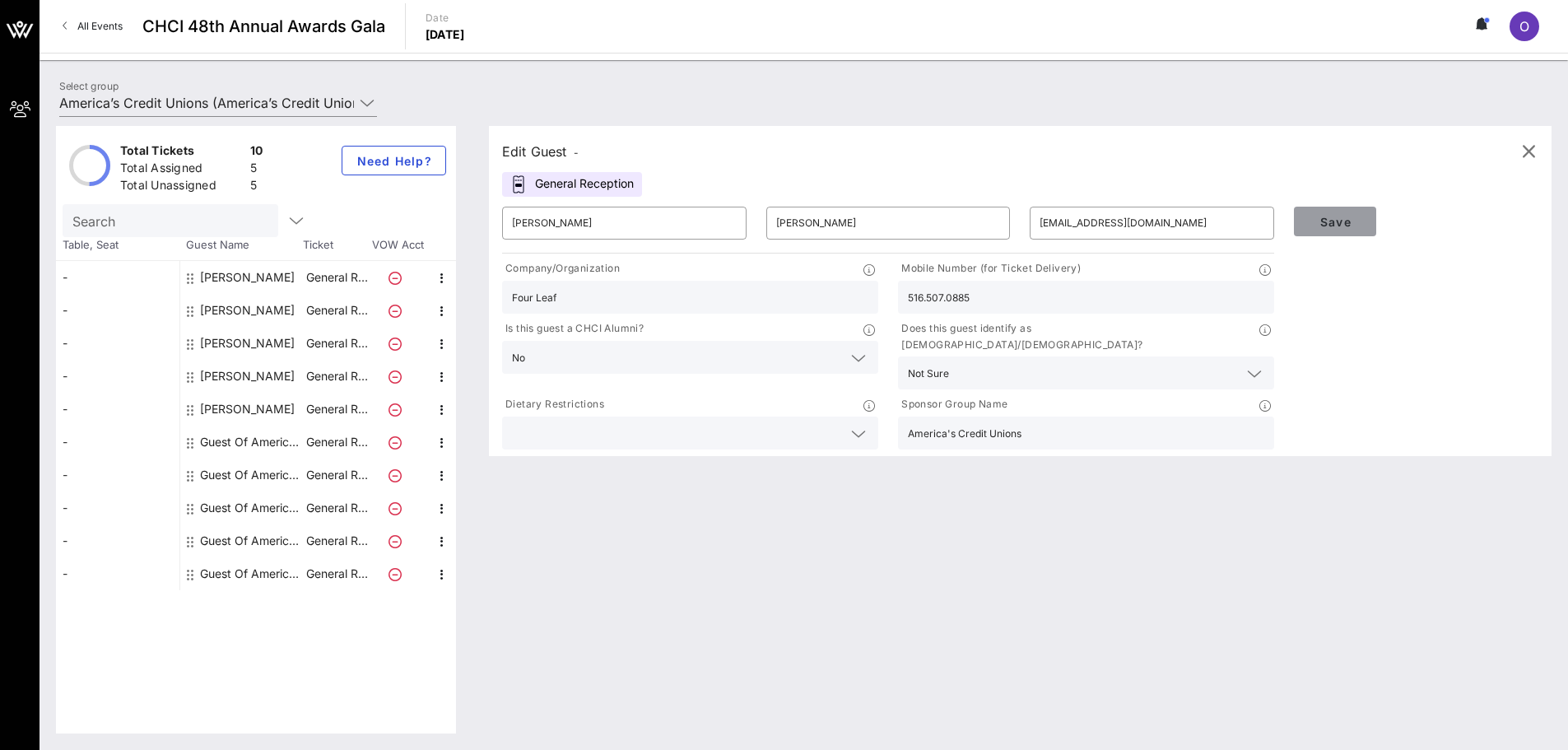
drag, startPoint x: 1327, startPoint y: 228, endPoint x: 1279, endPoint y: 236, distance: 48.7
click at [1327, 228] on span "Save" at bounding box center [1335, 221] width 56 height 14
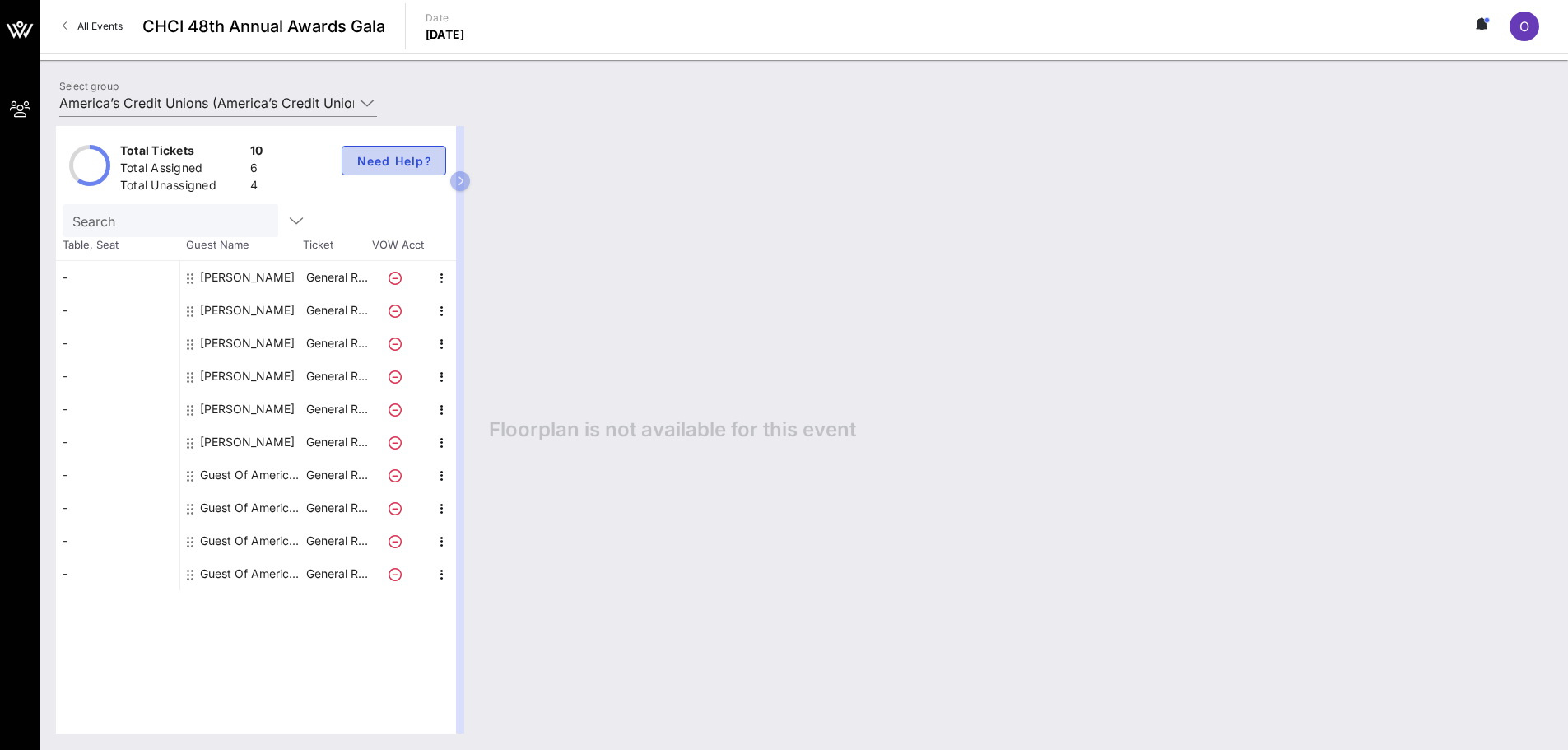
click at [384, 168] on span "Need Help?" at bounding box center [393, 160] width 77 height 14
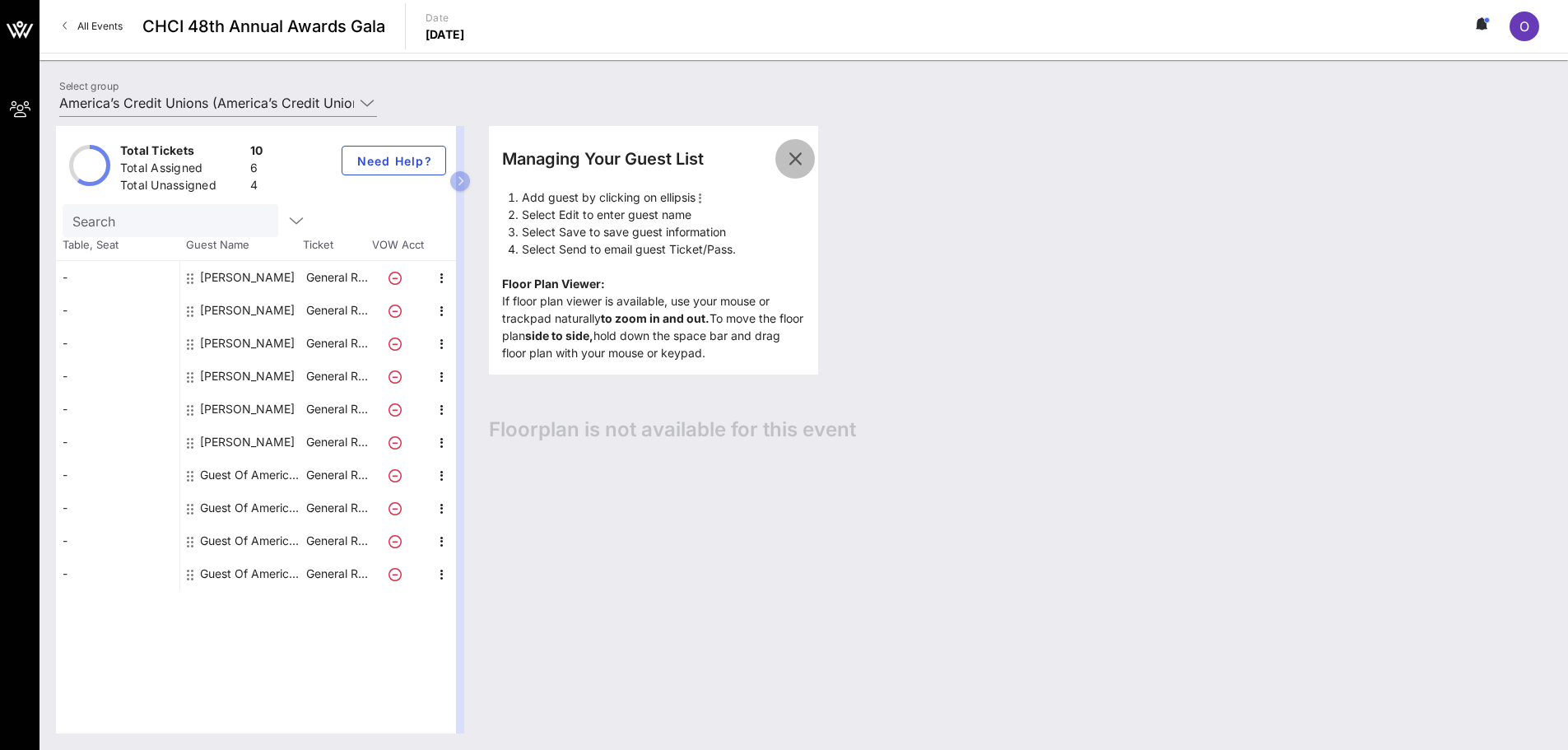
click at [803, 159] on icon "button" at bounding box center [794, 158] width 19 height 19
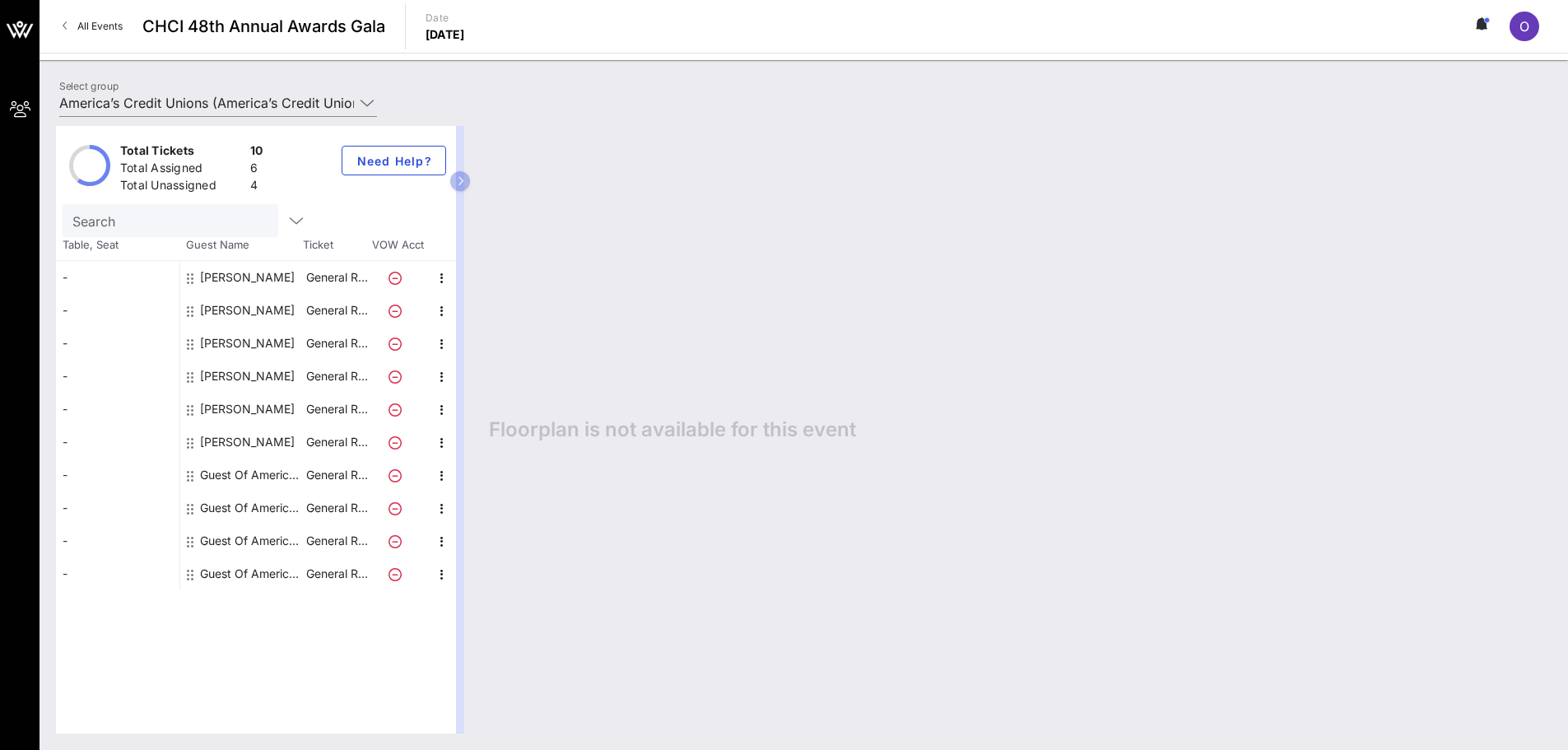
click at [610, 323] on div "Floorplan is not available for this event" at bounding box center [1012, 430] width 1079 height 607
click at [193, 232] on div "Search" at bounding box center [168, 221] width 193 height 33
click at [603, 292] on div "Floorplan is not available for this event" at bounding box center [1012, 430] width 1079 height 607
click at [470, 181] on div "Total Tickets 10 Total Assigned 6 Total Unassigned 4 Need Help? Search Table, S…" at bounding box center [264, 430] width 417 height 607
click at [465, 184] on button "button" at bounding box center [459, 181] width 19 height 19
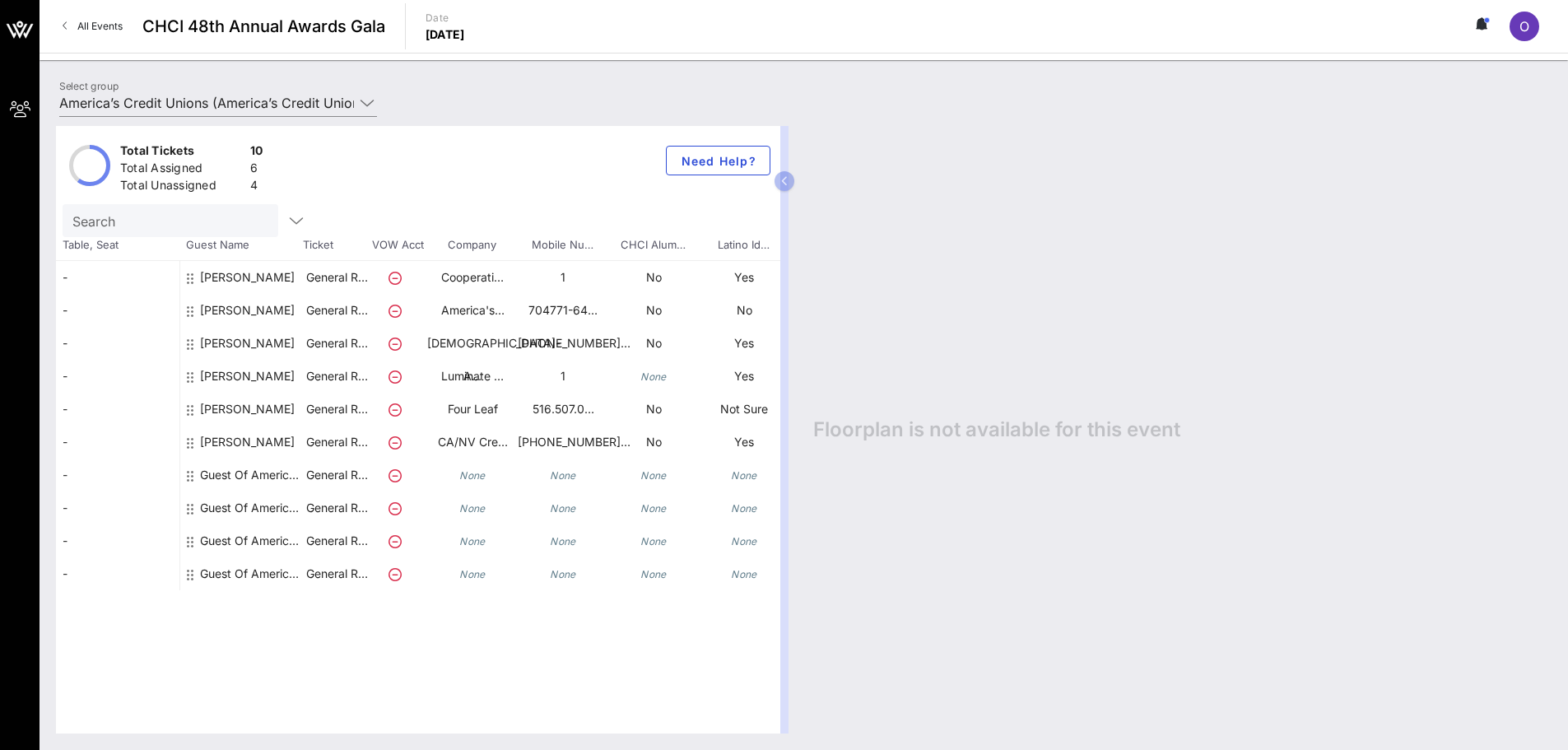
click at [395, 475] on icon at bounding box center [395, 476] width 13 height 13
click at [395, 476] on icon at bounding box center [395, 476] width 13 height 13
click at [392, 470] on icon at bounding box center [395, 476] width 13 height 13
click at [503, 78] on div "Select group America’s Credit Unions (America’s Credit Unions) [Ophelie [PERSON…" at bounding box center [803, 106] width 1509 height 57
